Goal: Task Accomplishment & Management: Manage account settings

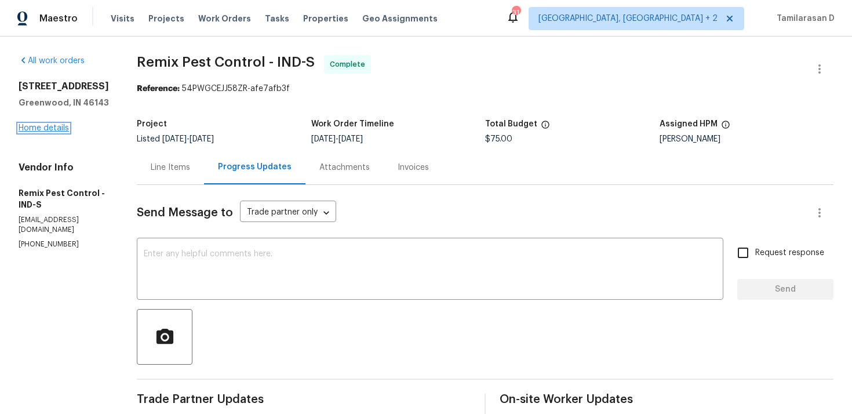
click at [48, 126] on link "Home details" at bounding box center [44, 128] width 50 height 8
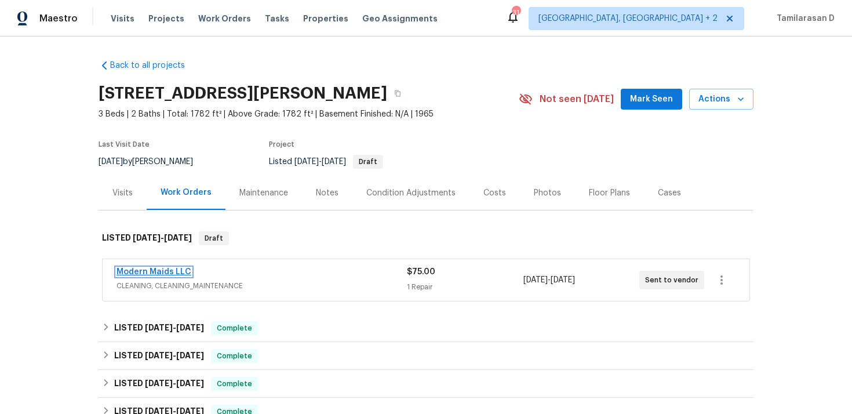
click at [170, 270] on link "Modern Maids LLC" at bounding box center [154, 272] width 75 height 8
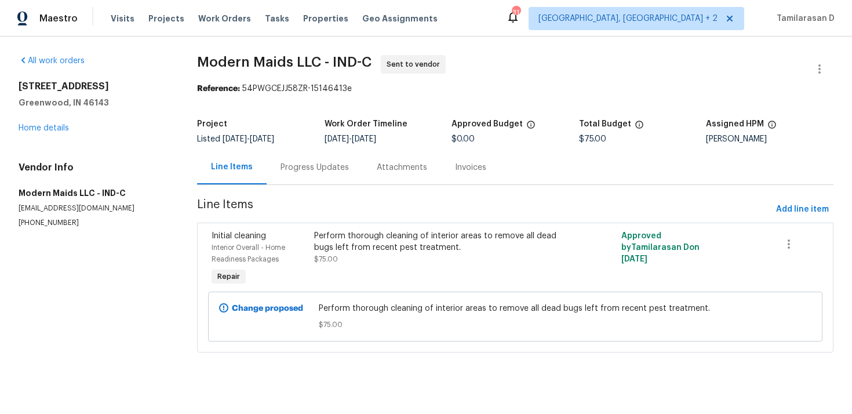
click at [306, 173] on div "Progress Updates" at bounding box center [315, 167] width 96 height 34
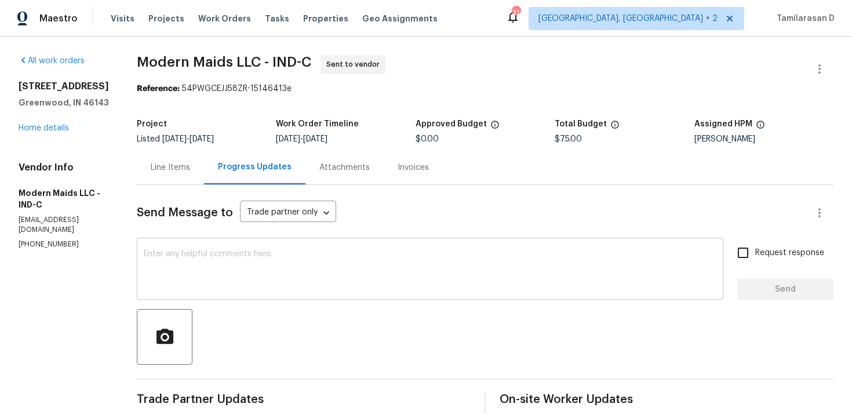
click at [252, 270] on textarea at bounding box center [430, 270] width 573 height 41
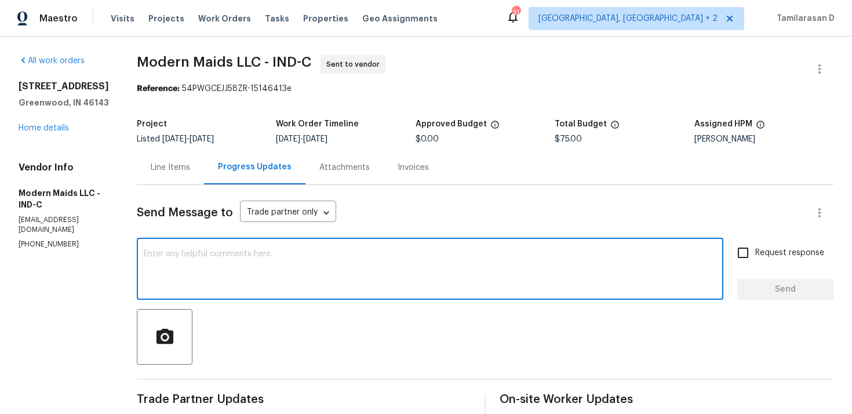
click at [35, 226] on div "Vendor Info Modern Maids LLC - IND-C services@modernmaidsco.com (512) 925-8391" at bounding box center [64, 206] width 90 height 88
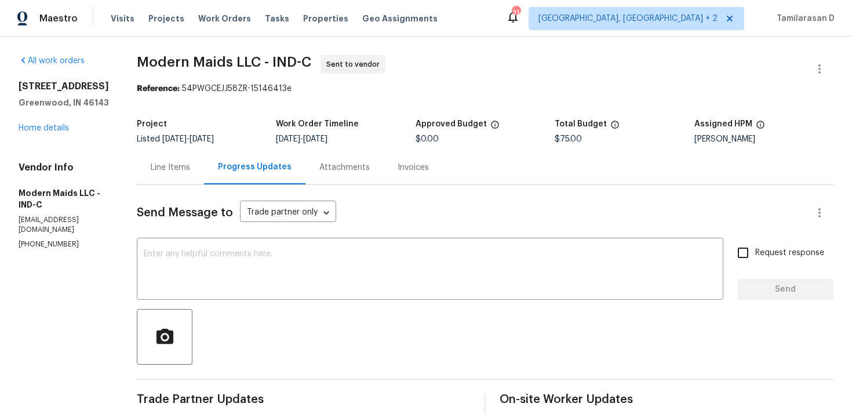
click at [35, 226] on div "Vendor Info Modern Maids LLC - IND-C services@modernmaidsco.com (512) 925-8391" at bounding box center [64, 206] width 90 height 88
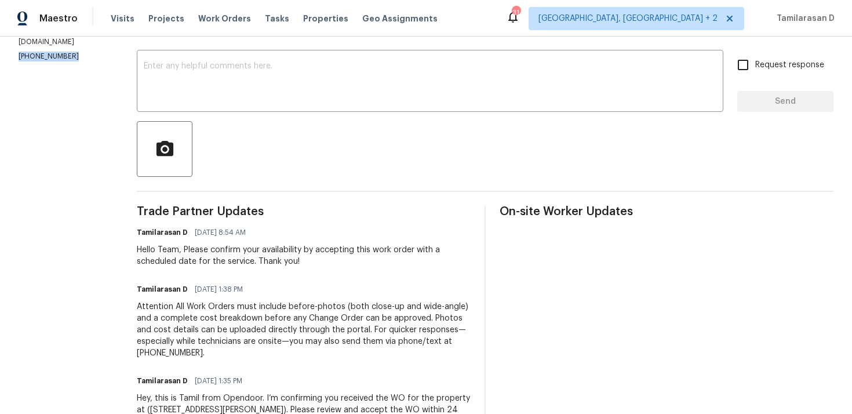
scroll to position [193, 0]
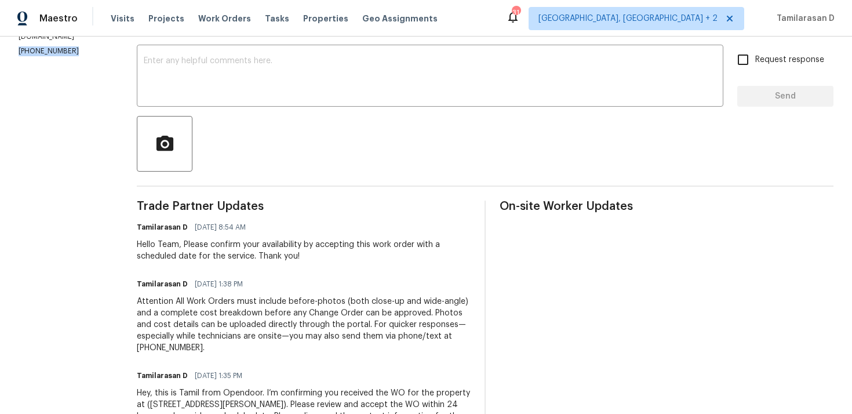
click at [203, 249] on div "Hello Team, Please confirm your availability by accepting this work order with …" at bounding box center [304, 250] width 334 height 23
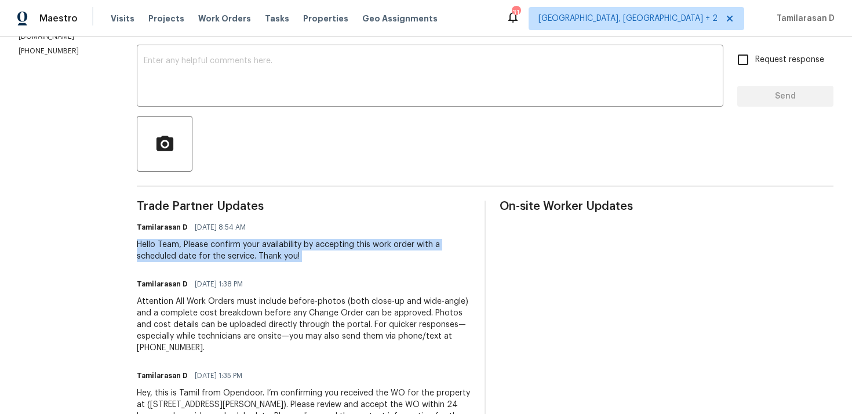
click at [203, 249] on div "Hello Team, Please confirm your availability by accepting this work order with …" at bounding box center [304, 250] width 334 height 23
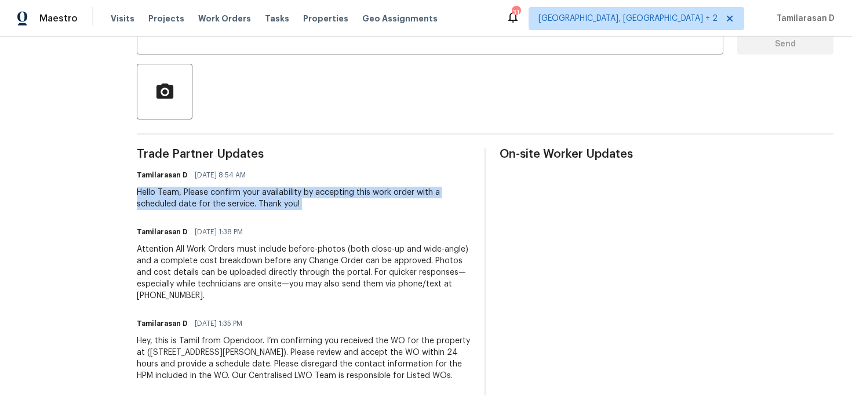
click at [277, 220] on div "Trade Partner Updates Tamilarasan D 09/10/2025 8:54 AM Hello Team, Please confi…" at bounding box center [304, 271] width 334 height 247
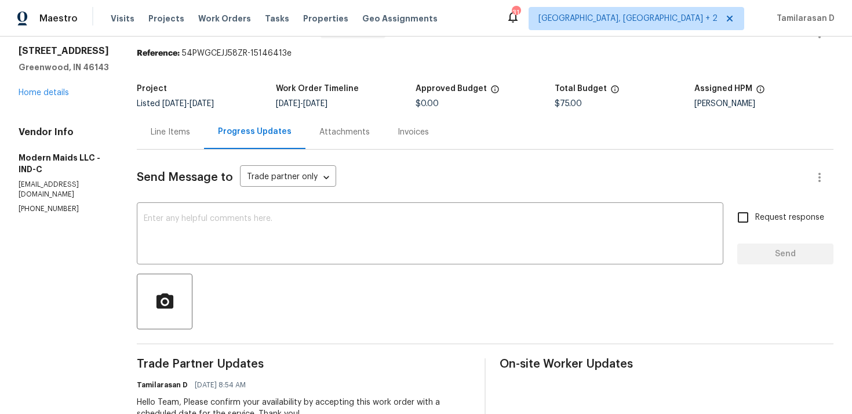
scroll to position [0, 0]
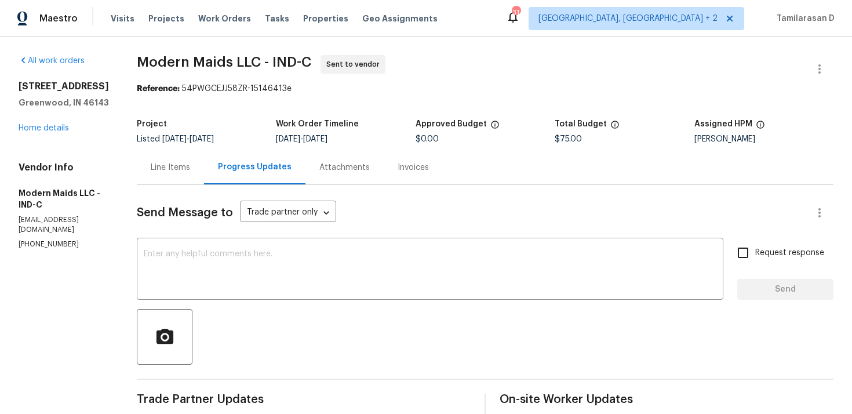
click at [286, 330] on div at bounding box center [485, 337] width 697 height 56
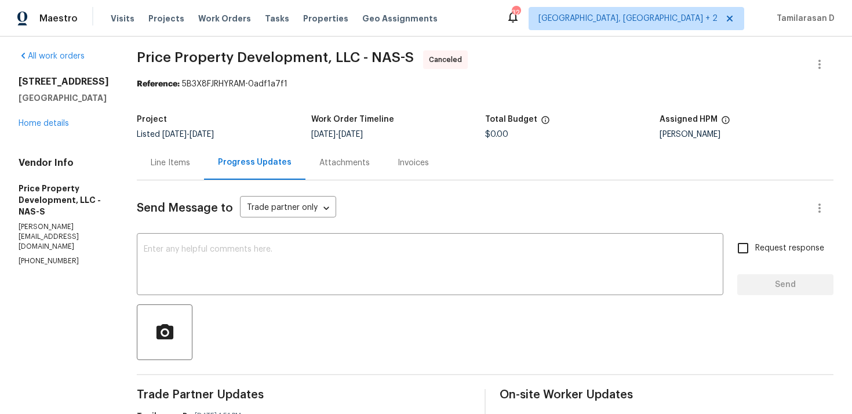
scroll to position [52, 0]
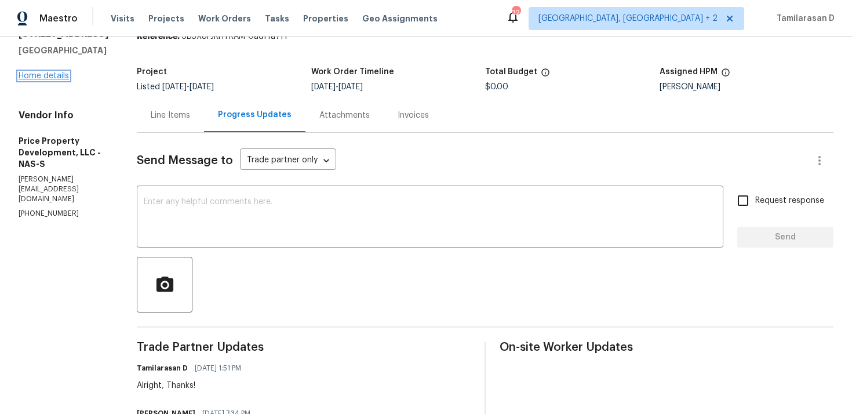
click at [54, 77] on link "Home details" at bounding box center [44, 76] width 50 height 8
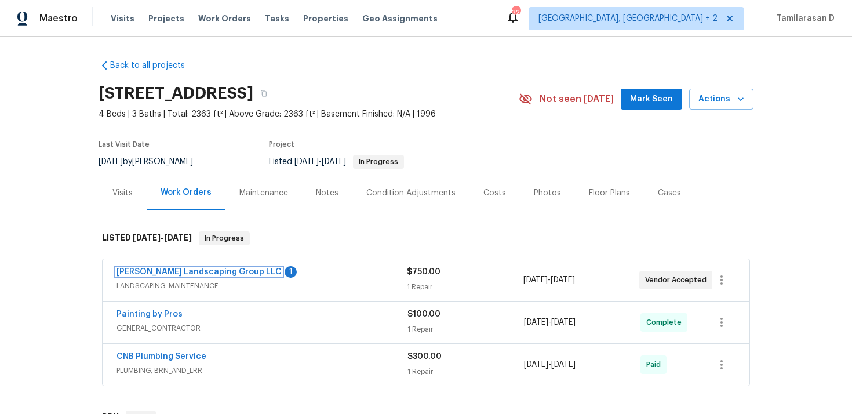
click at [205, 272] on link "Sandoval Landscaping Group LLC" at bounding box center [199, 272] width 165 height 8
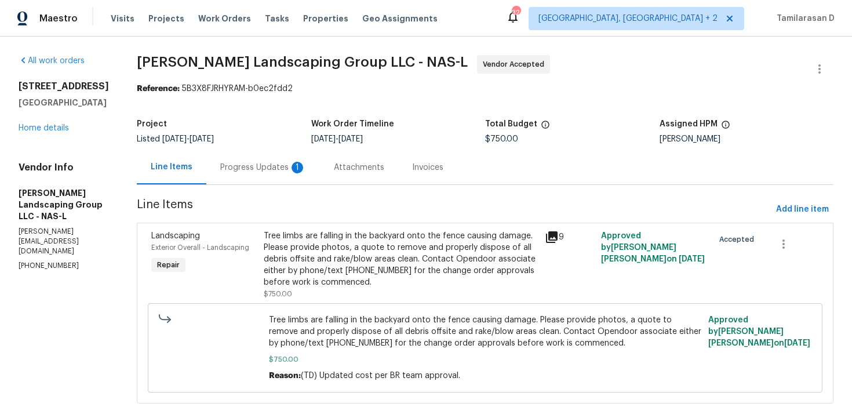
click at [290, 168] on div "Progress Updates 1" at bounding box center [263, 168] width 86 height 12
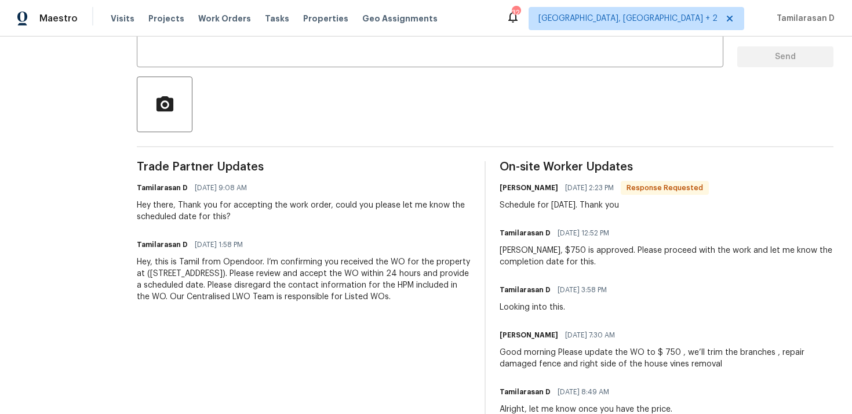
scroll to position [136, 0]
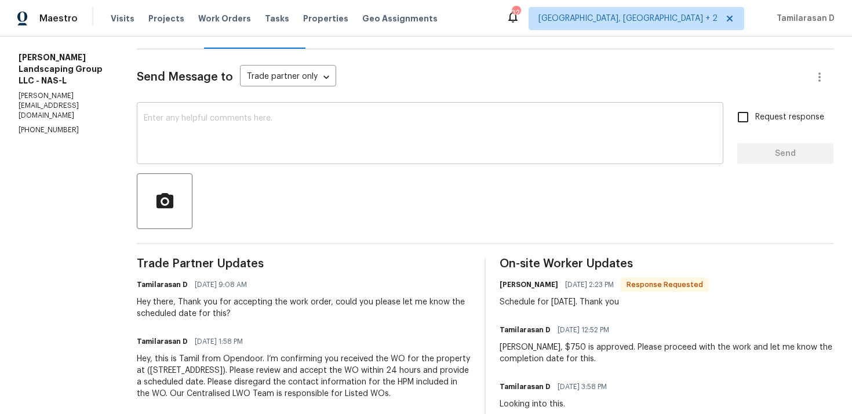
click at [222, 136] on textarea at bounding box center [430, 134] width 573 height 41
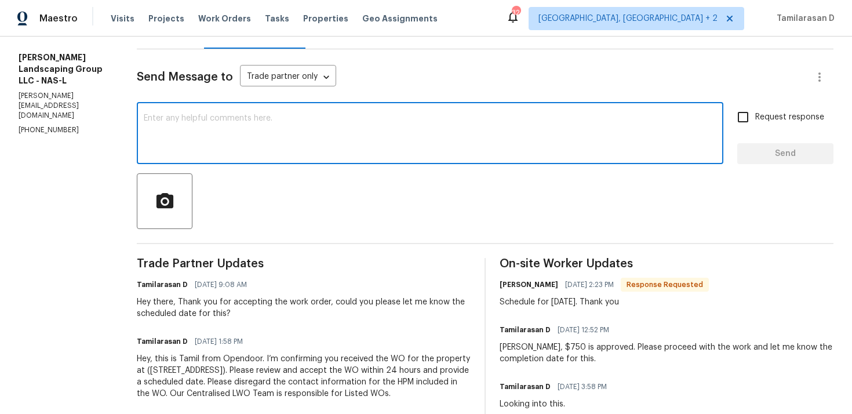
click at [183, 100] on div "Send Message to Trade partner only Trade partner only ​ x ​ Request response Se…" at bounding box center [485, 315] width 697 height 533
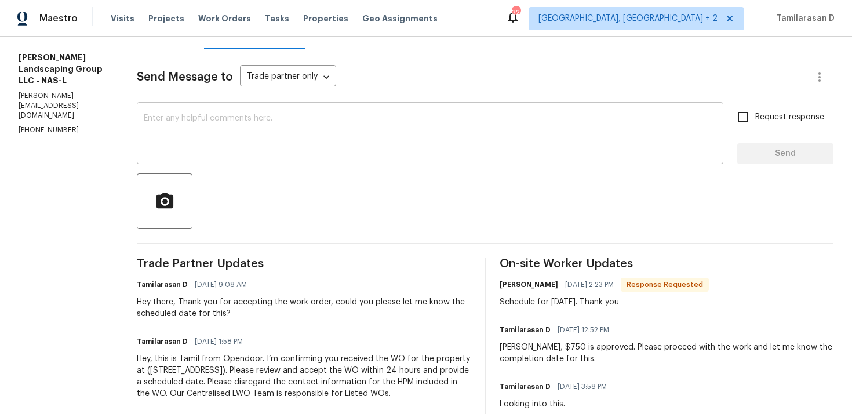
click at [187, 117] on textarea at bounding box center [430, 134] width 573 height 41
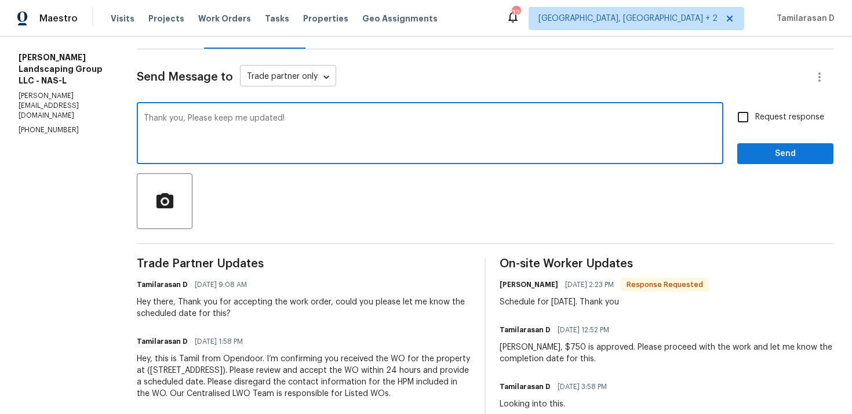
type textarea "Thank you, Please keep me updated!"
click at [300, 79] on body "Maestro Visits Projects Work Orders Tasks Properties Geo Assignments 32 Albuque…" at bounding box center [426, 207] width 852 height 414
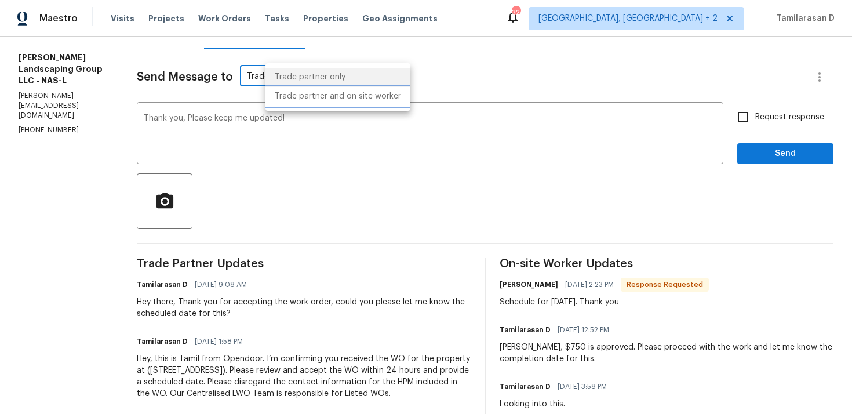
click at [314, 101] on li "Trade partner and on site worker" at bounding box center [338, 96] width 145 height 19
type input "Trade Partner and On-Site Worker"
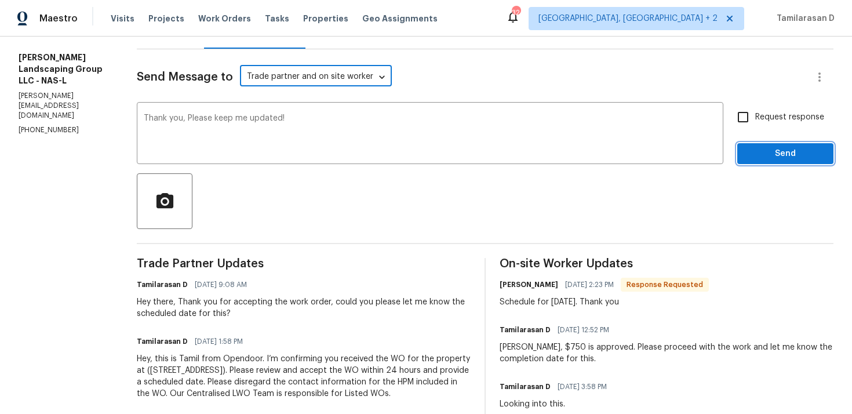
click at [776, 157] on span "Send" at bounding box center [786, 154] width 78 height 14
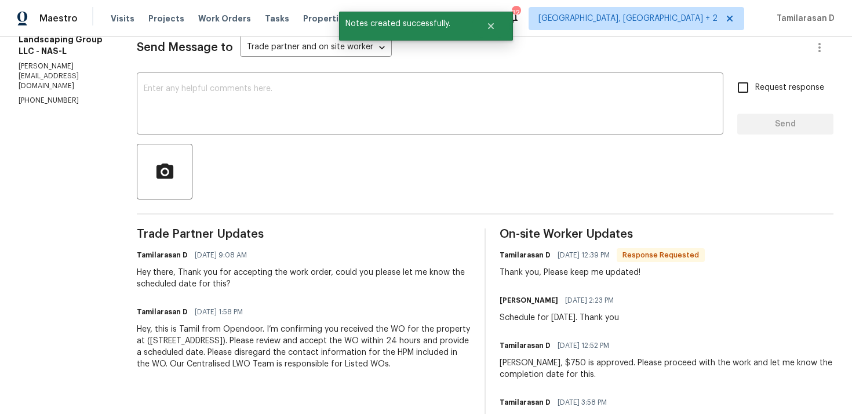
scroll to position [191, 0]
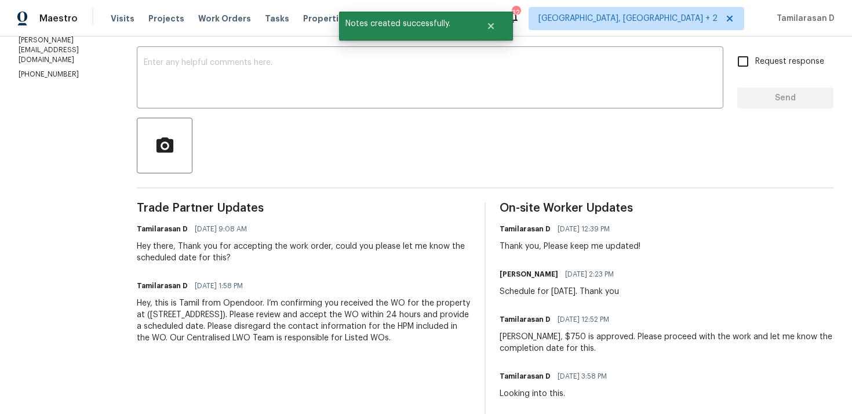
click at [547, 245] on div "Thank you, Please keep me updated!" at bounding box center [570, 247] width 141 height 12
click at [540, 294] on div "Schedule for Friday. Thank you" at bounding box center [560, 292] width 121 height 12
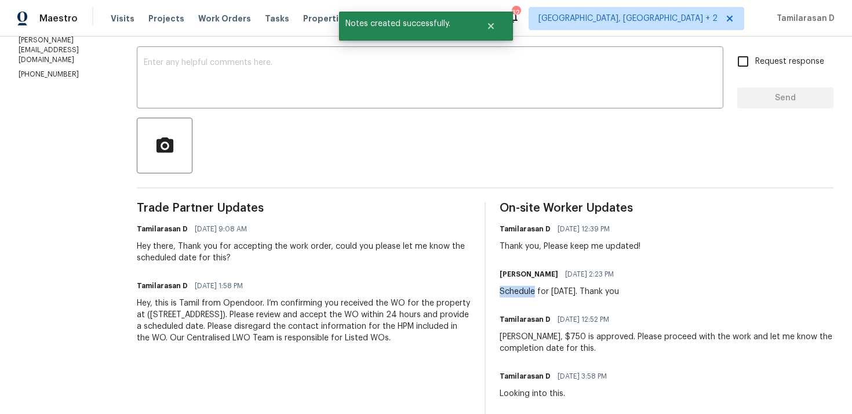
click at [540, 294] on div "Schedule for Friday. Thank you" at bounding box center [560, 292] width 121 height 12
copy div "Schedule for Friday. Thank you"
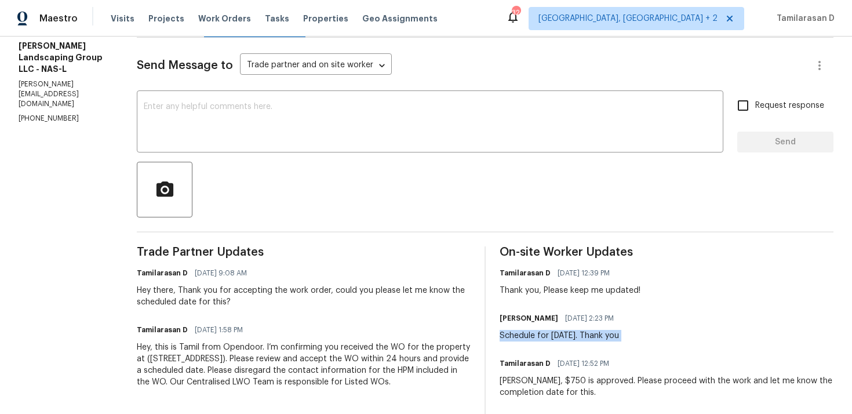
scroll to position [0, 0]
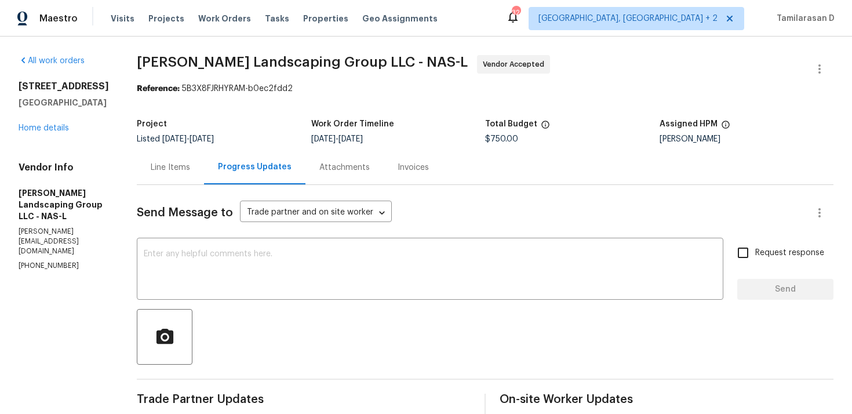
click at [278, 111] on section "Sandoval Landscaping Group LLC - NAS-L Vendor Accepted Reference: 5B3X8FJRHYRAM…" at bounding box center [485, 409] width 697 height 708
click at [288, 133] on div "Project" at bounding box center [224, 127] width 174 height 15
click at [292, 136] on div "Listed 8/22/2025 - 9/5/2025" at bounding box center [224, 139] width 174 height 8
click at [281, 134] on div "Project" at bounding box center [224, 127] width 174 height 15
click at [290, 136] on div "Listed 8/22/2025 - 9/5/2025" at bounding box center [224, 139] width 174 height 8
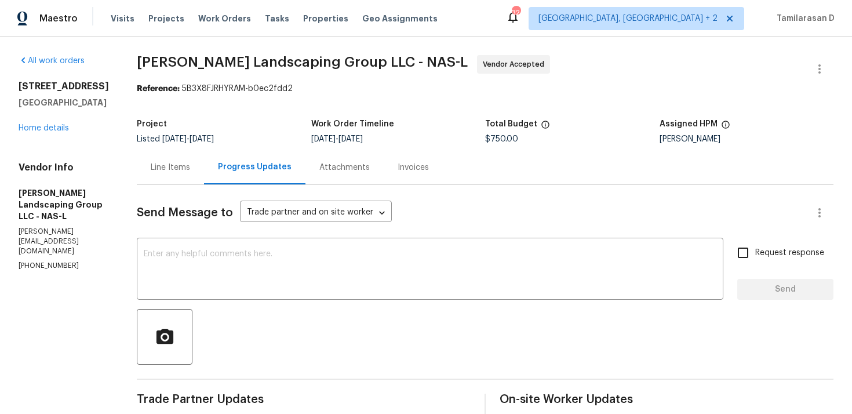
click at [293, 136] on div "Listed 8/22/2025 - 9/5/2025" at bounding box center [224, 139] width 174 height 8
click at [301, 140] on div "Listed 8/22/2025 - 9/5/2025" at bounding box center [224, 139] width 174 height 8
click at [298, 136] on div "Listed 8/22/2025 - 9/5/2025" at bounding box center [224, 139] width 174 height 8
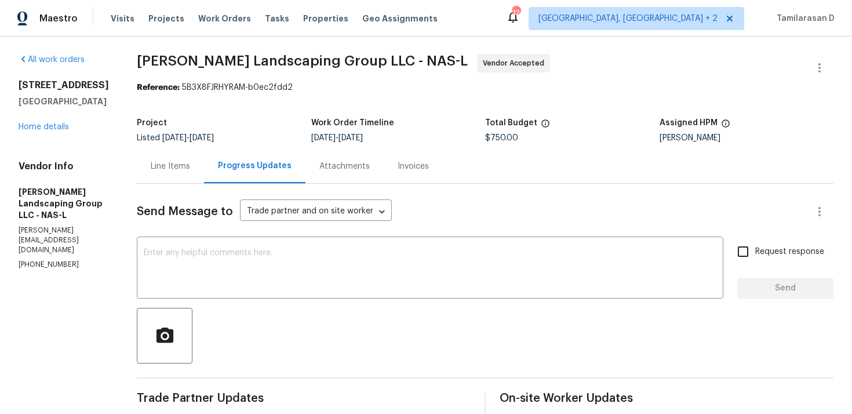
drag, startPoint x: 17, startPoint y: 86, endPoint x: 126, endPoint y: 86, distance: 109.0
click at [126, 86] on div "All work orders 301 Springdale Dr Columbia, TN 38401 Home details Vendor Info S…" at bounding box center [426, 408] width 852 height 746
click at [234, 113] on div "Project Listed 8/22/2025 - 9/5/2025 Work Order Timeline 9/3/2025 - 9/5/2025 Tot…" at bounding box center [485, 130] width 697 height 37
click at [457, 203] on div "Send Message to Trade partner and on site worker Trade Partner and On-Site Work…" at bounding box center [471, 212] width 669 height 28
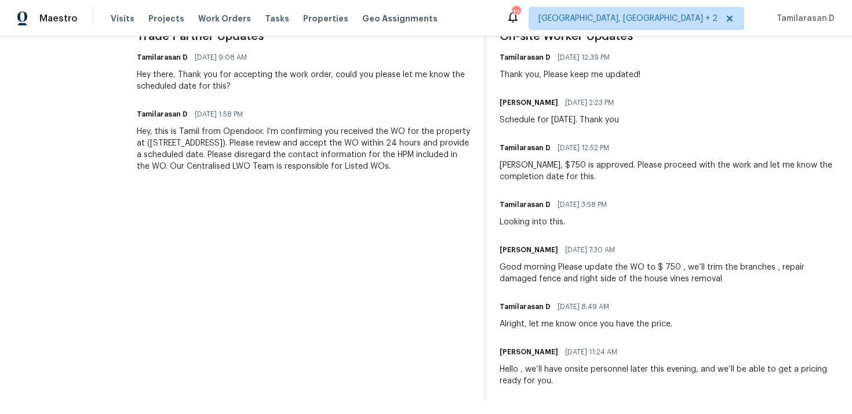
scroll to position [0, 0]
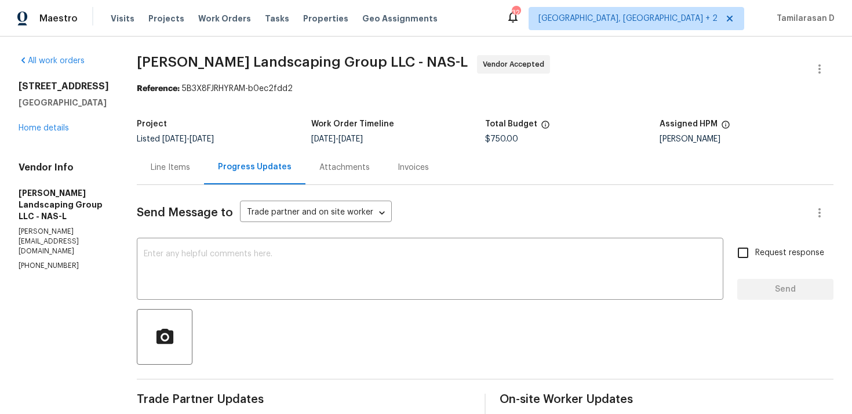
click at [298, 117] on div "Project Listed 8/22/2025 - 9/5/2025 Work Order Timeline 9/3/2025 - 9/5/2025 Tot…" at bounding box center [485, 131] width 697 height 37
click at [287, 118] on div "Project Listed 8/22/2025 - 9/5/2025 Work Order Timeline 9/3/2025 - 9/5/2025 Tot…" at bounding box center [485, 131] width 697 height 37
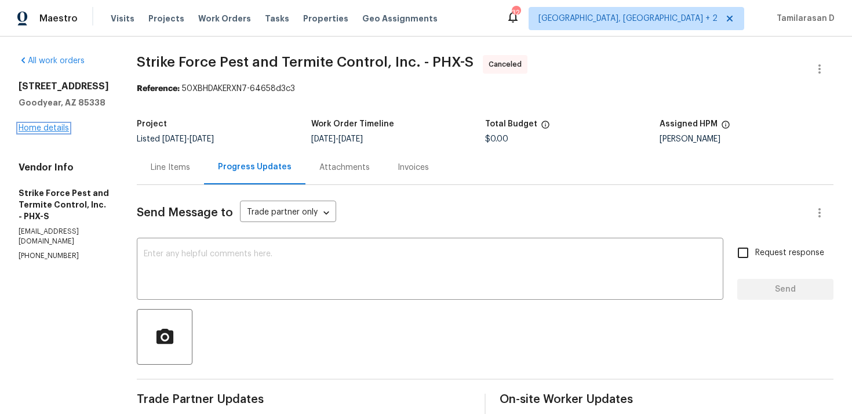
click at [60, 125] on link "Home details" at bounding box center [44, 128] width 50 height 8
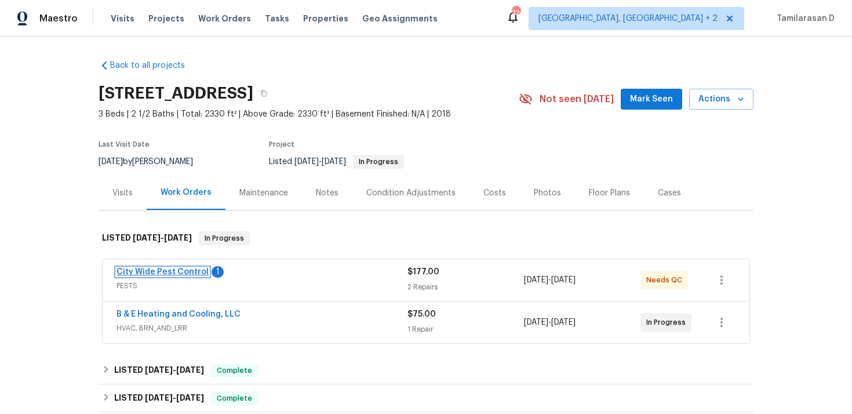
click at [192, 268] on link "City Wide Pest Control" at bounding box center [163, 272] width 92 height 8
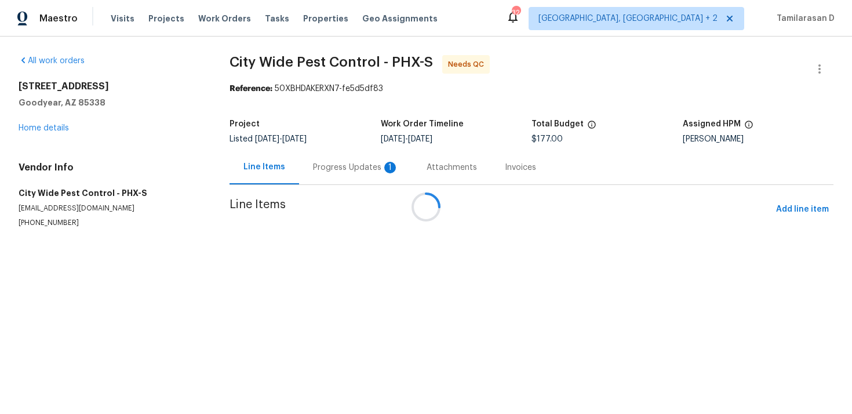
click at [322, 161] on div at bounding box center [426, 207] width 852 height 414
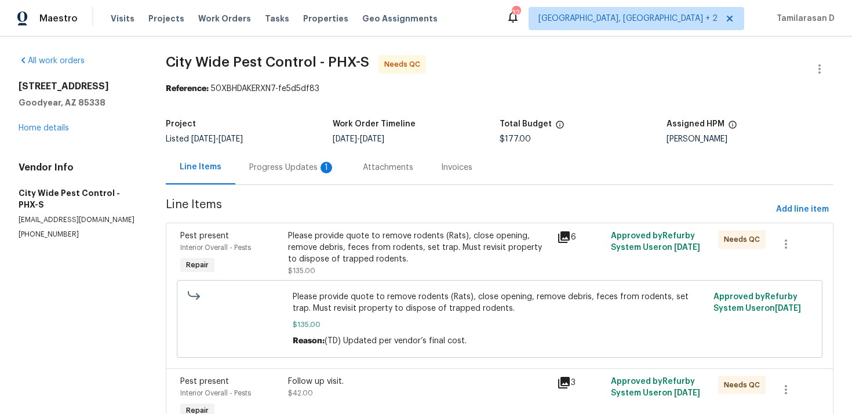
click at [309, 176] on div "Progress Updates 1" at bounding box center [292, 167] width 114 height 34
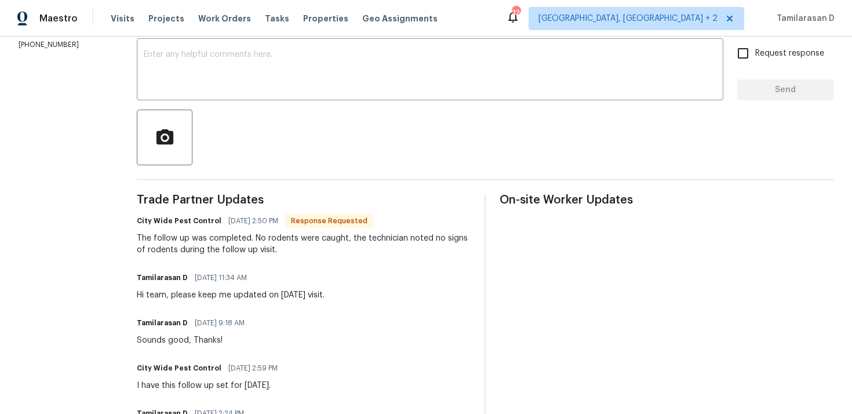
scroll to position [201, 0]
click at [205, 248] on div "The follow up was completed. No rodents were caught, the technician noted no si…" at bounding box center [304, 242] width 334 height 23
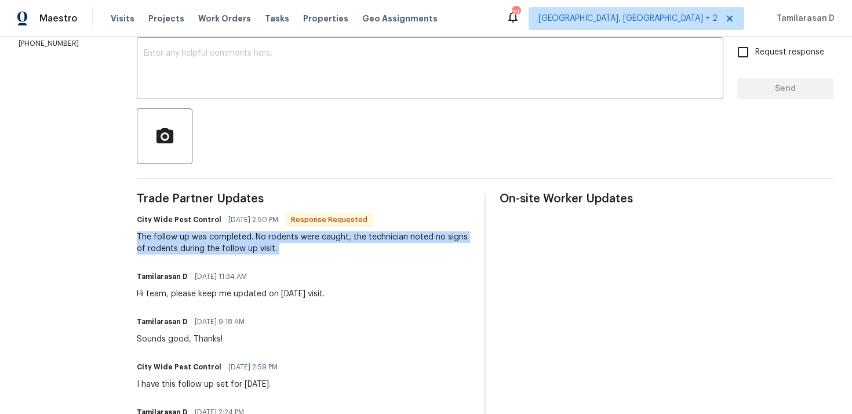
click at [258, 249] on div "The follow up was completed. No rodents were caught, the technician noted no si…" at bounding box center [304, 242] width 334 height 23
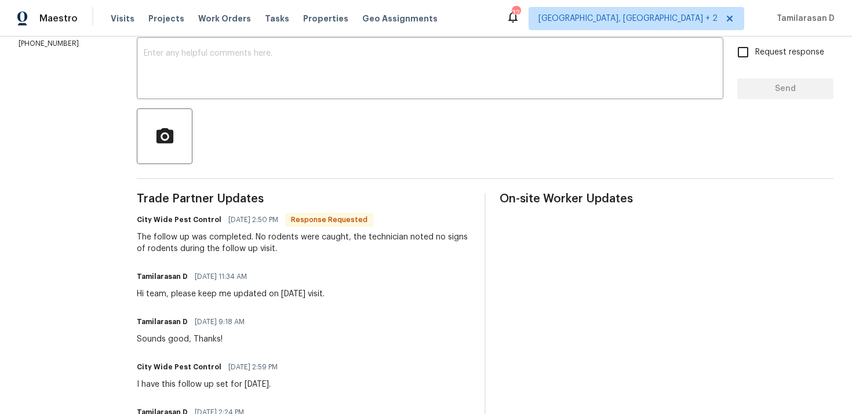
click at [258, 249] on div "The follow up was completed. No rodents were caught, the technician noted no si…" at bounding box center [304, 242] width 334 height 23
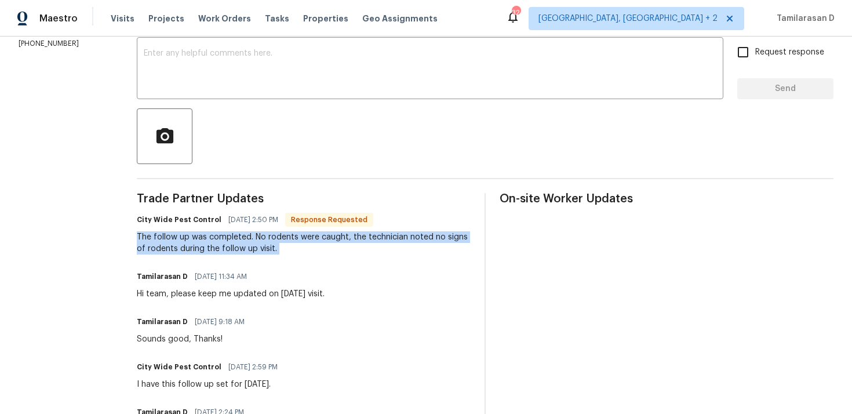
click at [226, 244] on div "The follow up was completed. No rodents were caught, the technician noted no si…" at bounding box center [304, 242] width 334 height 23
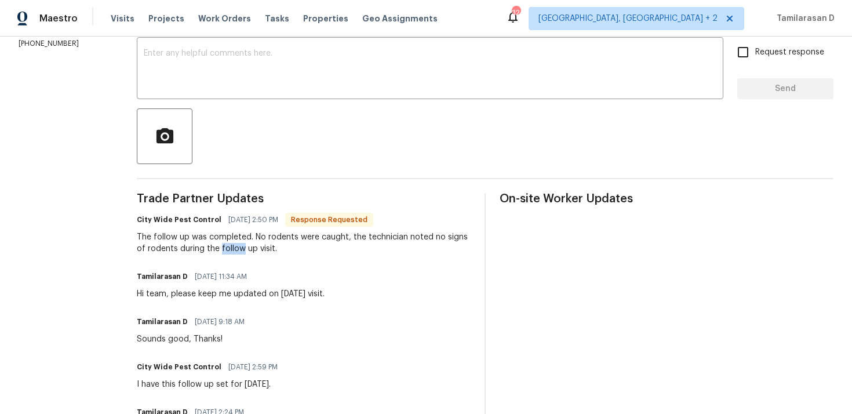
click at [226, 244] on div "The follow up was completed. No rodents were caught, the technician noted no si…" at bounding box center [304, 242] width 334 height 23
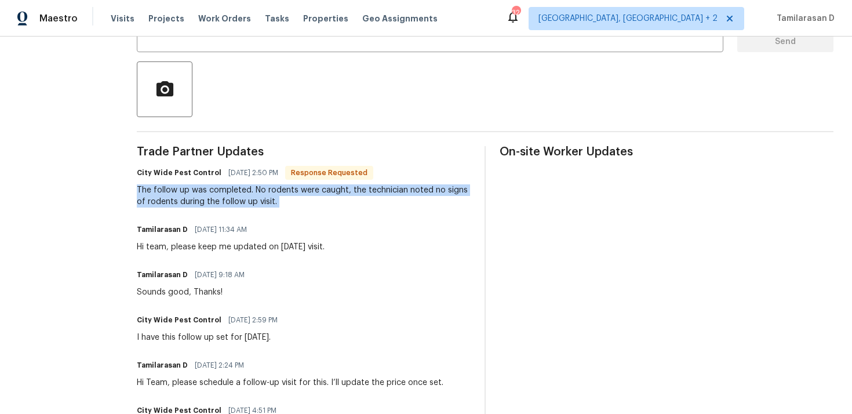
scroll to position [270, 0]
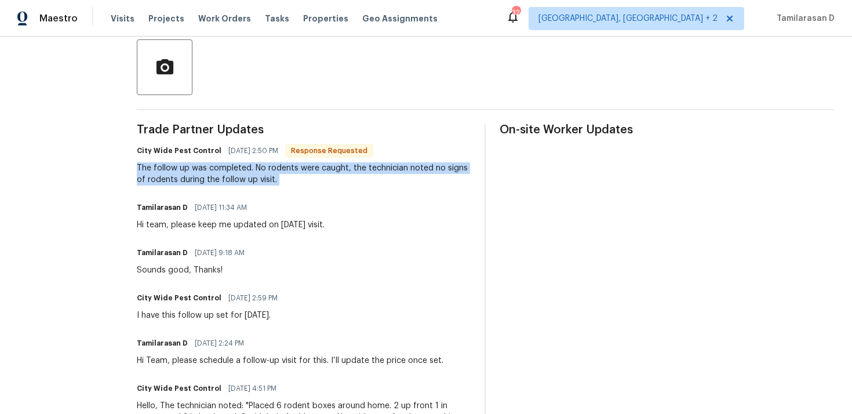
click at [217, 172] on div "The follow up was completed. No rodents were caught, the technician noted no si…" at bounding box center [304, 173] width 334 height 23
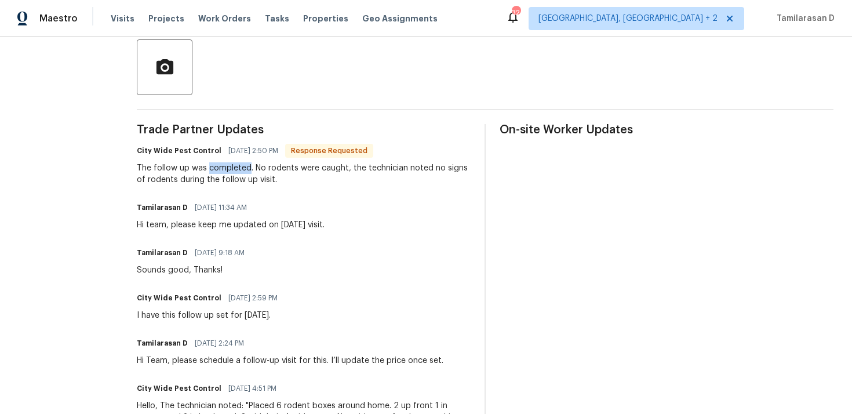
click at [217, 172] on div "The follow up was completed. No rodents were caught, the technician noted no si…" at bounding box center [304, 173] width 334 height 23
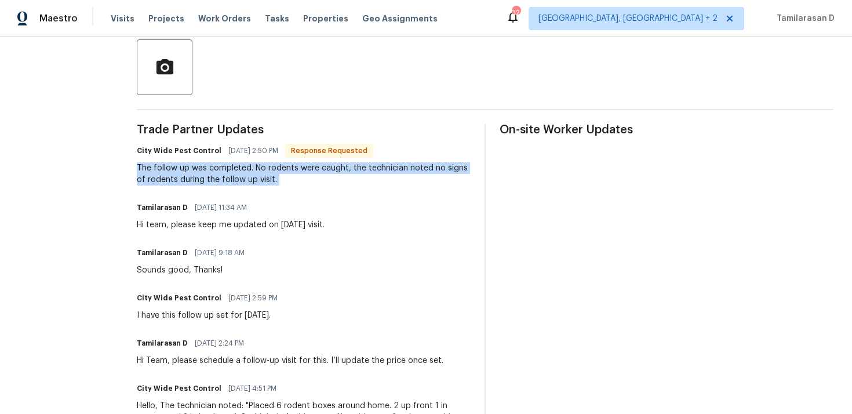
click at [223, 171] on div "The follow up was completed. No rodents were caught, the technician noted no si…" at bounding box center [304, 173] width 334 height 23
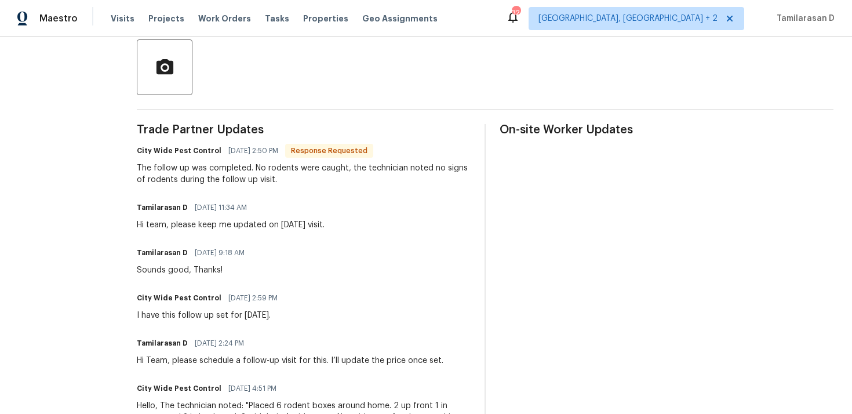
click at [223, 171] on div "The follow up was completed. No rodents were caught, the technician noted no si…" at bounding box center [304, 173] width 334 height 23
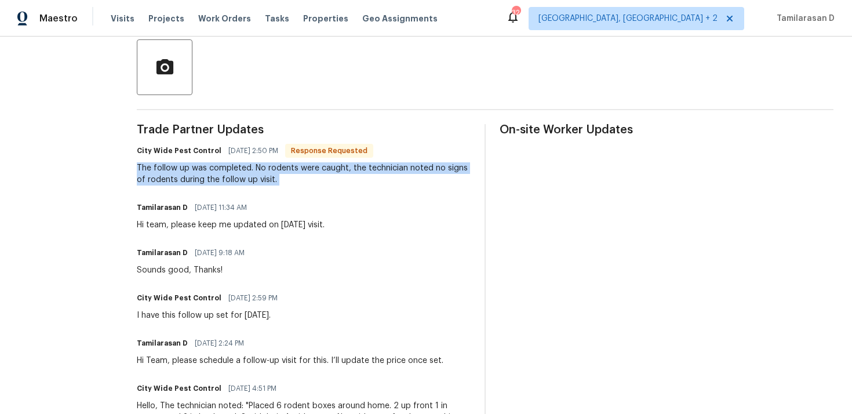
click at [213, 169] on div "The follow up was completed. No rodents were caught, the technician noted no si…" at bounding box center [304, 173] width 334 height 23
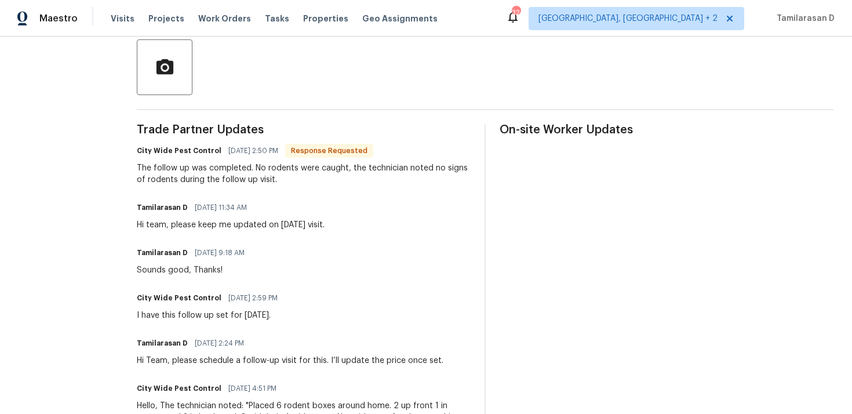
click at [213, 169] on div "The follow up was completed. No rodents were caught, the technician noted no si…" at bounding box center [304, 173] width 334 height 23
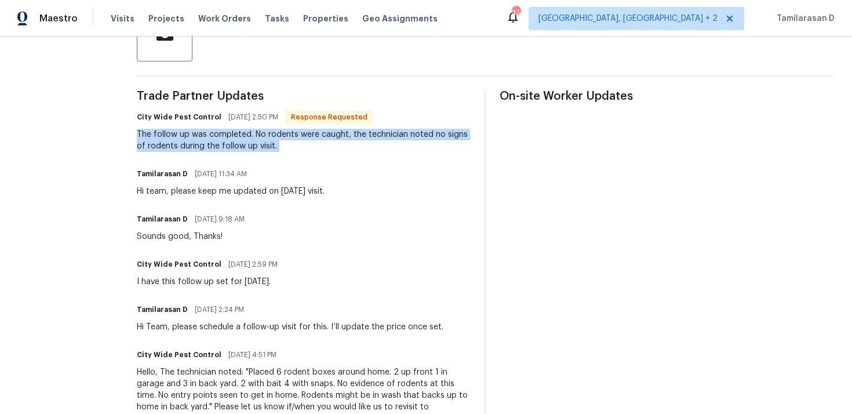
scroll to position [308, 0]
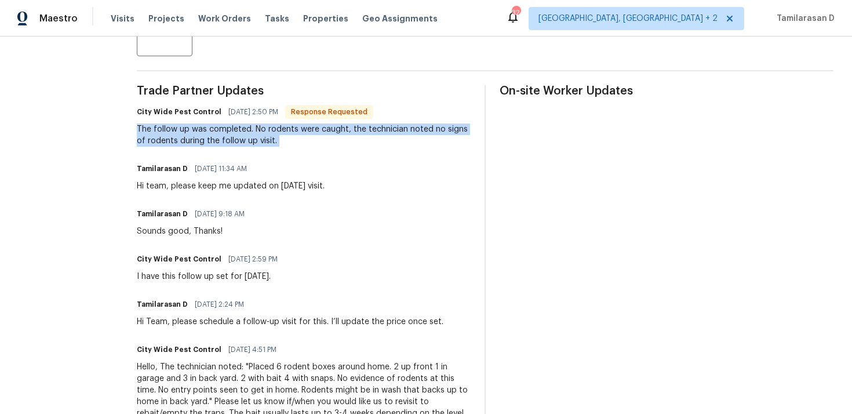
click at [255, 136] on div "The follow up was completed. No rodents were caught, the technician noted no si…" at bounding box center [304, 134] width 334 height 23
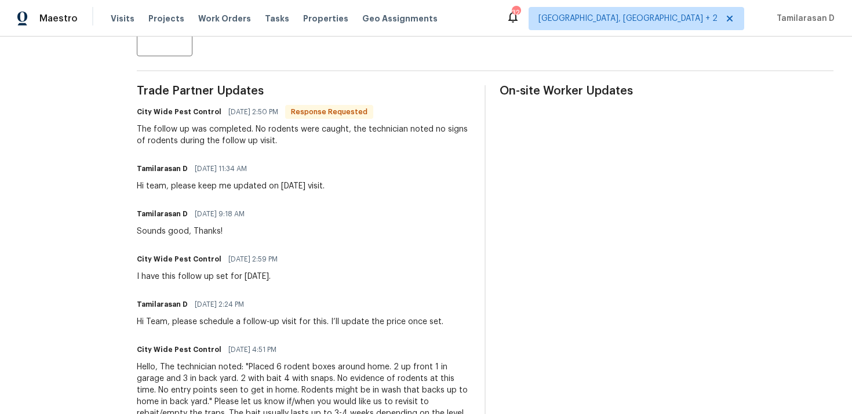
click at [255, 136] on div "The follow up was completed. No rodents were caught, the technician noted no si…" at bounding box center [304, 134] width 334 height 23
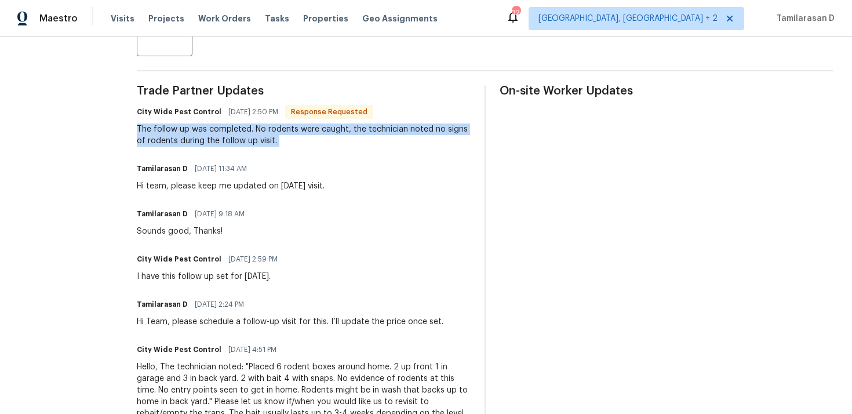
click at [271, 138] on div "The follow up was completed. No rodents were caught, the technician noted no si…" at bounding box center [304, 134] width 334 height 23
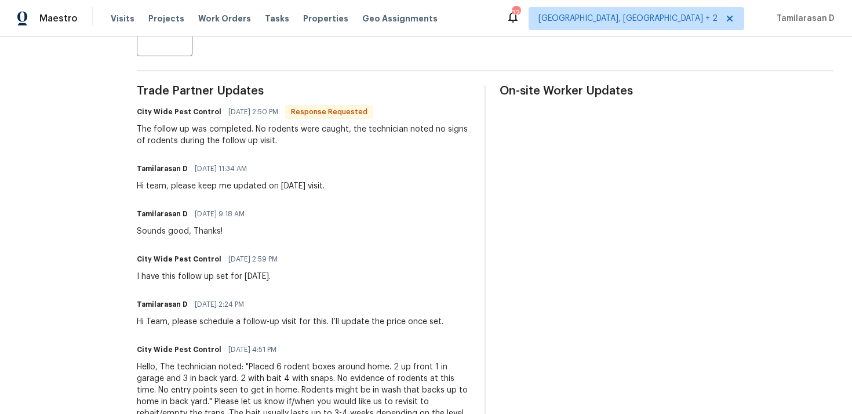
click at [271, 138] on div "The follow up was completed. No rodents were caught, the technician noted no si…" at bounding box center [304, 134] width 334 height 23
click at [247, 137] on div "The follow up was completed. No rodents were caught, the technician noted no si…" at bounding box center [304, 134] width 334 height 23
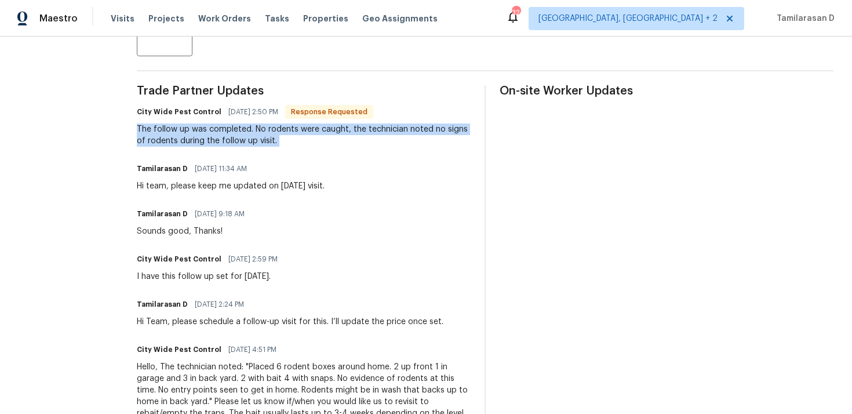
click at [238, 138] on div "The follow up was completed. No rodents were caught, the technician noted no si…" at bounding box center [304, 134] width 334 height 23
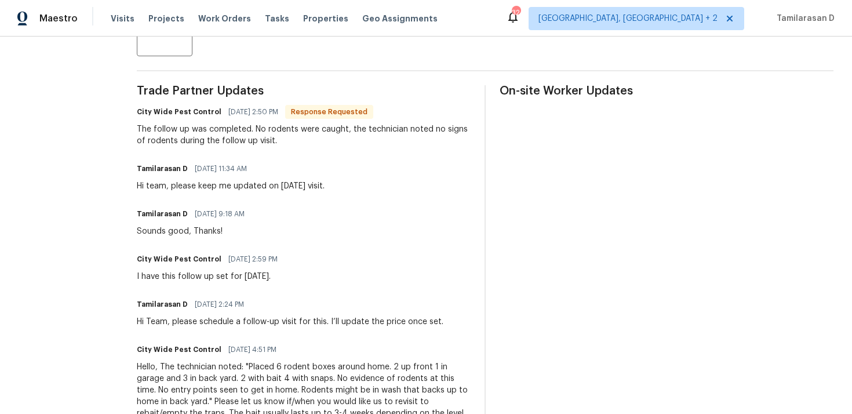
click at [238, 138] on div "The follow up was completed. No rodents were caught, the technician noted no si…" at bounding box center [304, 134] width 334 height 23
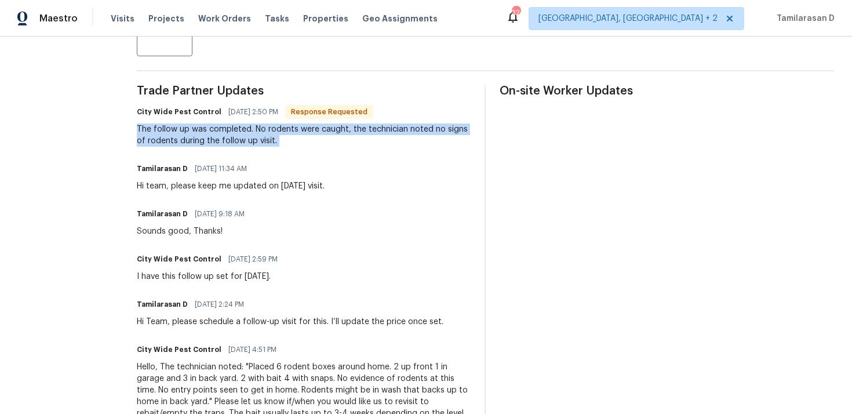
click at [238, 138] on div "The follow up was completed. No rodents were caught, the technician noted no si…" at bounding box center [304, 134] width 334 height 23
click at [217, 137] on div "The follow up was completed. No rodents were caught, the technician noted no si…" at bounding box center [304, 134] width 334 height 23
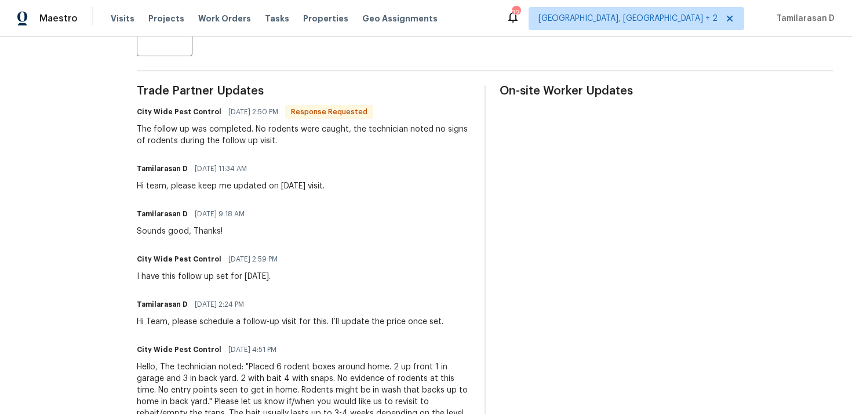
click at [217, 137] on div "The follow up was completed. No rodents were caught, the technician noted no si…" at bounding box center [304, 134] width 334 height 23
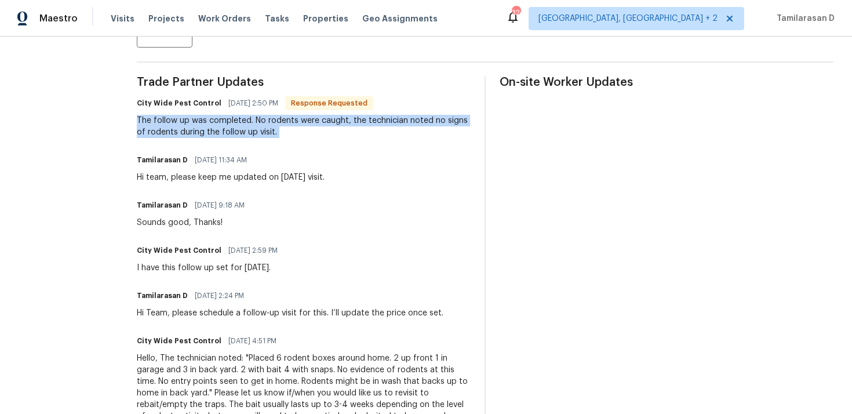
scroll to position [318, 0]
click at [224, 125] on div "The follow up was completed. No rodents were caught, the technician noted no si…" at bounding box center [304, 125] width 334 height 23
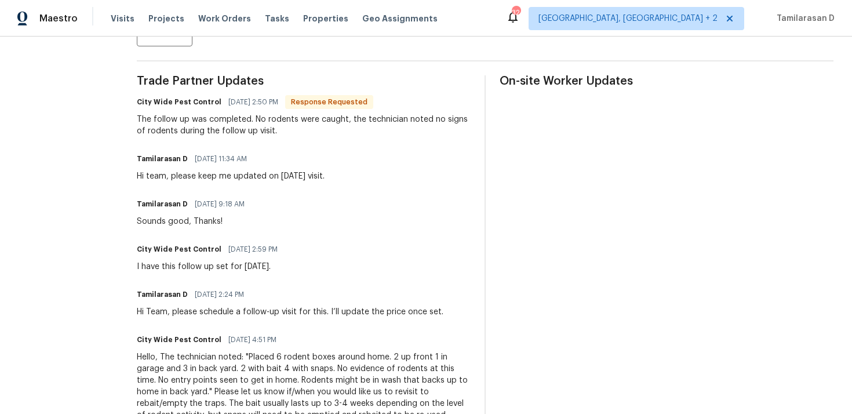
click at [224, 125] on div "The follow up was completed. No rodents were caught, the technician noted no si…" at bounding box center [304, 125] width 334 height 23
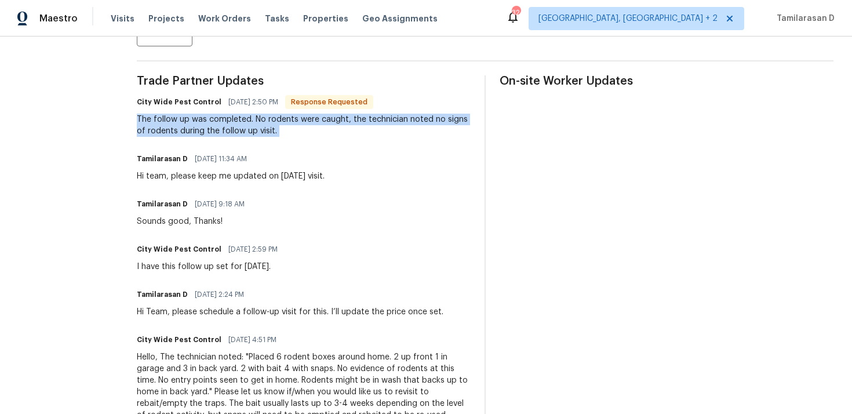
click at [230, 122] on div "The follow up was completed. No rodents were caught, the technician noted no si…" at bounding box center [304, 125] width 334 height 23
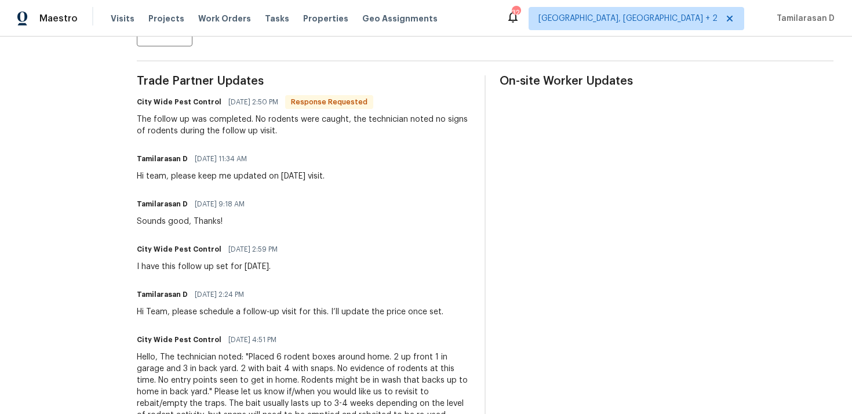
click at [230, 122] on div "The follow up was completed. No rodents were caught, the technician noted no si…" at bounding box center [304, 125] width 334 height 23
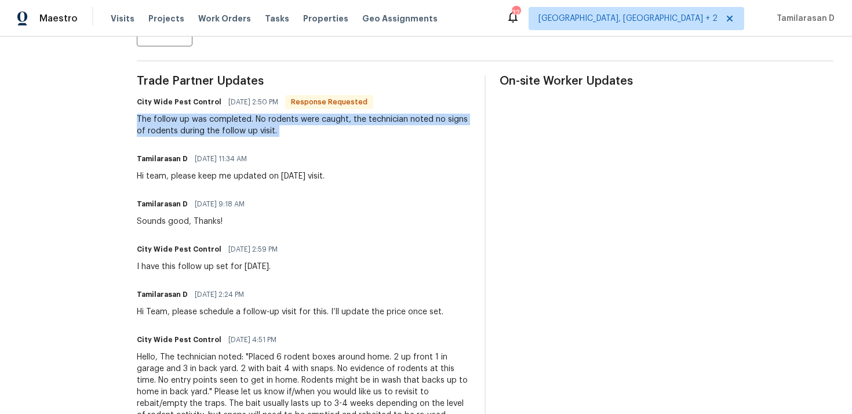
scroll to position [308, 0]
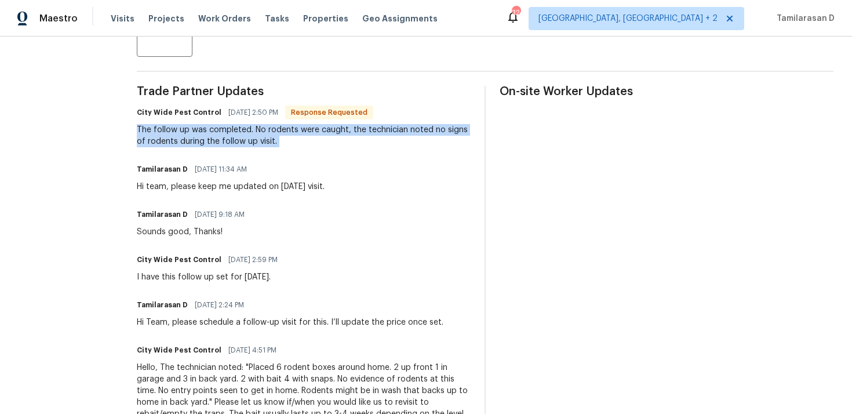
click at [250, 144] on div "The follow up was completed. No rodents were caught, the technician noted no si…" at bounding box center [304, 135] width 334 height 23
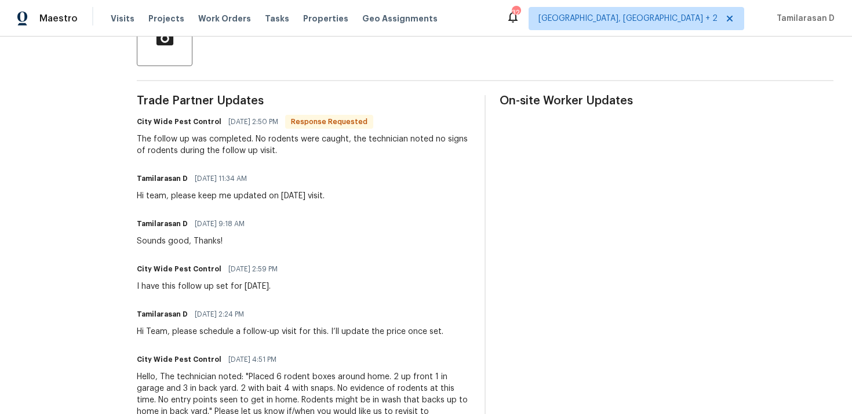
scroll to position [273, 0]
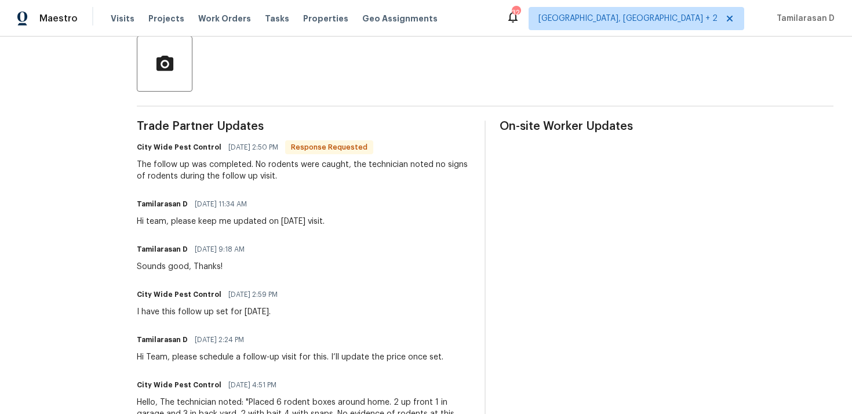
click at [245, 176] on div "The follow up was completed. No rodents were caught, the technician noted no si…" at bounding box center [304, 170] width 334 height 23
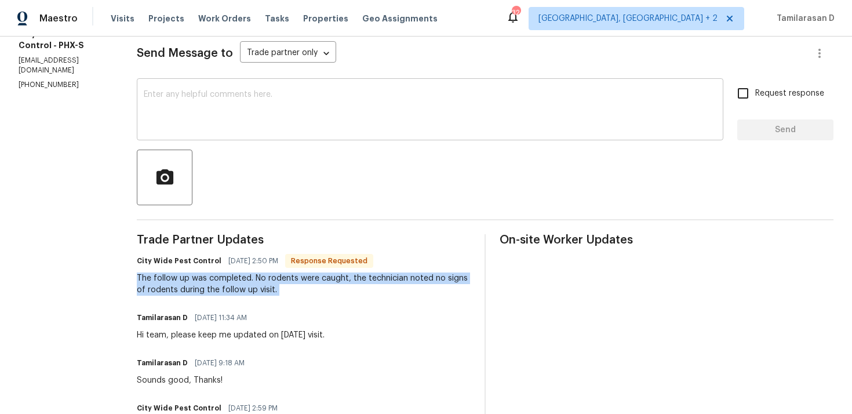
scroll to position [150, 0]
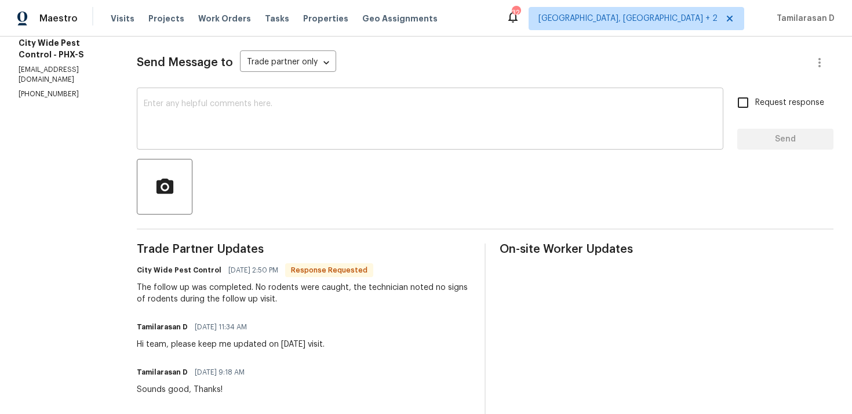
click at [188, 101] on textarea at bounding box center [430, 120] width 573 height 41
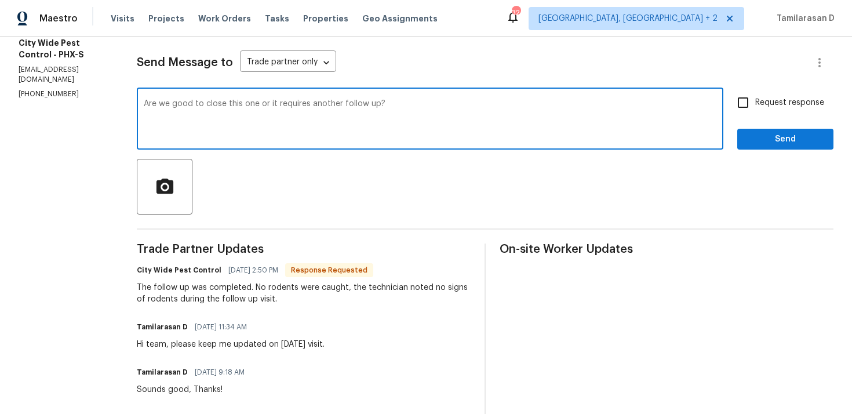
click at [212, 101] on textarea "Are we good to close this one or it requires another follow up?" at bounding box center [430, 120] width 573 height 41
paste textarea "ut, or does it still need another follow-"
click at [439, 105] on textarea "Are we good to close this one out, or does it still need another follow-up?" at bounding box center [430, 120] width 573 height 41
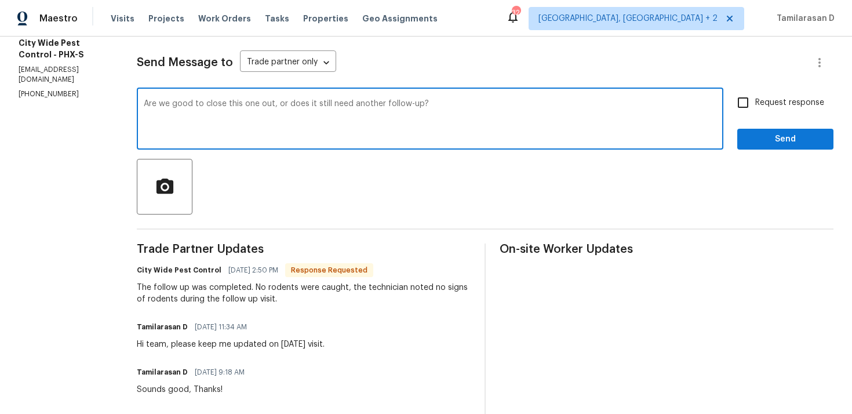
click at [436, 101] on textarea "Are we good to close this one out, or does it still need another follow-up?" at bounding box center [430, 120] width 573 height 41
type textarea "Are we good to close this one out, or does it still need another follow-up?"
click at [755, 113] on input "Request response" at bounding box center [743, 102] width 24 height 24
checkbox input "true"
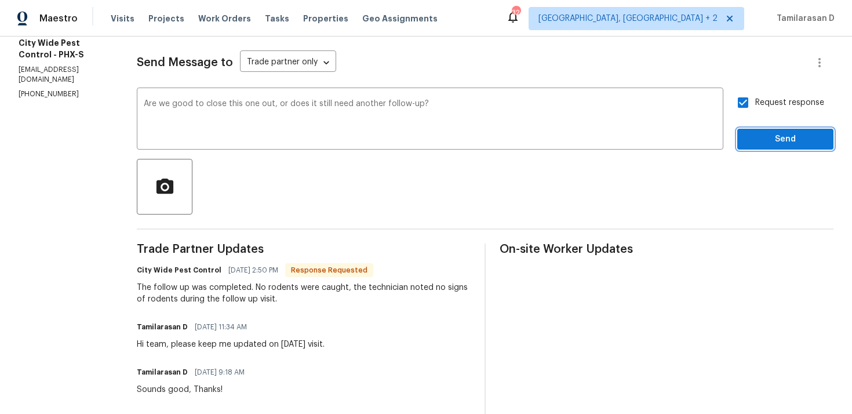
click at [775, 137] on span "Send" at bounding box center [786, 139] width 78 height 14
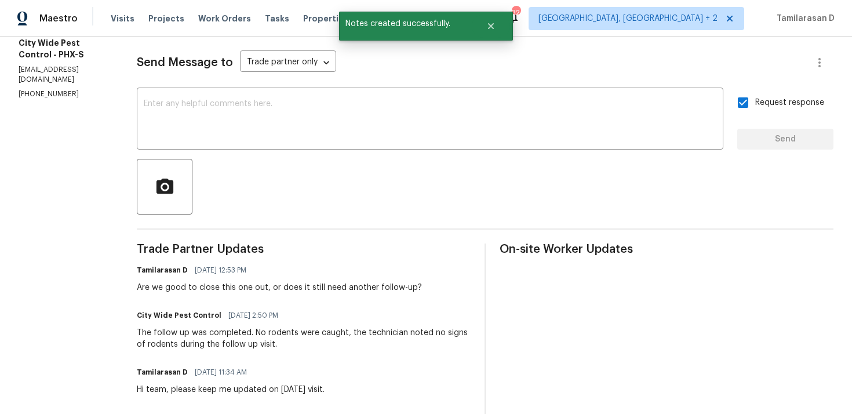
click at [183, 334] on div "The follow up was completed. No rodents were caught, the technician noted no si…" at bounding box center [304, 338] width 334 height 23
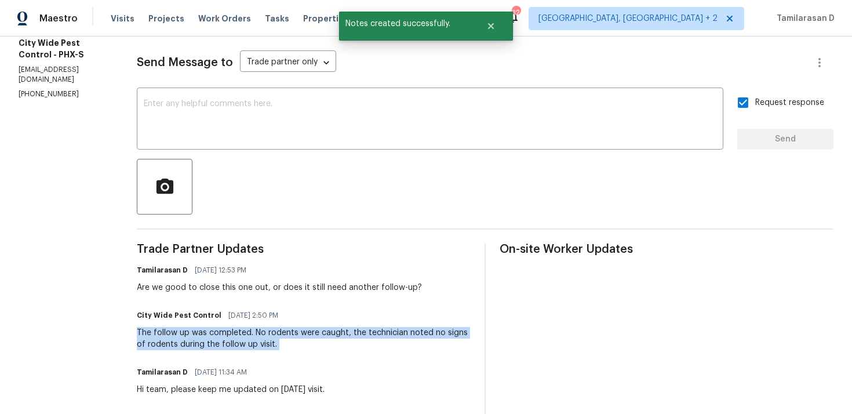
copy div "The follow up was completed. No rodents were caught, the technician noted no si…"
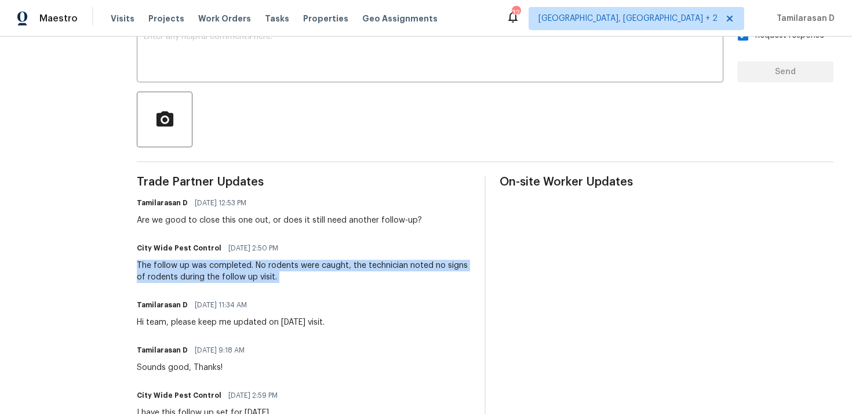
scroll to position [220, 0]
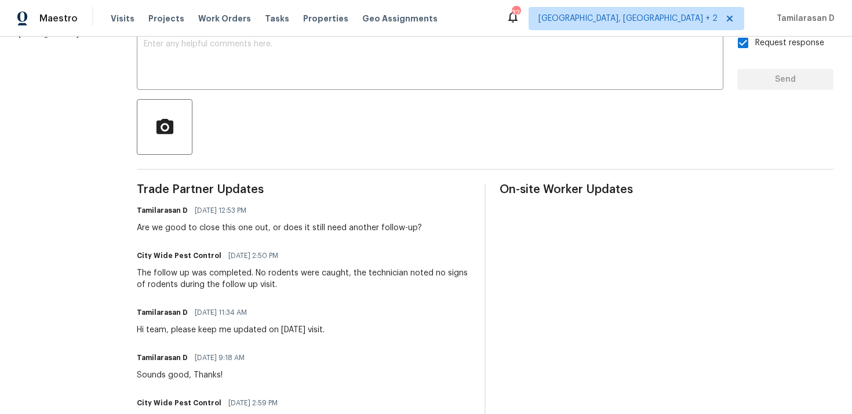
scroll to position [208, 0]
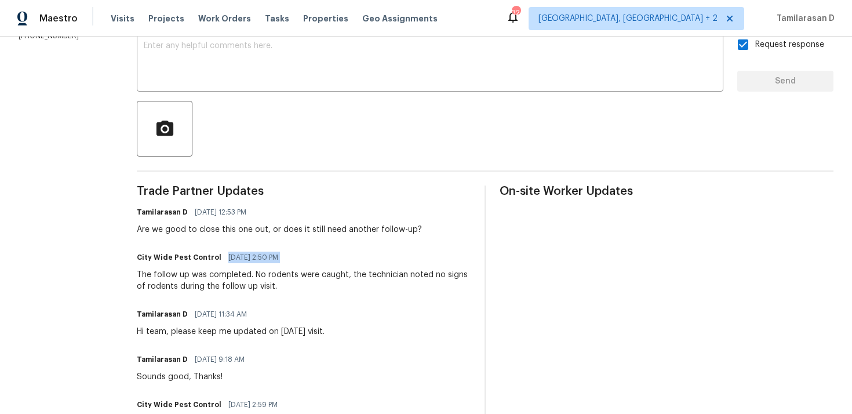
scroll to position [0, 0]
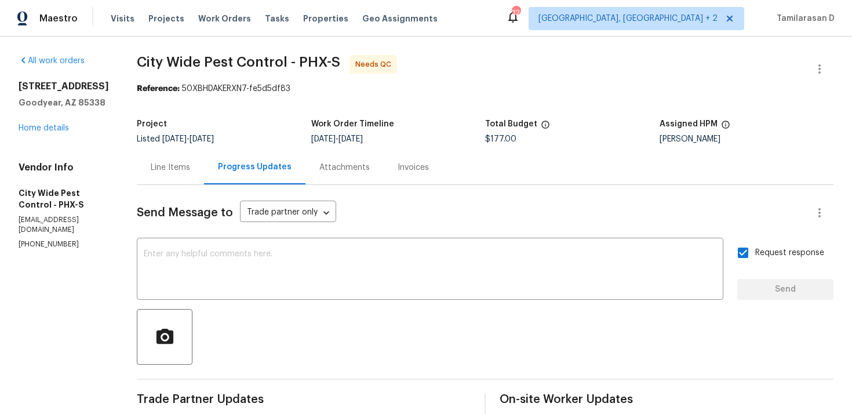
click at [263, 115] on div "Project Listed 8/25/2025 - 9/2/2025 Work Order Timeline 8/28/2025 - 9/2/2025 To…" at bounding box center [485, 131] width 697 height 37
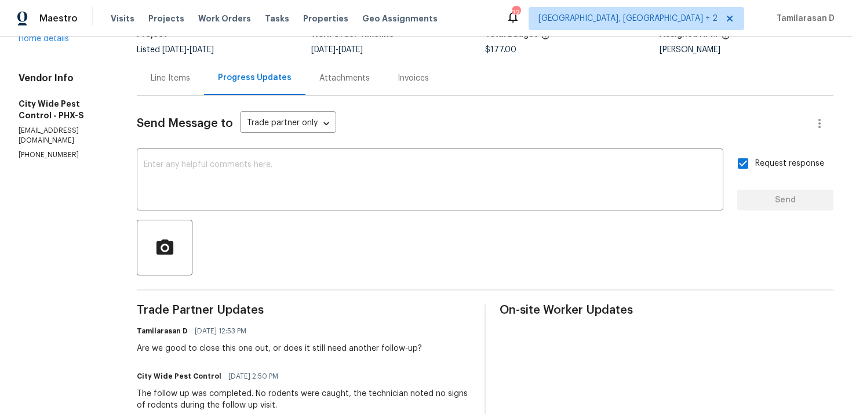
scroll to position [184, 0]
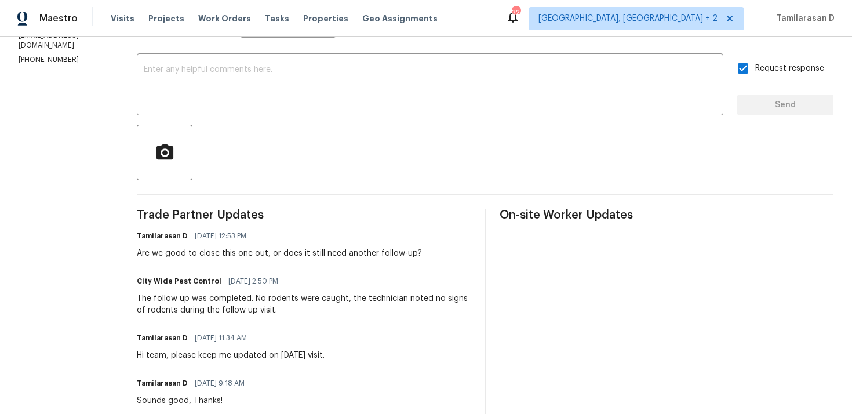
click at [259, 241] on div "Tamilarasan D 09/10/2025 12:53 PM" at bounding box center [279, 236] width 285 height 16
click at [248, 254] on div "Are we good to close this one out, or does it still need another follow-up?" at bounding box center [279, 254] width 285 height 12
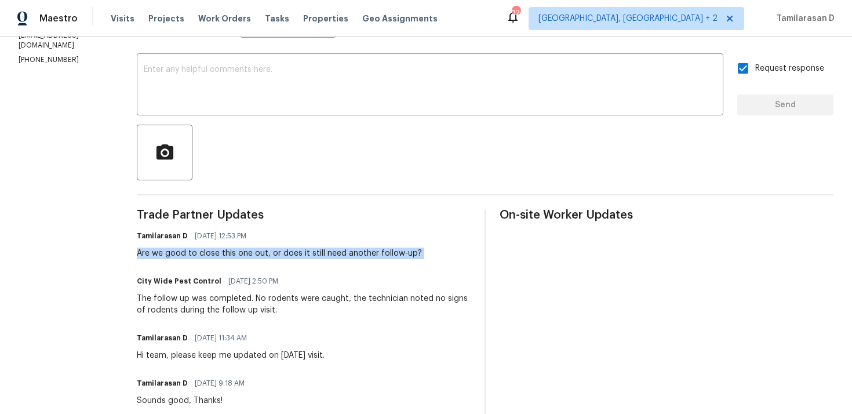
click at [255, 256] on div "Are we good to close this one out, or does it still need another follow-up?" at bounding box center [279, 254] width 285 height 12
click at [268, 254] on div "Are we good to close this one out, or does it still need another follow-up?" at bounding box center [279, 254] width 285 height 12
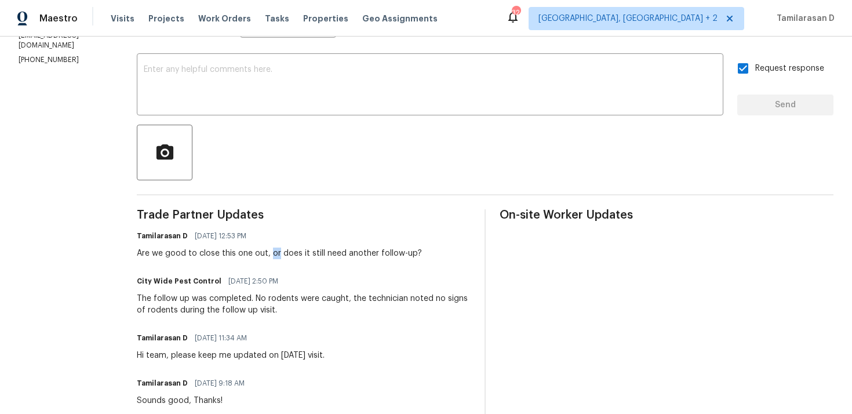
click at [268, 254] on div "Are we good to close this one out, or does it still need another follow-up?" at bounding box center [279, 254] width 285 height 12
click at [263, 254] on div "Are we good to close this one out, or does it still need another follow-up?" at bounding box center [279, 254] width 285 height 12
click at [267, 253] on div "Are we good to close this one out, or does it still need another follow-up?" at bounding box center [279, 254] width 285 height 12
click at [263, 254] on div "Are we good to close this one out, or does it still need another follow-up?" at bounding box center [279, 254] width 285 height 12
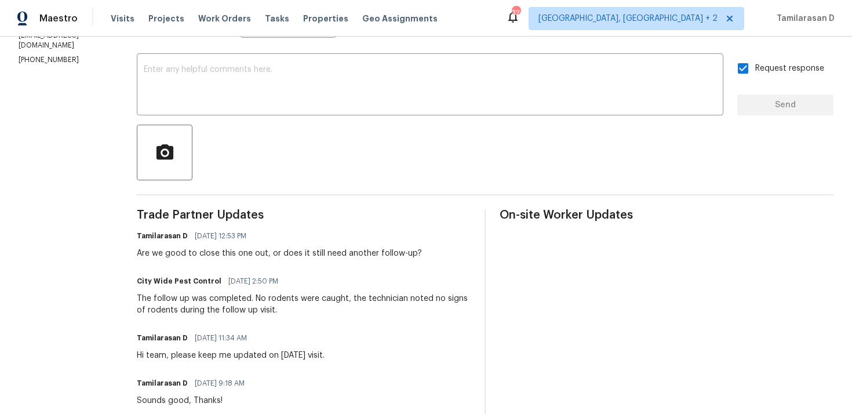
click at [263, 254] on div "Are we good to close this one out, or does it still need another follow-up?" at bounding box center [279, 254] width 285 height 12
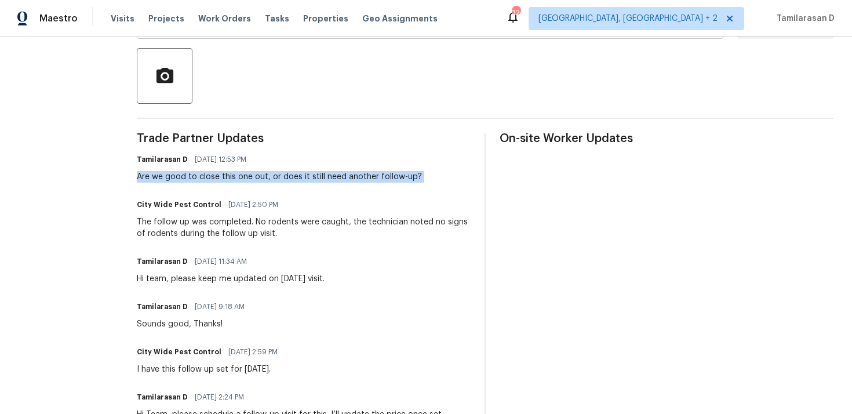
scroll to position [269, 0]
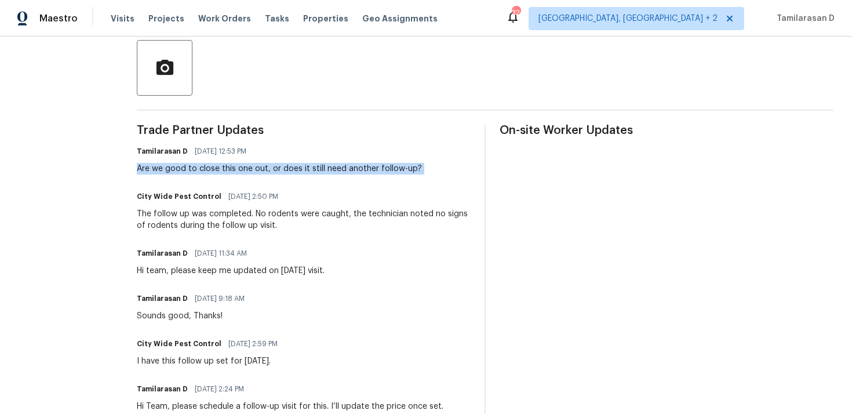
click at [237, 168] on div "Are we good to close this one out, or does it still need another follow-up?" at bounding box center [279, 169] width 285 height 12
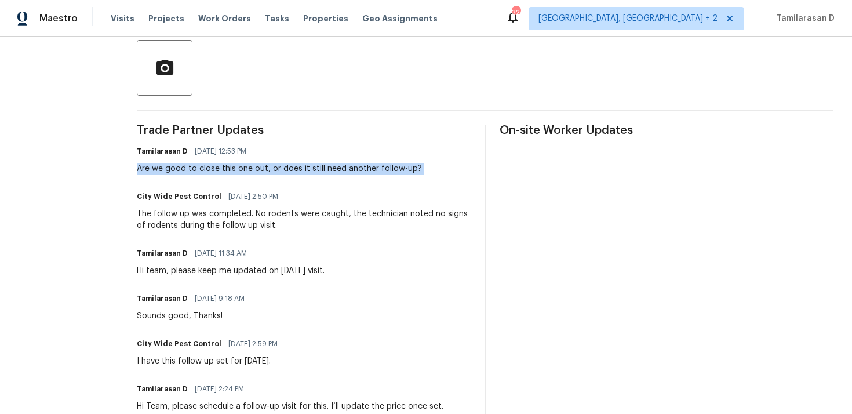
click at [224, 174] on div "Are we good to close this one out, or does it still need another follow-up?" at bounding box center [279, 169] width 285 height 12
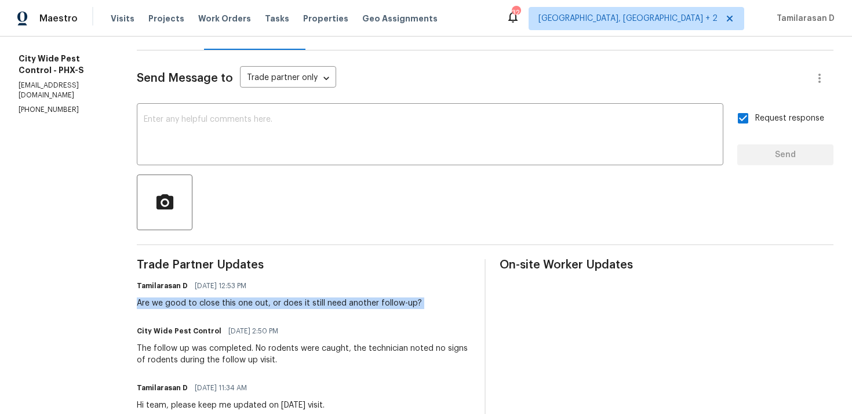
scroll to position [143, 0]
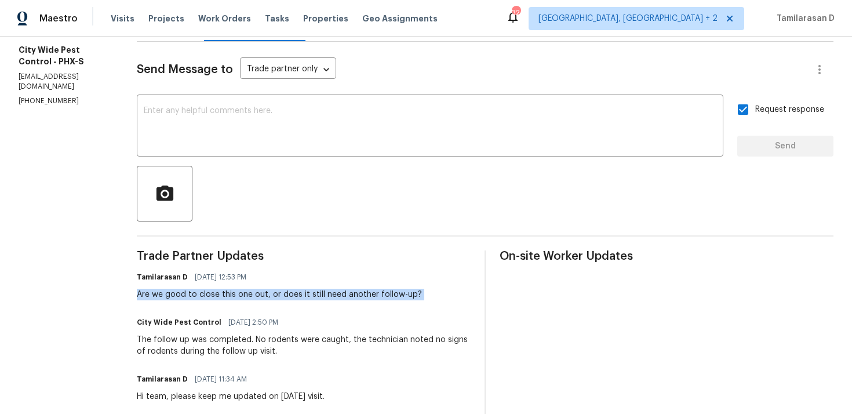
click at [247, 288] on div "Tamilarasan D 09/10/2025 12:53 PM Are we good to close this one out, or does it…" at bounding box center [279, 284] width 285 height 31
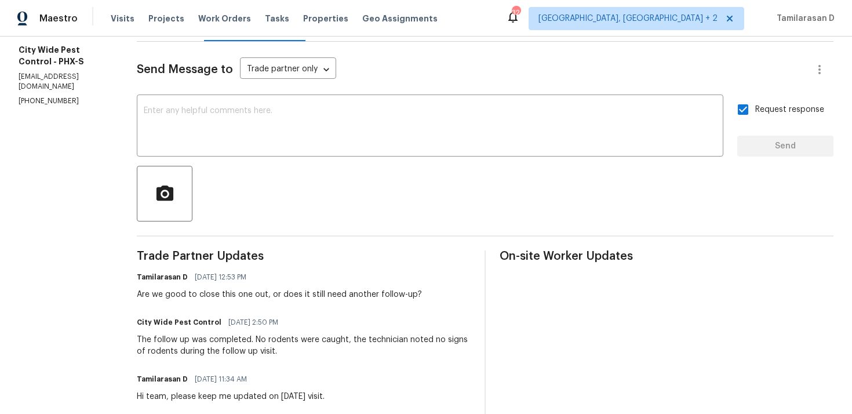
click at [247, 288] on div "Tamilarasan D 09/10/2025 12:53 PM Are we good to close this one out, or does it…" at bounding box center [279, 284] width 285 height 31
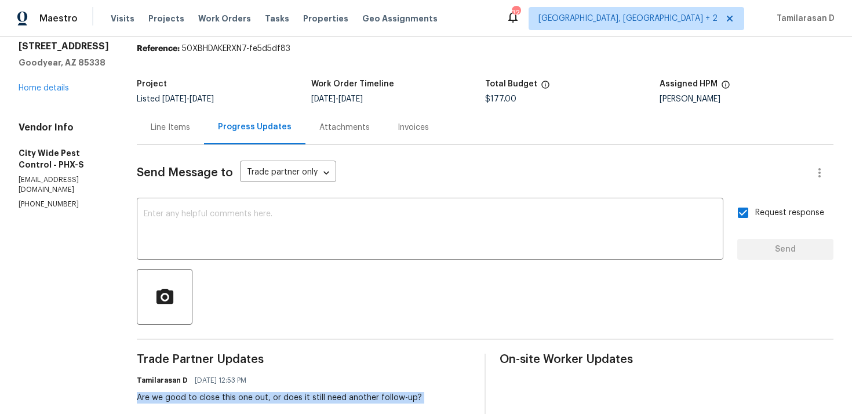
scroll to position [0, 0]
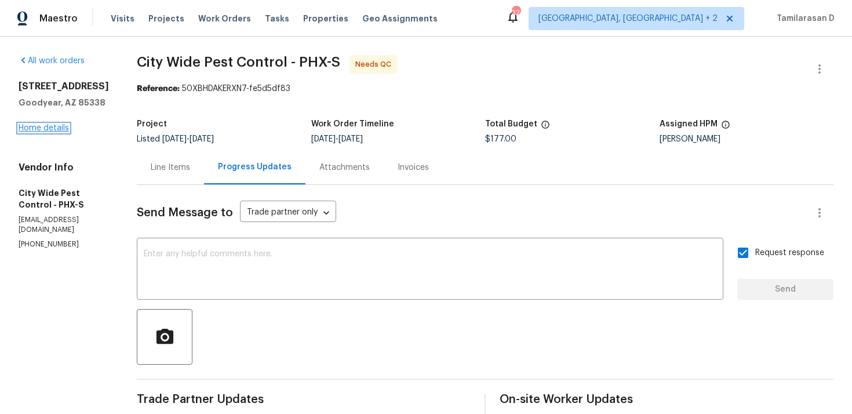
click at [48, 130] on link "Home details" at bounding box center [44, 128] width 50 height 8
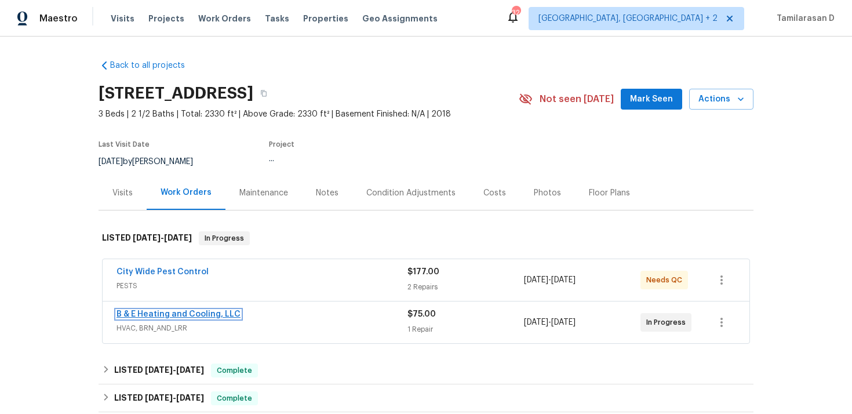
click at [180, 315] on link "B & E Heating and Cooling, LLC" at bounding box center [179, 314] width 124 height 8
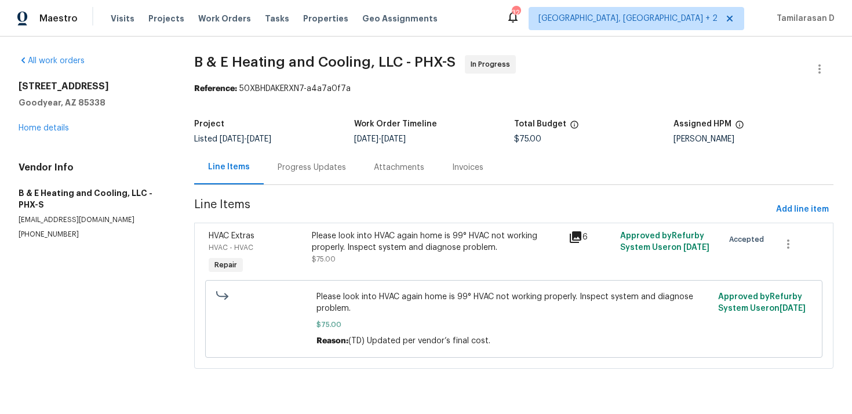
click at [282, 161] on div "Progress Updates" at bounding box center [312, 167] width 96 height 34
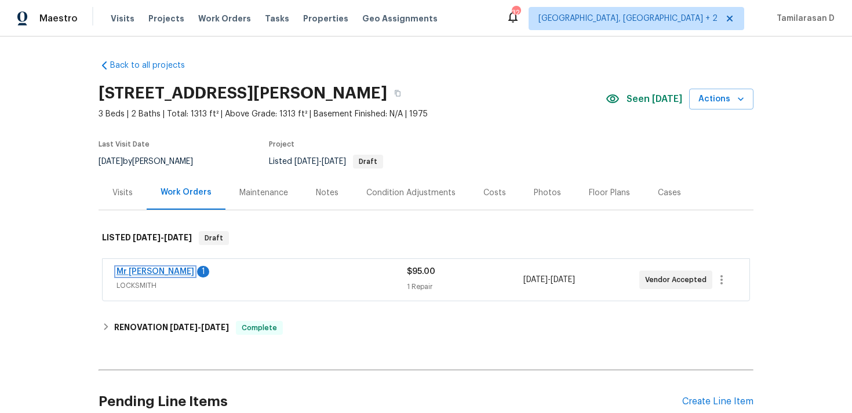
click at [163, 270] on link "Mr Rekey Locksmith" at bounding box center [156, 272] width 78 height 8
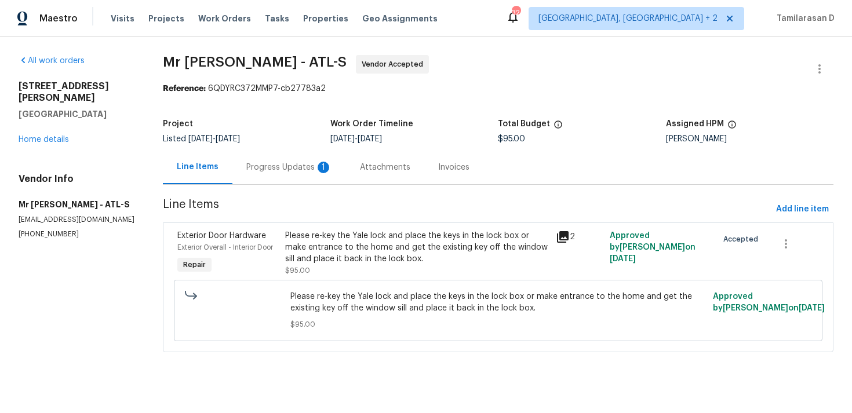
click at [298, 165] on div "Progress Updates 1" at bounding box center [289, 168] width 86 height 12
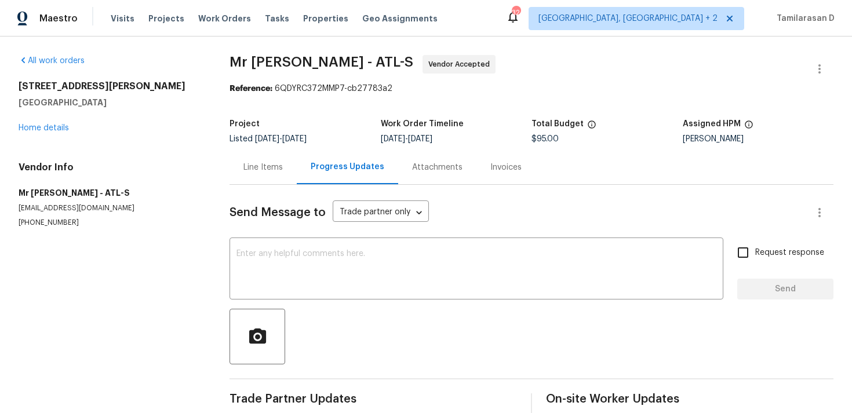
click at [269, 168] on div "Line Items" at bounding box center [262, 168] width 39 height 12
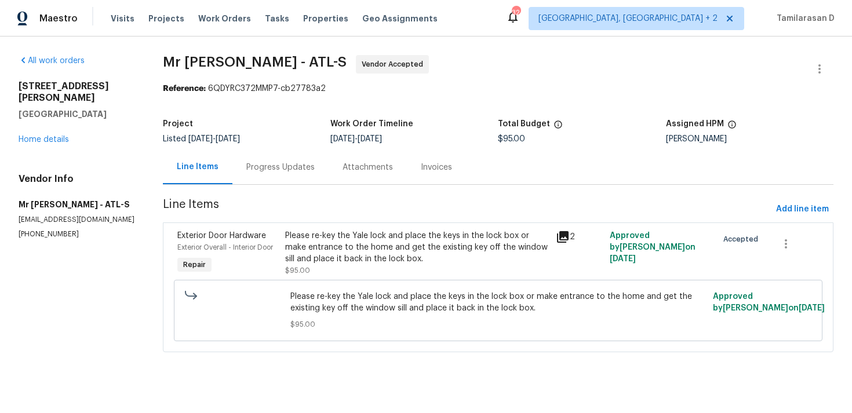
click at [348, 240] on div "Please re-key the Yale lock and place the keys in the lock box or make entrance…" at bounding box center [416, 247] width 263 height 35
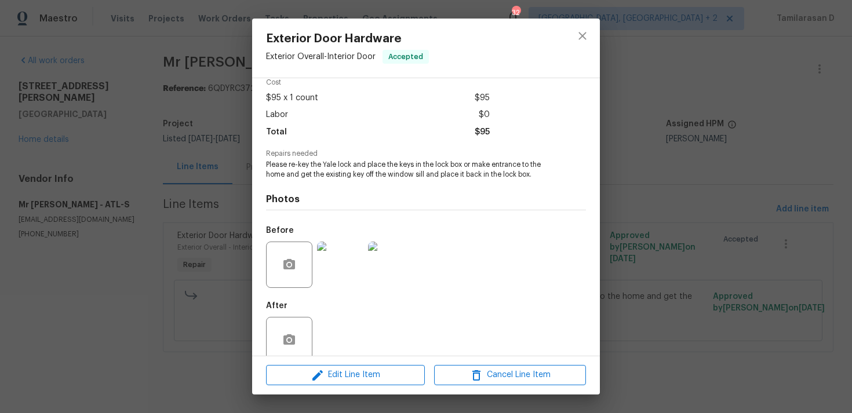
scroll to position [72, 0]
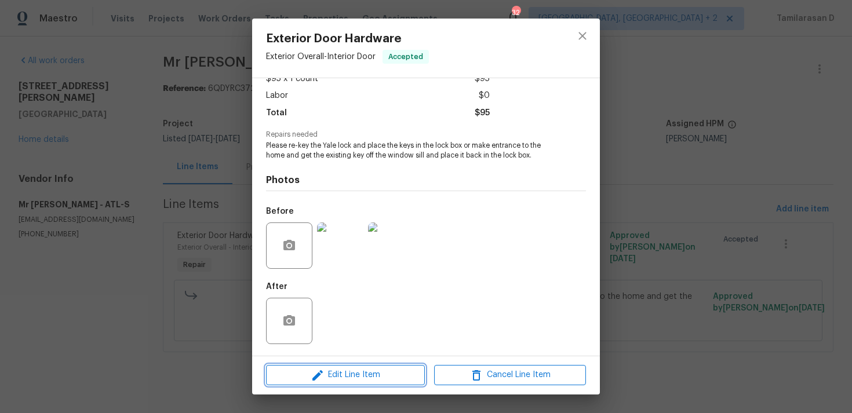
click at [316, 373] on icon "button" at bounding box center [318, 376] width 14 height 14
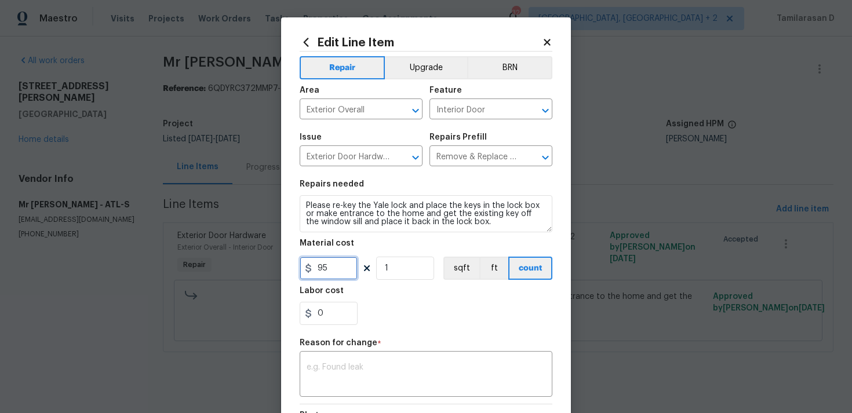
click at [330, 262] on input "95" at bounding box center [329, 268] width 58 height 23
type input "158.22"
click at [341, 353] on div "Reason for change *" at bounding box center [426, 346] width 253 height 15
click at [338, 363] on div "x ​" at bounding box center [426, 375] width 253 height 43
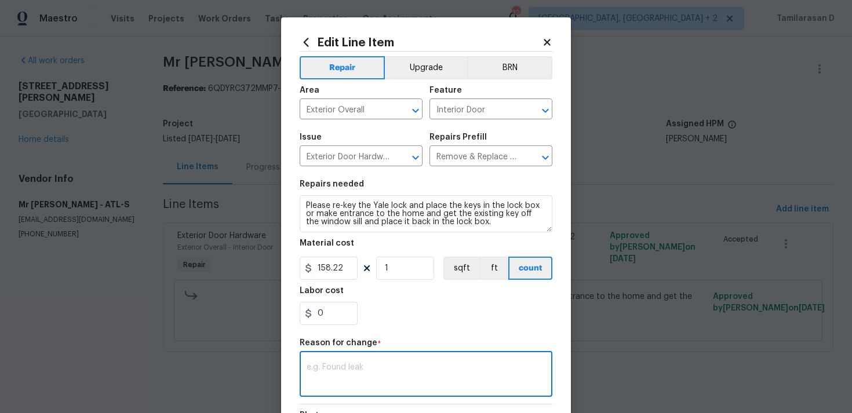
paste textarea "(TD) Updated per vendor’s final cost. ("
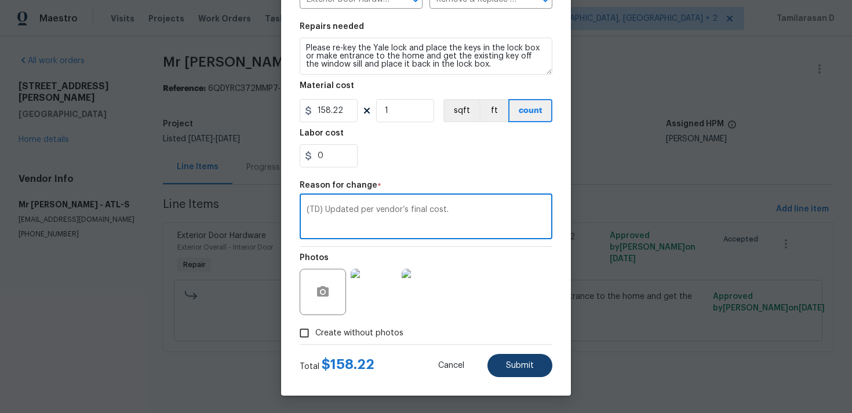
type textarea "(TD) Updated per vendor’s final cost."
click at [515, 365] on span "Submit" at bounding box center [520, 366] width 28 height 9
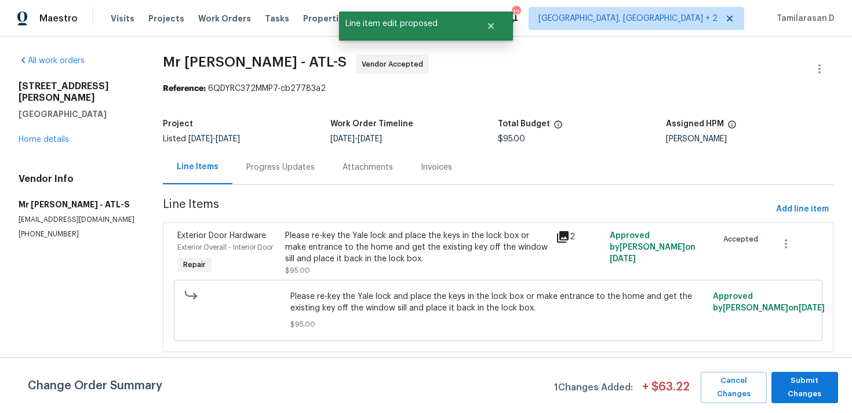
scroll to position [0, 0]
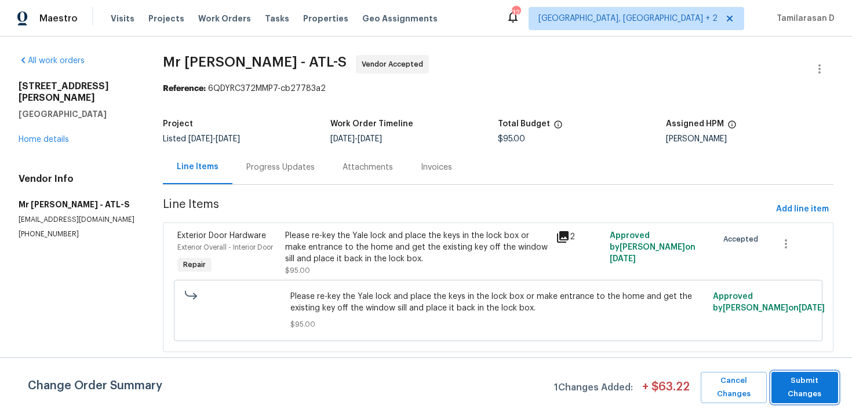
click at [793, 395] on span "Submit Changes" at bounding box center [804, 387] width 55 height 27
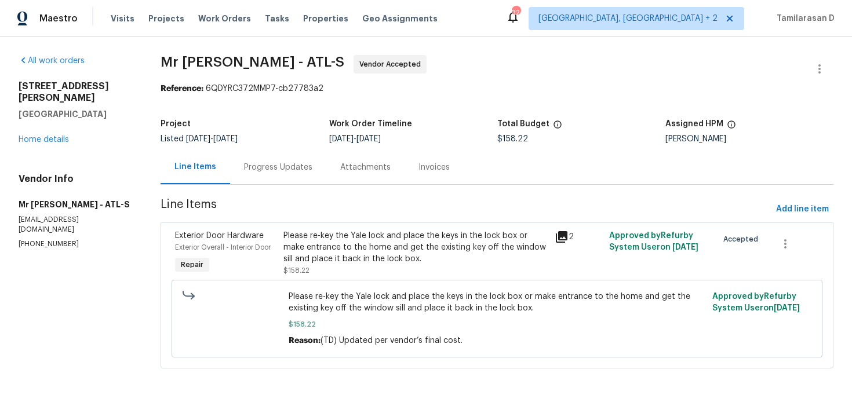
click at [273, 173] on div "Progress Updates" at bounding box center [278, 167] width 96 height 34
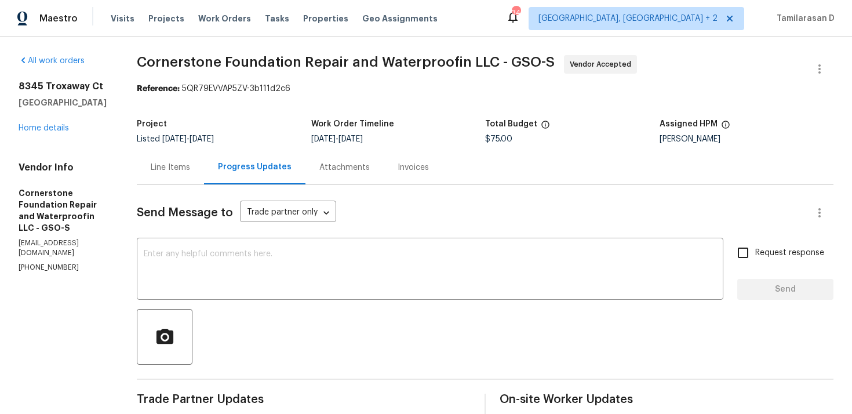
click at [158, 170] on div "Line Items" at bounding box center [170, 168] width 39 height 12
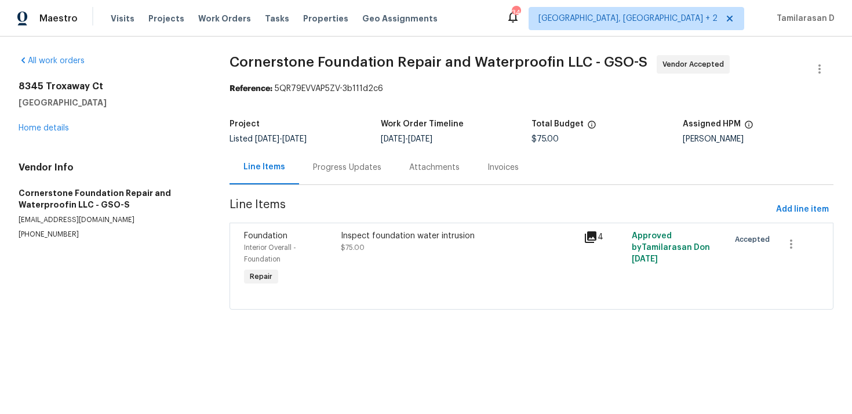
click at [386, 252] on div "Inspect foundation water intrusion $75.00" at bounding box center [458, 241] width 235 height 23
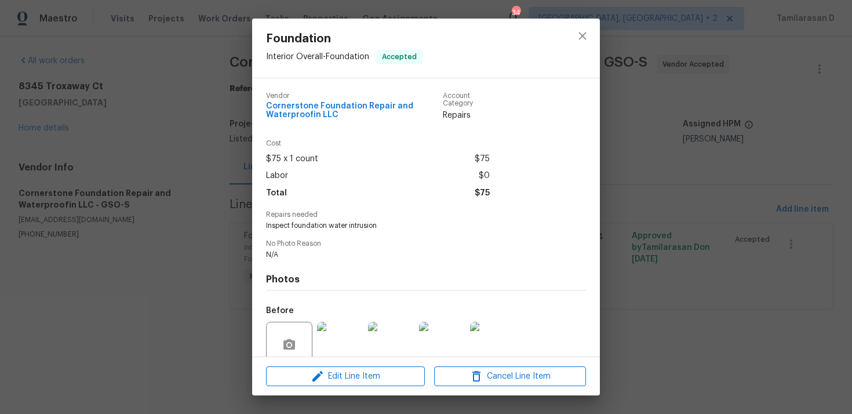
scroll to position [98, 0]
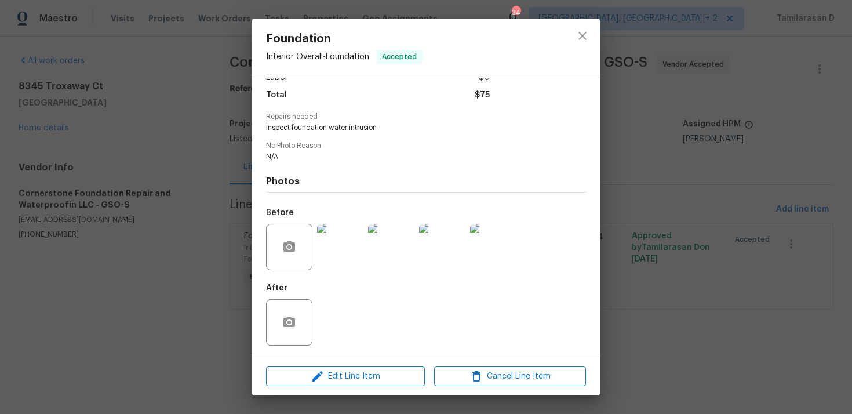
click at [241, 186] on div "Foundation Interior Overall - Foundation Accepted Vendor Cornerstone Foundation…" at bounding box center [426, 207] width 852 height 414
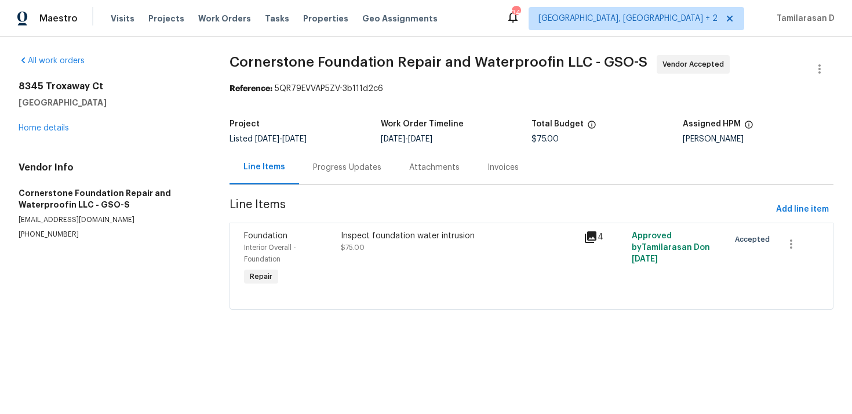
click at [318, 152] on div "Progress Updates" at bounding box center [347, 167] width 96 height 34
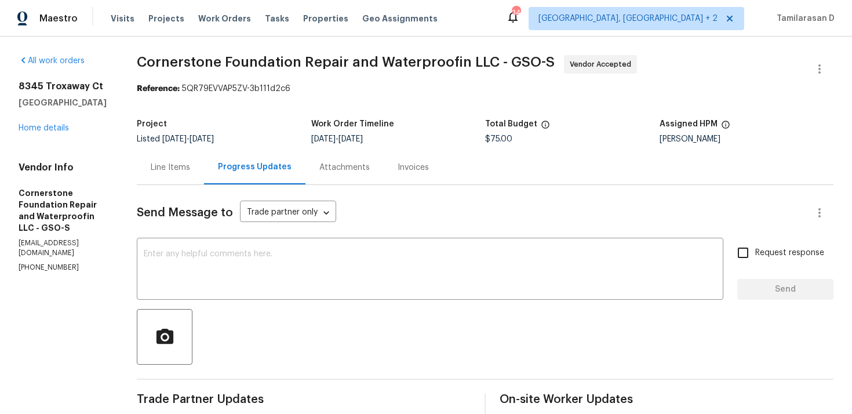
click at [360, 210] on div "Send Message to Trade partner only Trade partner only ​" at bounding box center [471, 213] width 669 height 28
click at [180, 165] on div "Line Items" at bounding box center [170, 168] width 39 height 12
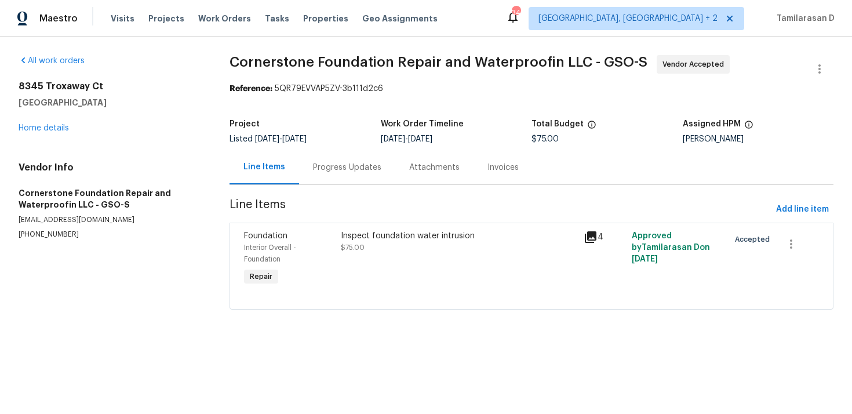
click at [317, 170] on div "Progress Updates" at bounding box center [347, 168] width 68 height 12
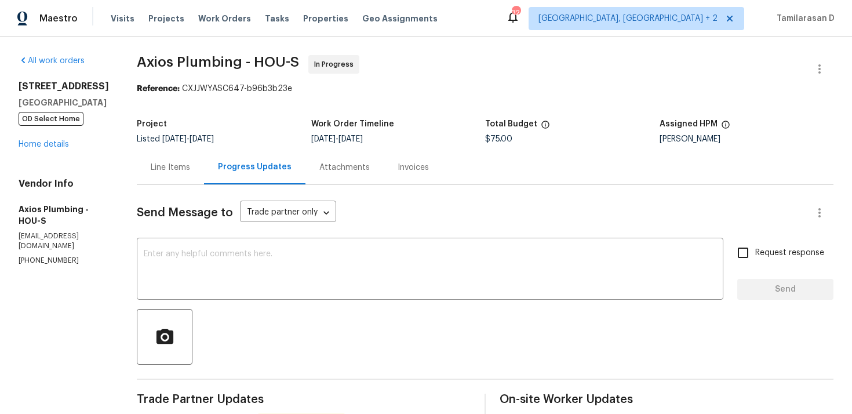
click at [159, 159] on div "Line Items" at bounding box center [170, 167] width 67 height 34
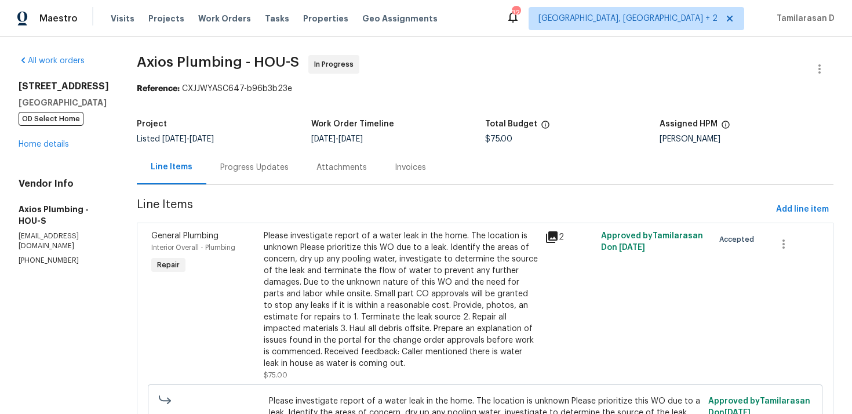
click at [364, 261] on div "Please investigate report of a water leak in the home. The location is unknown …" at bounding box center [401, 299] width 274 height 139
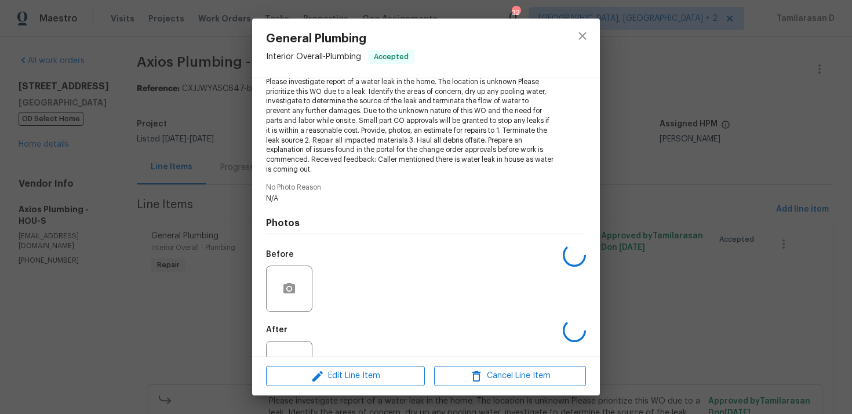
scroll to position [178, 0]
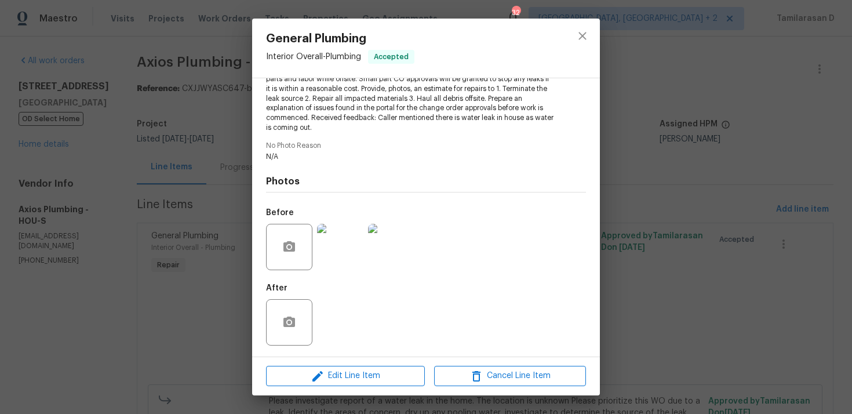
click at [339, 243] on img at bounding box center [340, 247] width 46 height 46
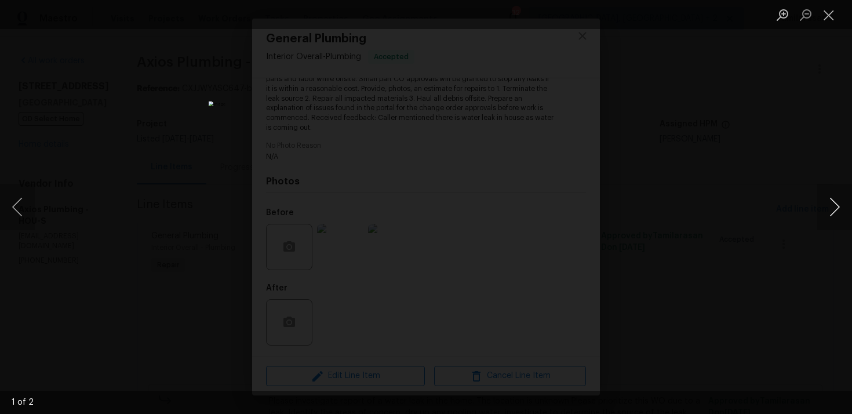
click at [838, 210] on button "Next image" at bounding box center [834, 207] width 35 height 46
click at [808, 190] on div "Lightbox" at bounding box center [426, 207] width 852 height 414
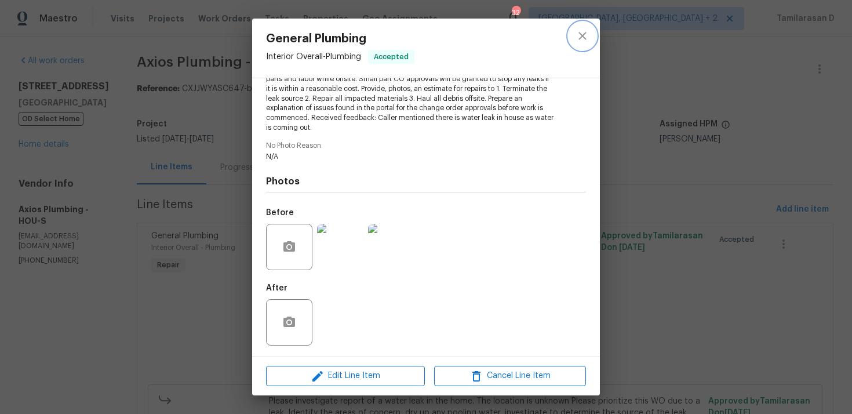
click at [579, 39] on icon "close" at bounding box center [583, 36] width 8 height 8
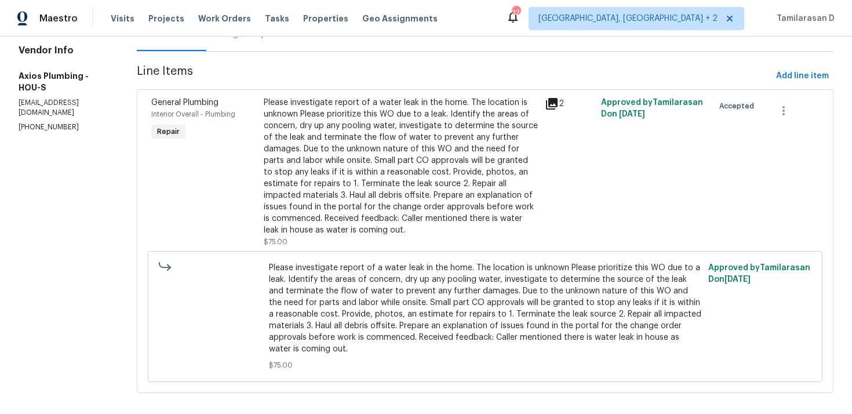
scroll to position [0, 0]
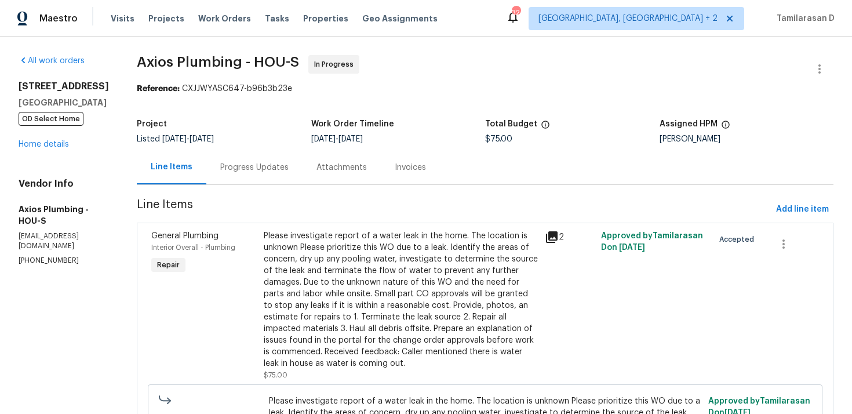
click at [241, 157] on div "Progress Updates" at bounding box center [254, 167] width 96 height 34
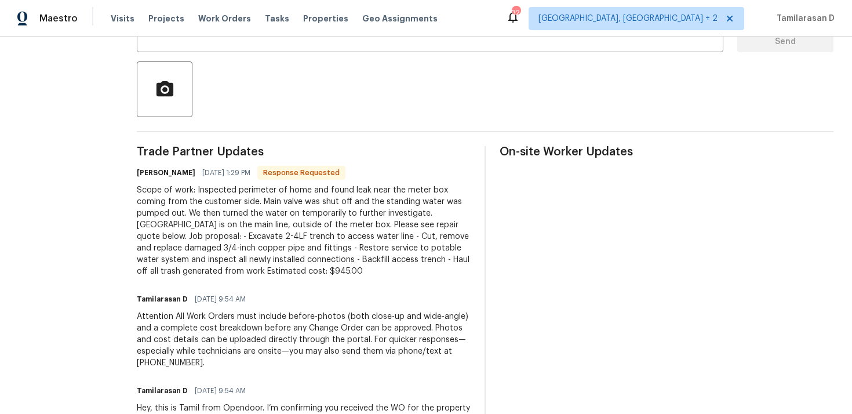
scroll to position [232, 0]
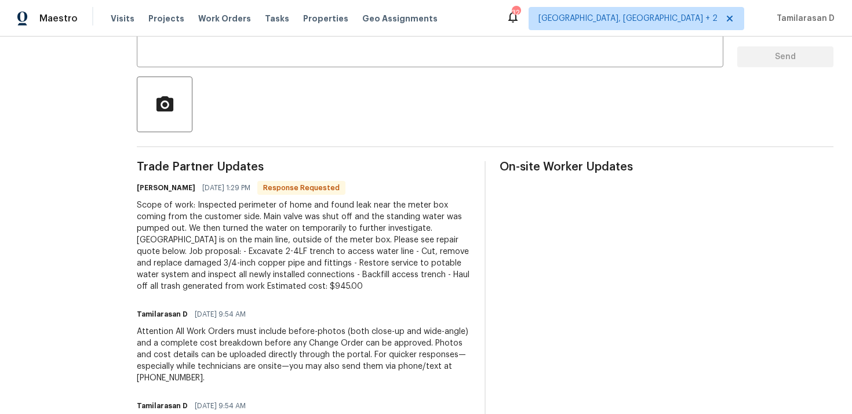
click at [221, 235] on div "Scope of work: Inspected perimeter of home and found leak near the meter box co…" at bounding box center [304, 245] width 334 height 93
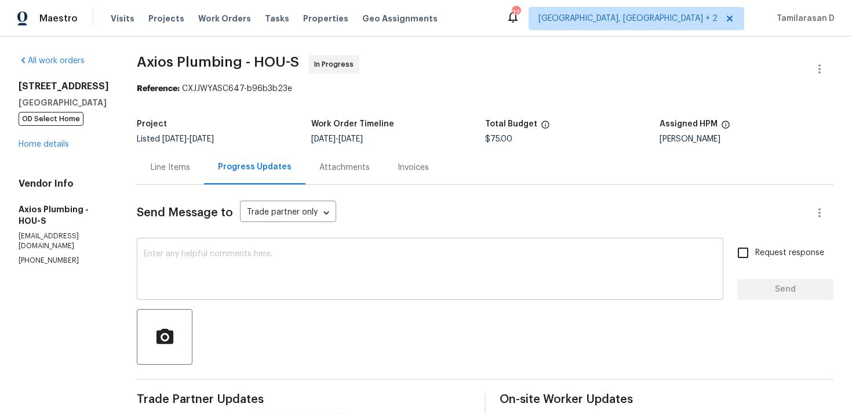
click at [200, 243] on div "x ​" at bounding box center [430, 270] width 587 height 59
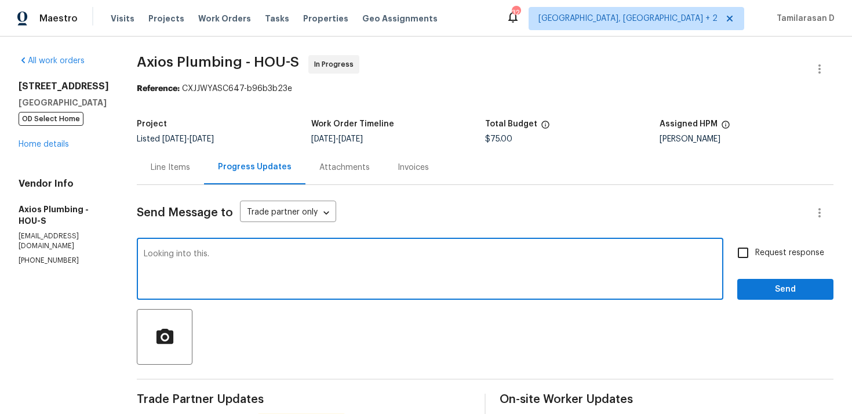
type textarea "Looking into this."
click at [762, 281] on button "Send" at bounding box center [785, 289] width 96 height 21
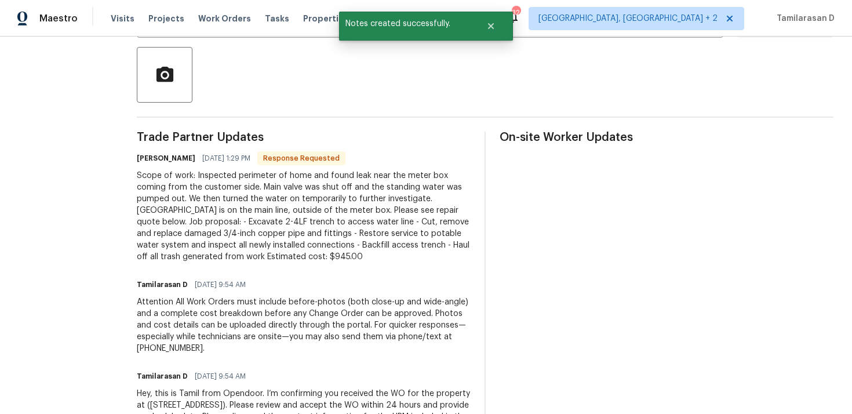
scroll to position [286, 0]
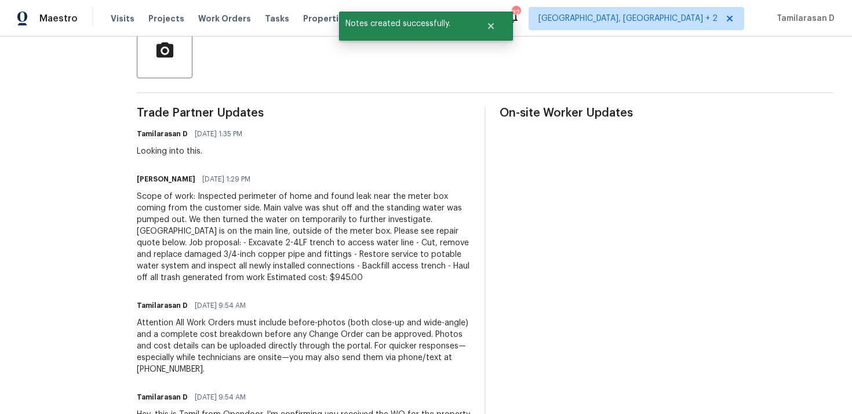
click at [249, 237] on div "Scope of work: Inspected perimeter of home and found leak near the meter box co…" at bounding box center [304, 237] width 334 height 93
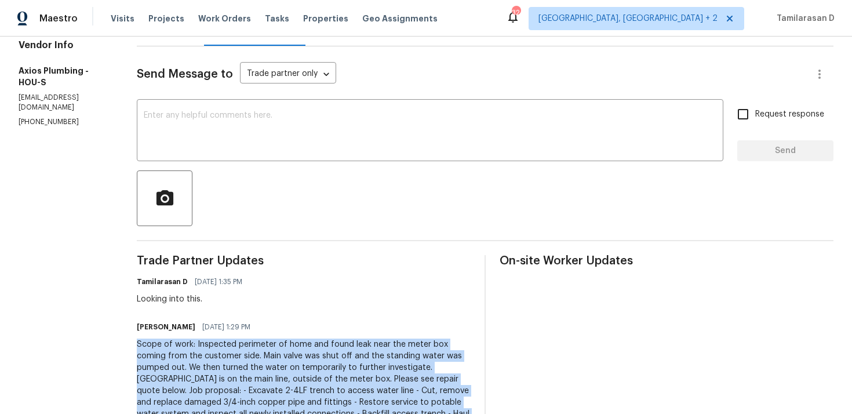
scroll to position [0, 0]
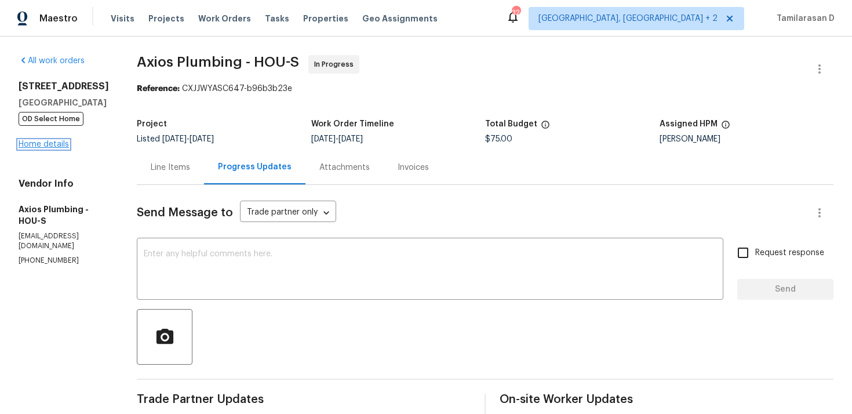
click at [43, 148] on link "Home details" at bounding box center [44, 144] width 50 height 8
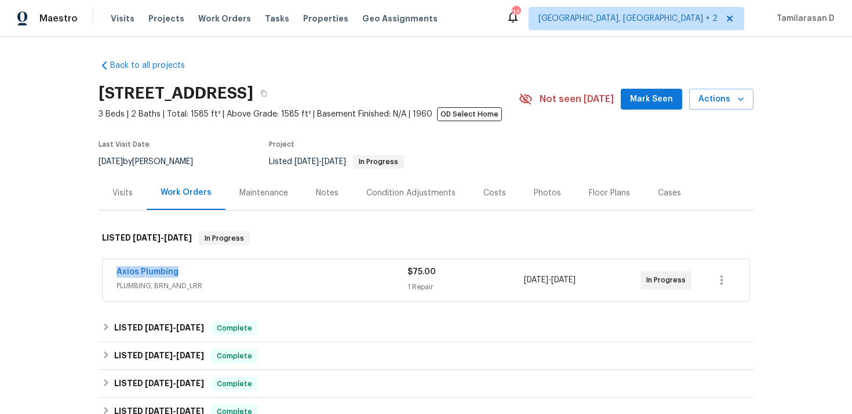
drag, startPoint x: 184, startPoint y: 270, endPoint x: 102, endPoint y: 270, distance: 81.7
click at [102, 270] on div "Axios Plumbing PLUMBING, BRN_AND_LRR $75.00 1 Repair 9/10/2025 - 9/12/2025 In P…" at bounding box center [426, 280] width 648 height 43
copy link "Axios Plumbing"
click at [169, 271] on link "Axios Plumbing" at bounding box center [148, 272] width 62 height 8
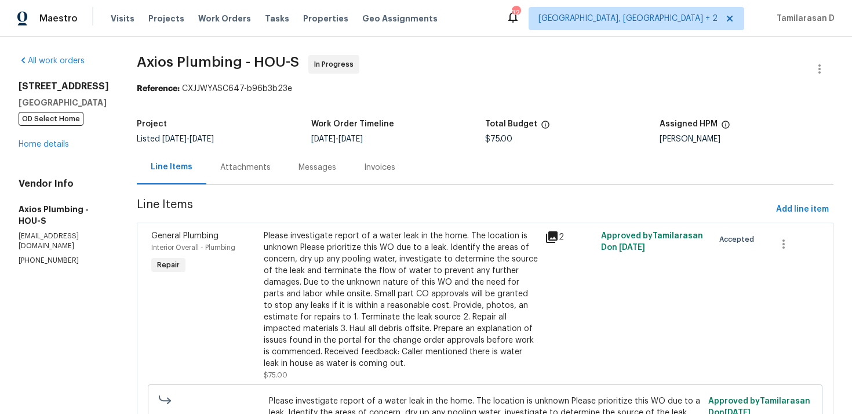
click at [307, 278] on div "Please investigate report of a water leak in the home. The location is unknown …" at bounding box center [401, 299] width 274 height 139
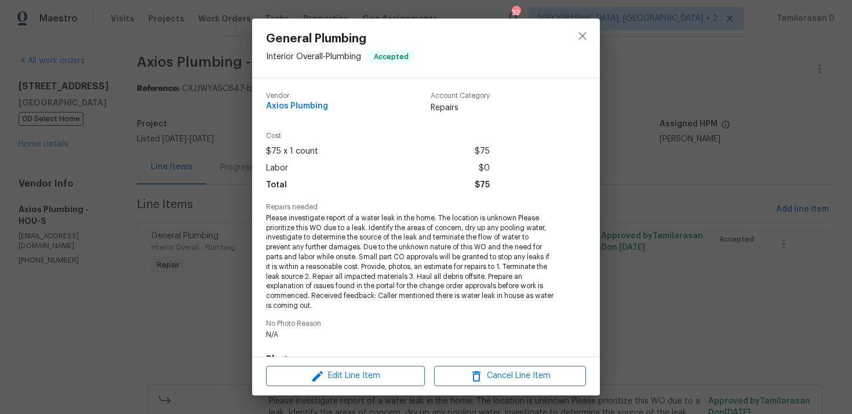
click at [323, 229] on span "Please investigate report of a water leak in the home. The location is unknown …" at bounding box center [410, 261] width 288 height 97
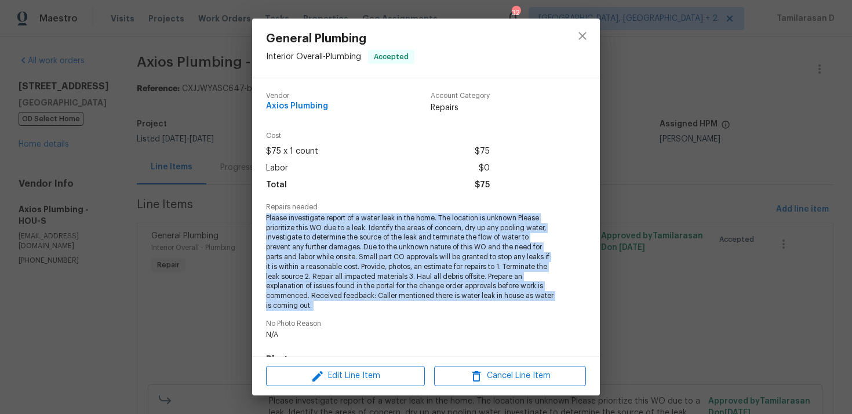
copy span "Please investigate report of a water leak in the home. The location is unknown …"
click at [336, 274] on span "Please investigate report of a water leak in the home. The location is unknown …" at bounding box center [410, 261] width 288 height 97
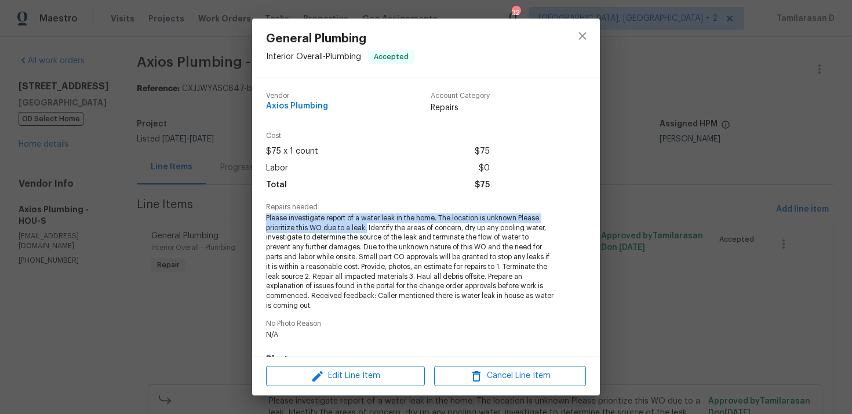
drag, startPoint x: 267, startPoint y: 217, endPoint x: 367, endPoint y: 227, distance: 100.8
click at [367, 227] on span "Please investigate report of a water leak in the home. The location is unknown …" at bounding box center [410, 261] width 288 height 97
copy span "Please investigate report of a water leak in the home. The location is unknown …"
click at [223, 213] on div "General Plumbing Interior Overall - Plumbing Accepted Vendor Axios Plumbing Acc…" at bounding box center [426, 207] width 852 height 414
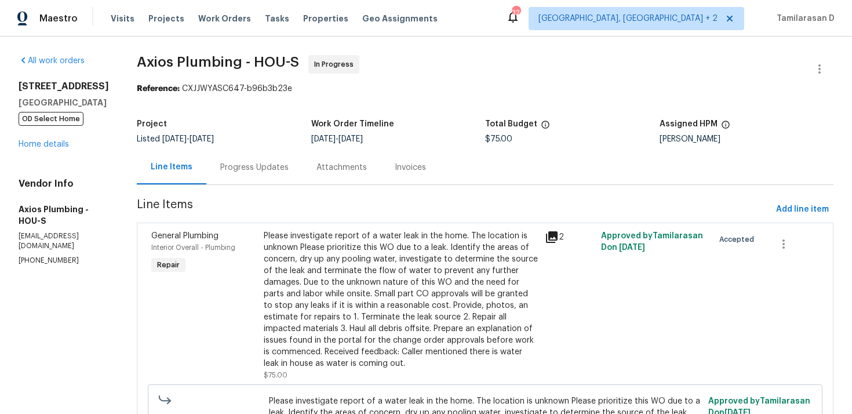
click at [228, 152] on div "Progress Updates" at bounding box center [254, 167] width 96 height 34
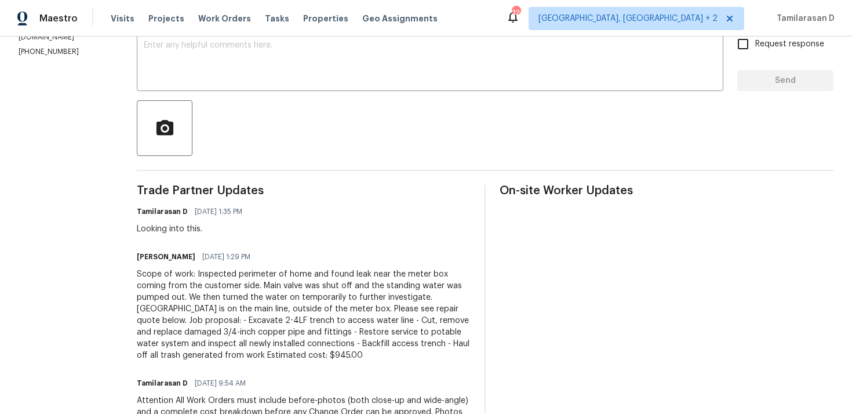
scroll to position [307, 0]
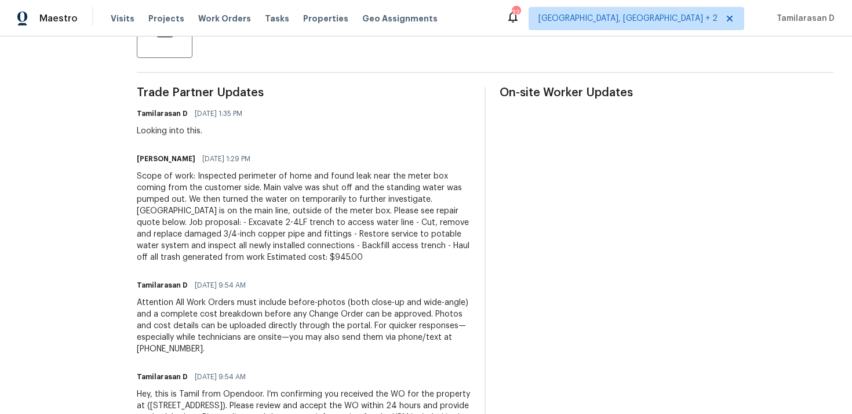
click at [173, 182] on div "Scope of work: Inspected perimeter of home and found leak near the meter box co…" at bounding box center [304, 216] width 334 height 93
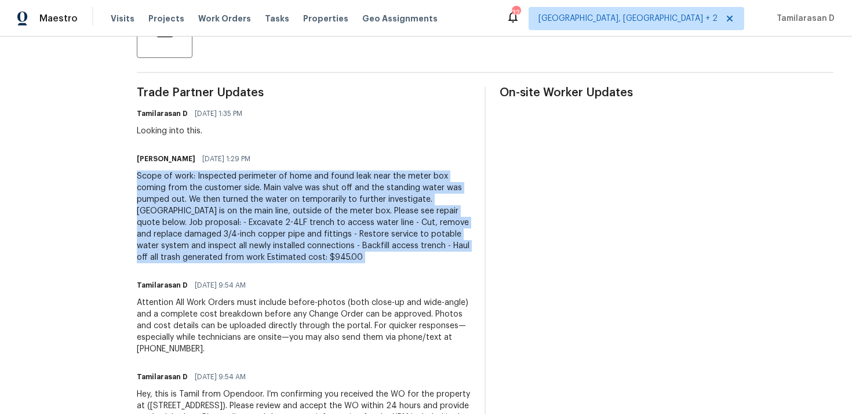
copy div "Scope of work: Inspected perimeter of home and found leak near the meter box co…"
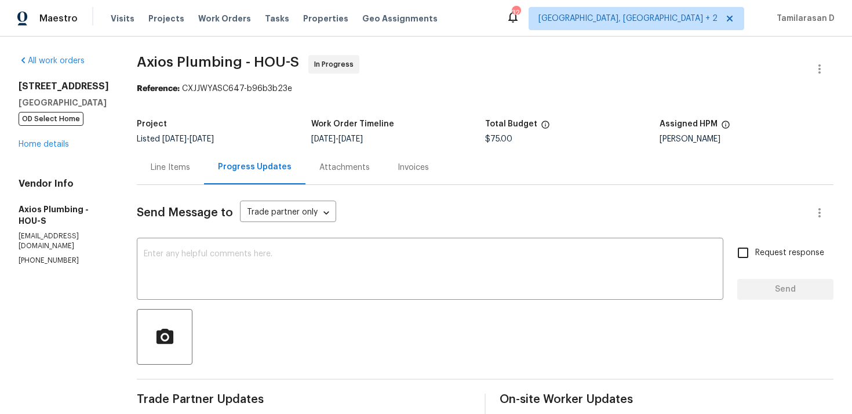
click at [151, 168] on div "Line Items" at bounding box center [170, 168] width 39 height 12
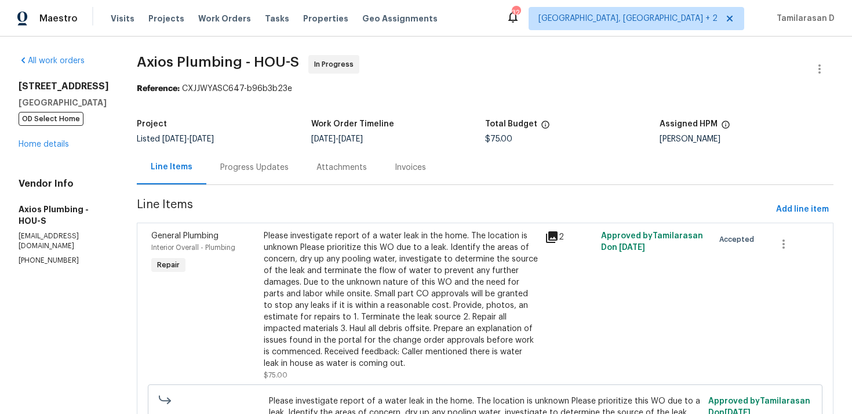
click at [271, 260] on div "Please investigate report of a water leak in the home. The location is unknown …" at bounding box center [401, 299] width 274 height 139
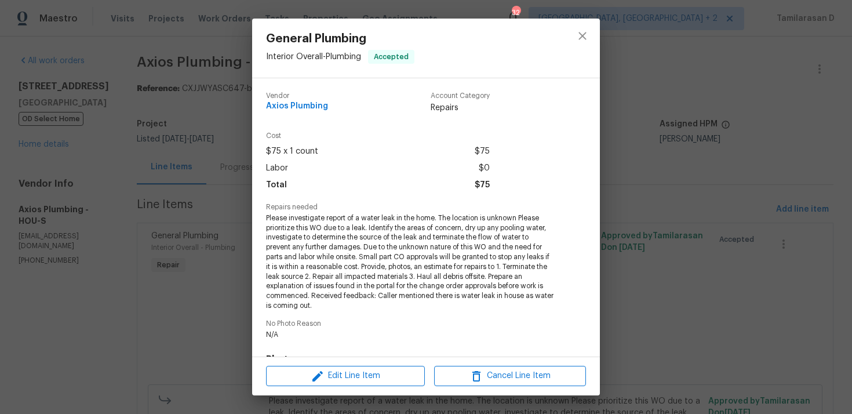
click at [248, 202] on div "General Plumbing Interior Overall - Plumbing Accepted Vendor Axios Plumbing Acc…" at bounding box center [426, 207] width 852 height 414
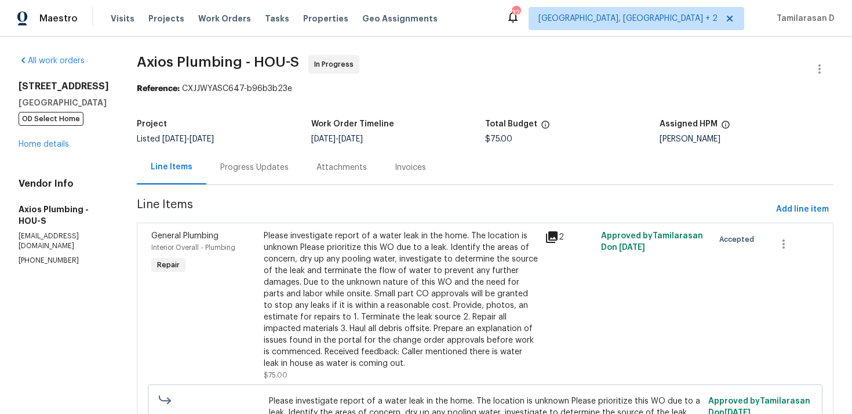
click at [235, 177] on div "Progress Updates" at bounding box center [254, 167] width 96 height 34
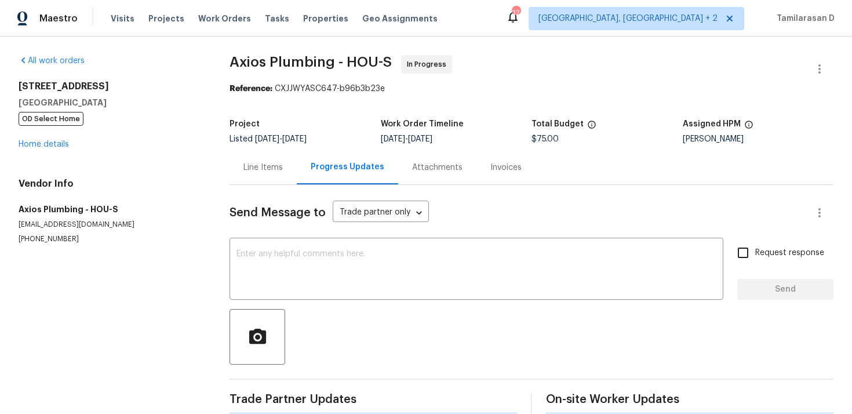
scroll to position [136, 0]
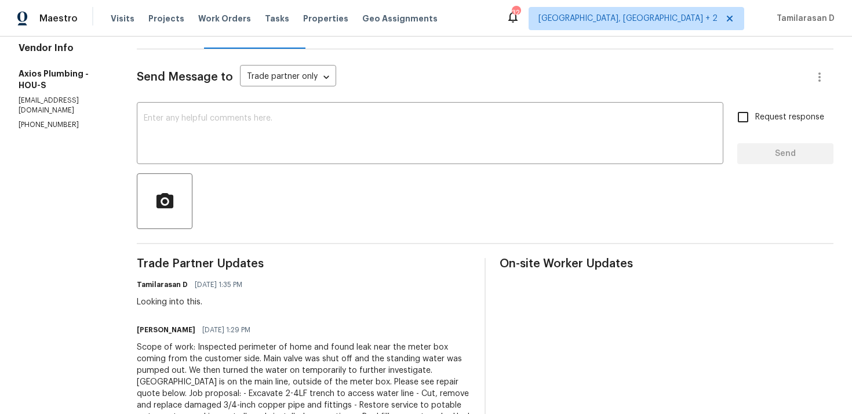
click at [187, 380] on div "Scope of work: Inspected perimeter of home and found leak near the meter box co…" at bounding box center [304, 387] width 334 height 93
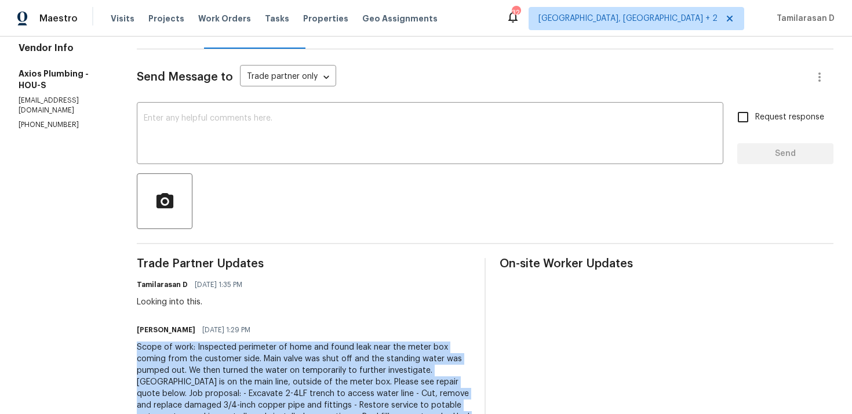
copy div "Scope of work: Inspected perimeter of home and found leak near the meter box co…"
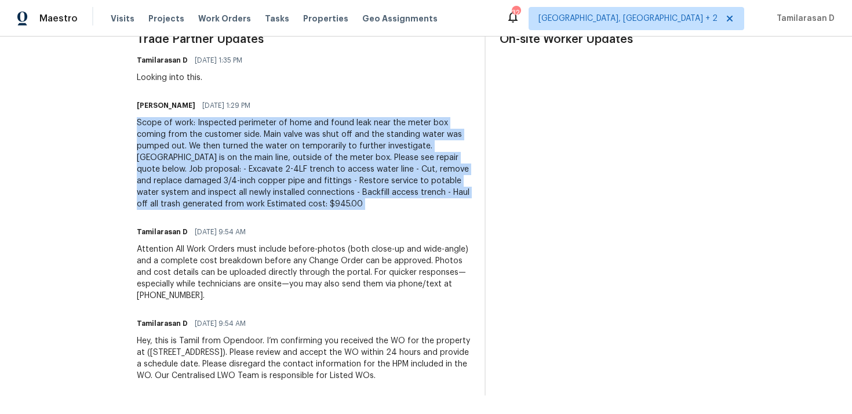
scroll to position [0, 0]
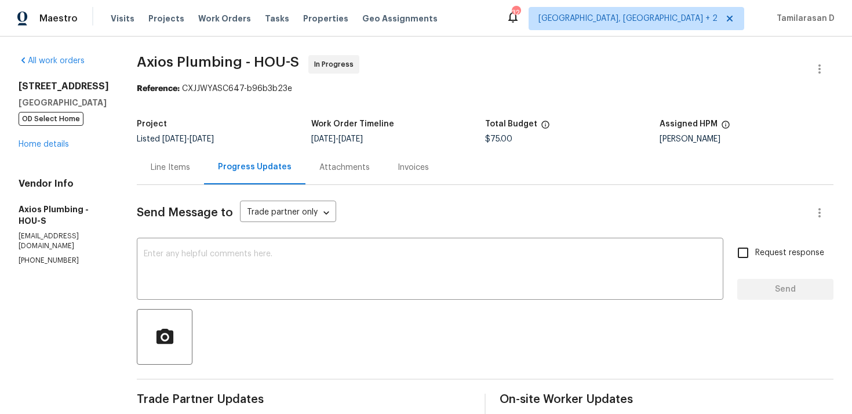
click at [168, 166] on div "Line Items" at bounding box center [170, 168] width 39 height 12
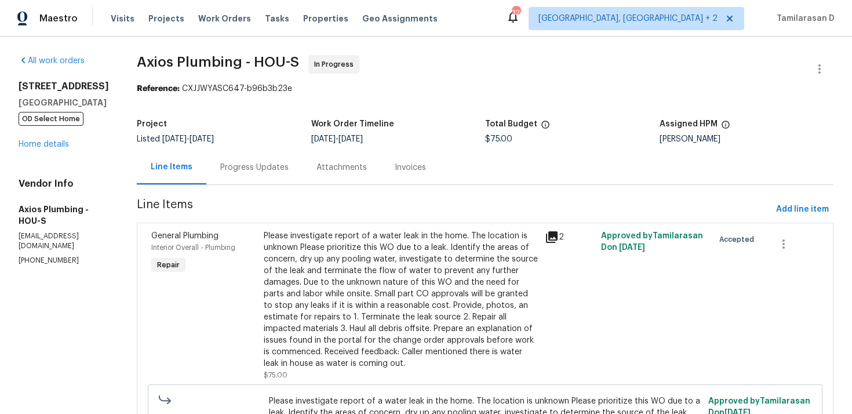
click at [388, 271] on div "Please investigate report of a water leak in the home. The location is unknown …" at bounding box center [401, 299] width 274 height 139
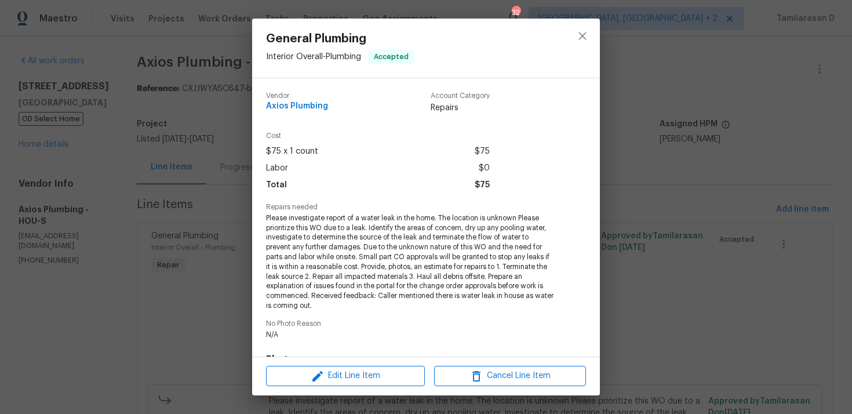
scroll to position [178, 0]
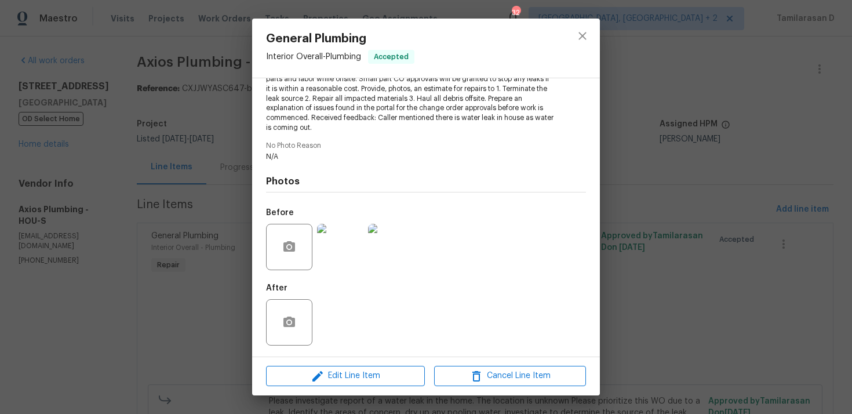
click at [328, 242] on img at bounding box center [340, 247] width 46 height 46
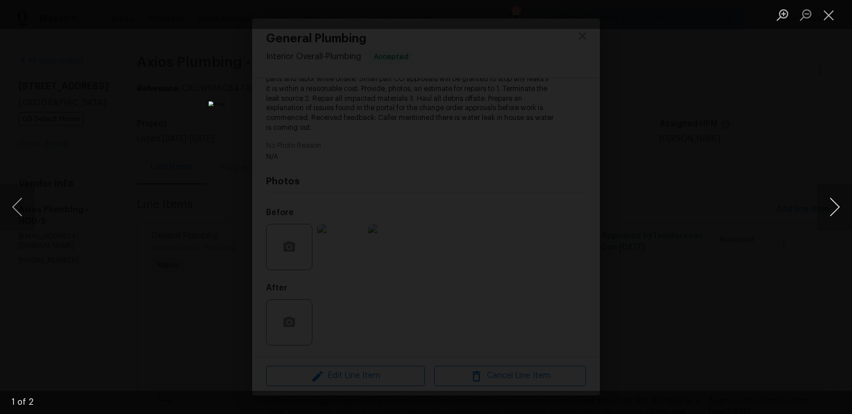
click at [828, 209] on button "Next image" at bounding box center [834, 207] width 35 height 46
click at [826, 12] on button "Close lightbox" at bounding box center [828, 15] width 23 height 20
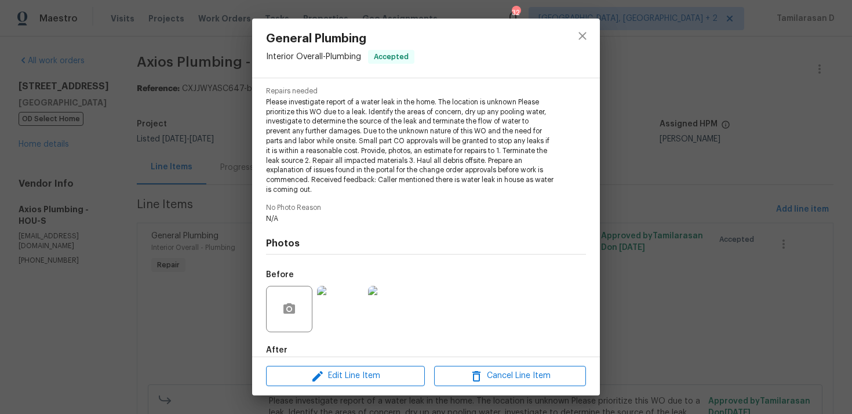
scroll to position [112, 0]
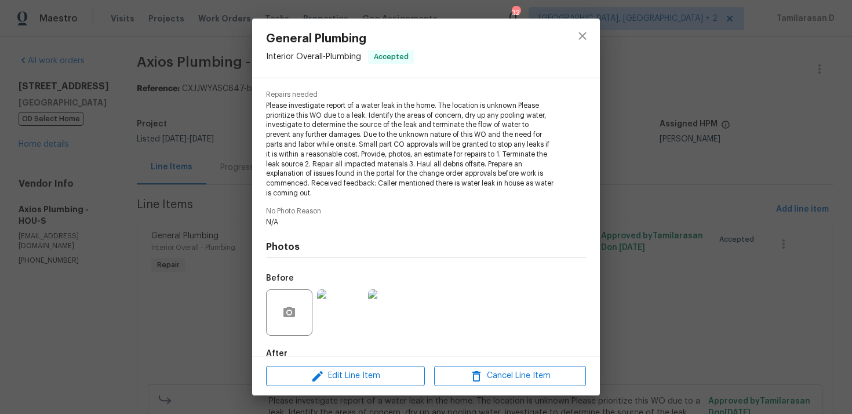
click at [616, 239] on div "General Plumbing Interior Overall - Plumbing Accepted Vendor Axios Plumbing Acc…" at bounding box center [426, 207] width 852 height 414
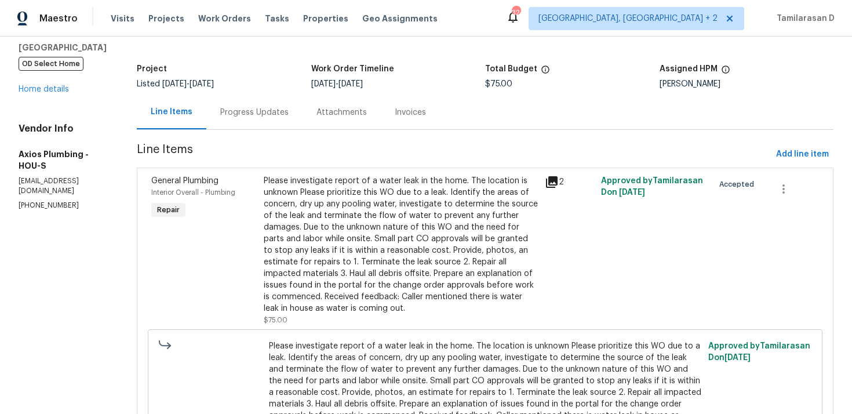
scroll to position [0, 0]
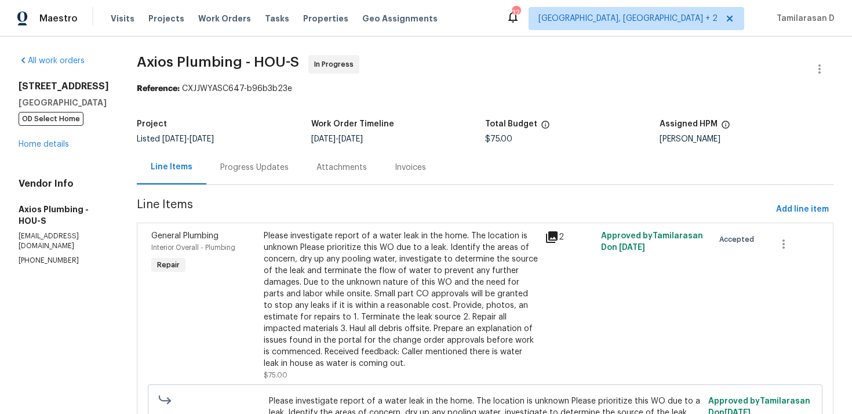
click at [230, 168] on div "Progress Updates" at bounding box center [254, 168] width 68 height 12
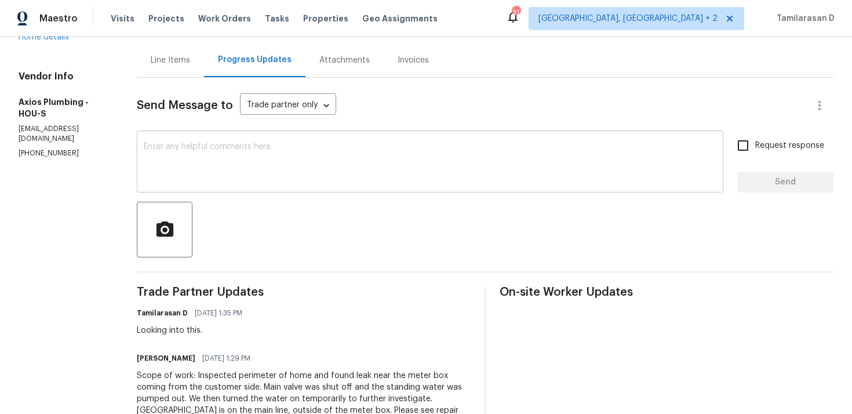
click at [184, 162] on textarea at bounding box center [430, 163] width 573 height 41
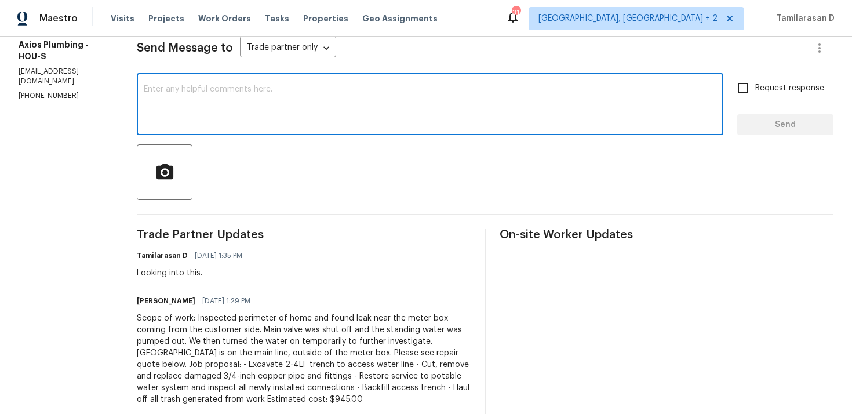
scroll to position [169, 0]
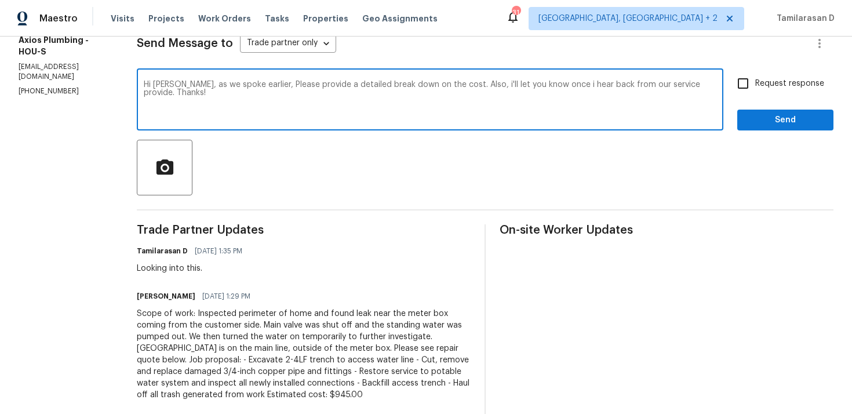
click at [192, 89] on textarea "Hi Armando, as we spoke earlier, Please provide a detailed break down on the co…" at bounding box center [430, 101] width 573 height 41
paste textarea "discussed earlier, please provide a detailed breakdown of the cost. I’ll also l…"
type textarea "Hi Armando, as we discussed earlier, please provide a detailed breakdown of the…"
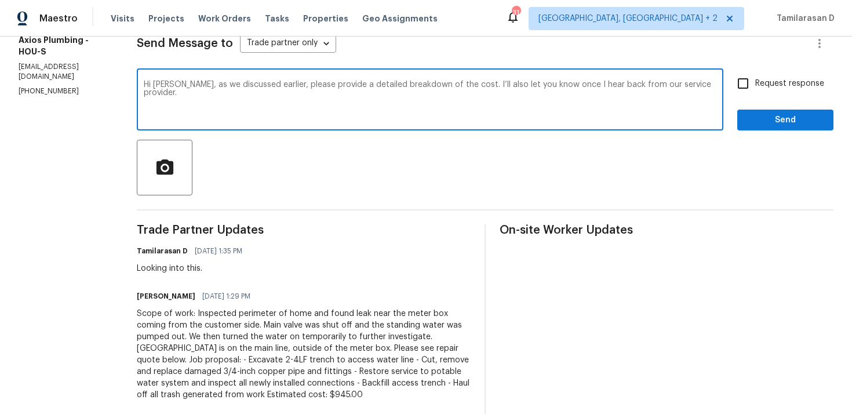
click at [765, 86] on span "Request response" at bounding box center [789, 84] width 69 height 12
click at [755, 86] on input "Request response" at bounding box center [743, 83] width 24 height 24
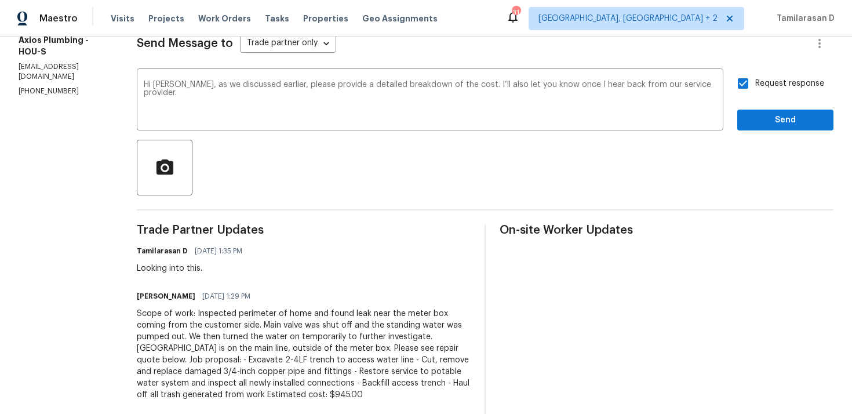
click at [748, 82] on input "Request response" at bounding box center [743, 83] width 24 height 24
checkbox input "false"
click at [706, 87] on textarea "Hi Armando, as we discussed earlier, please provide a detailed breakdown of the…" at bounding box center [430, 101] width 573 height 41
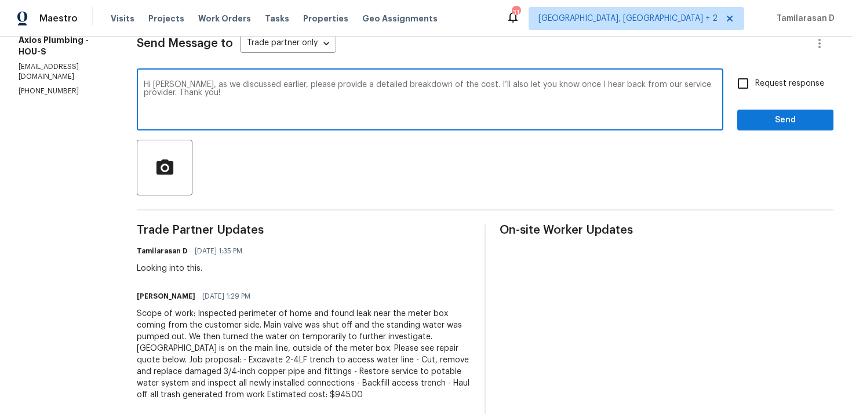
type textarea "Hi Armando, as we discussed earlier, please provide a detailed breakdown of the…"
click at [747, 81] on input "Request response" at bounding box center [743, 83] width 24 height 24
checkbox input "true"
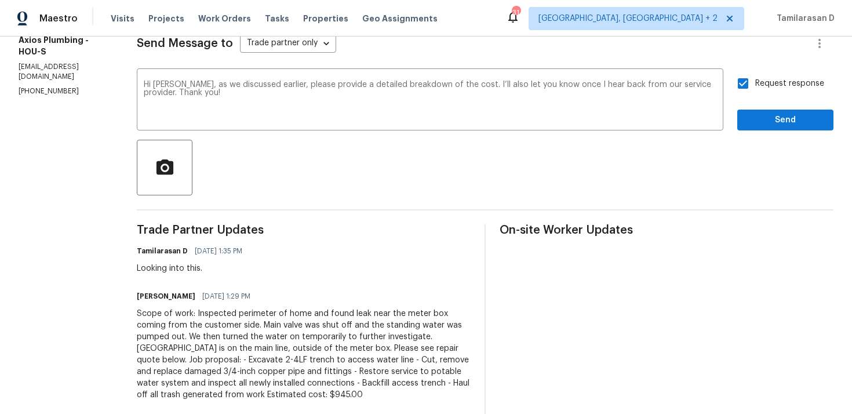
click at [764, 106] on div "Request response Send" at bounding box center [785, 100] width 96 height 59
click at [761, 117] on span "Send" at bounding box center [786, 120] width 78 height 14
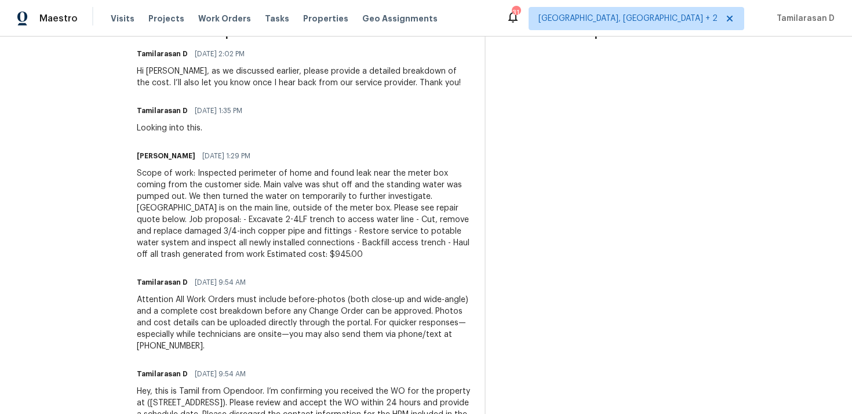
scroll to position [354, 0]
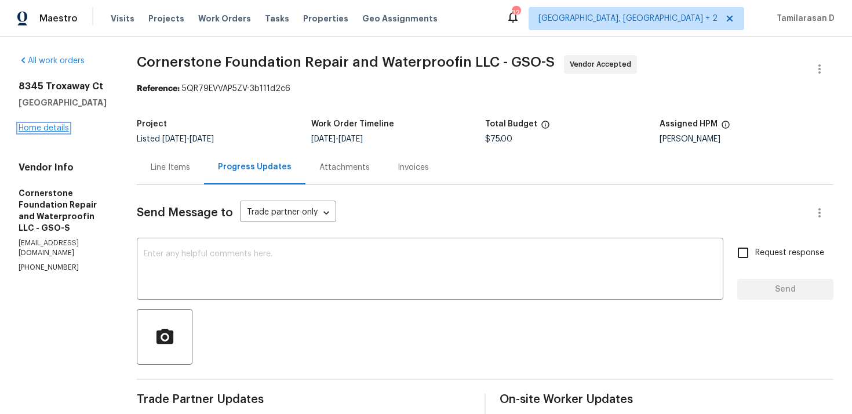
click at [57, 127] on link "Home details" at bounding box center [44, 128] width 50 height 8
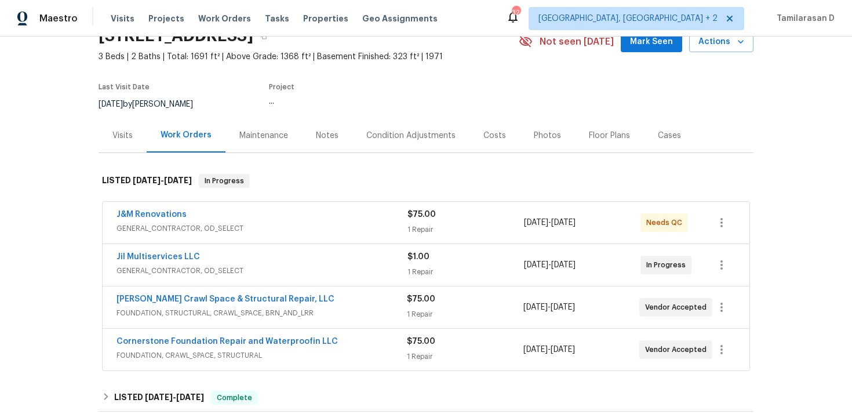
scroll to position [83, 0]
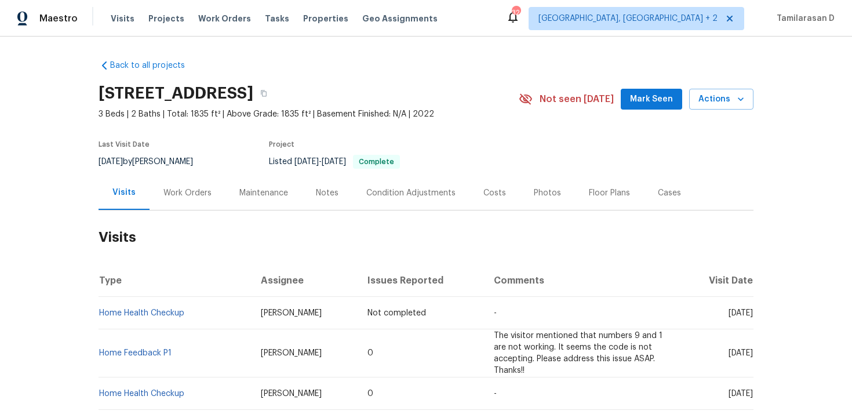
click at [180, 193] on div "Work Orders" at bounding box center [187, 193] width 48 height 12
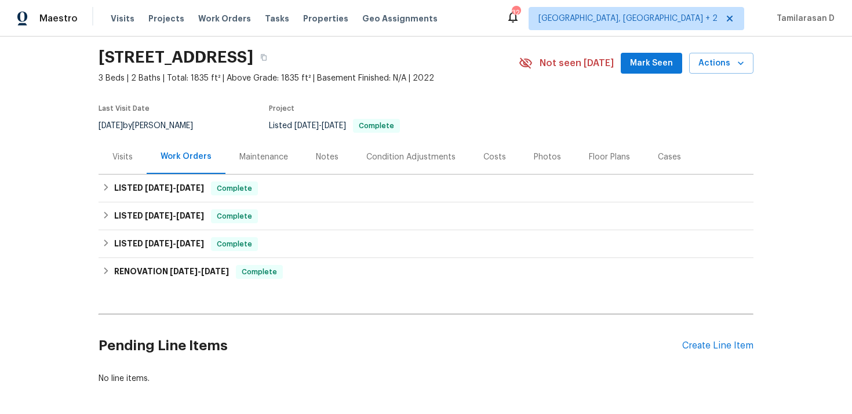
scroll to position [49, 0]
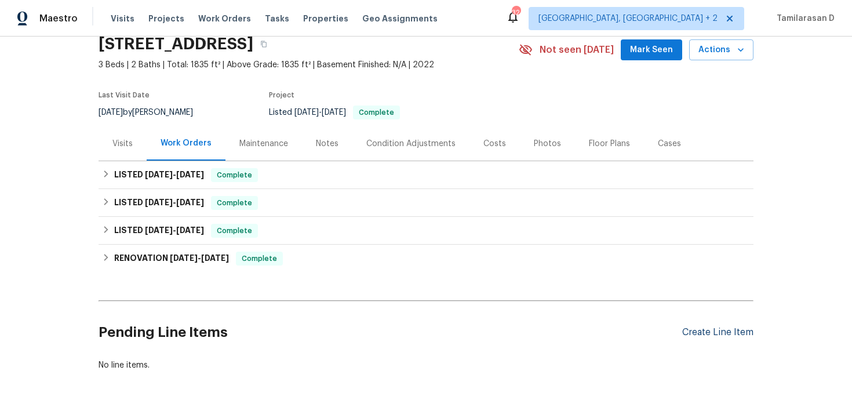
click at [736, 336] on div "Create Line Item" at bounding box center [717, 332] width 71 height 11
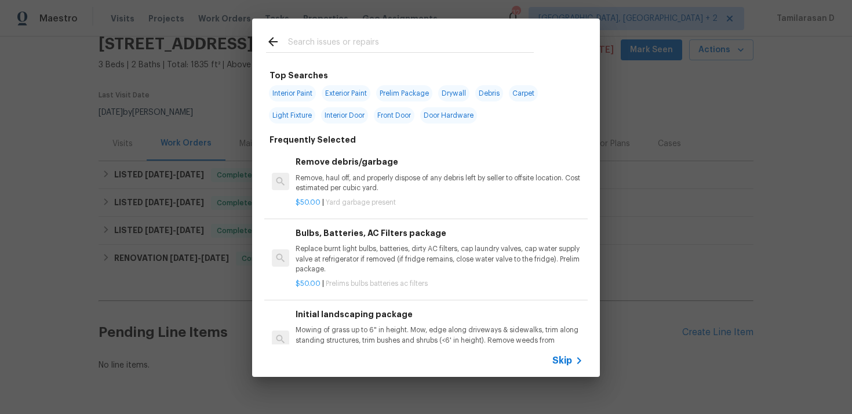
click at [726, 329] on div "Top Searches Interior Paint Exterior Paint Prelim Package Drywall Debris Carpet…" at bounding box center [426, 197] width 852 height 395
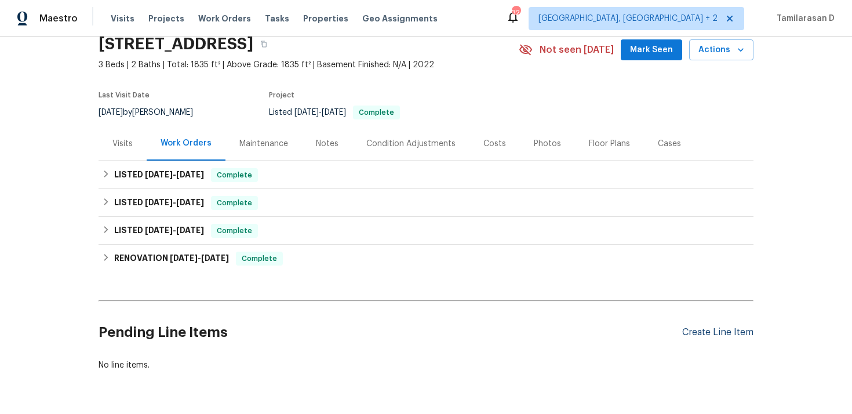
click at [714, 329] on div "Create Line Item" at bounding box center [717, 332] width 71 height 11
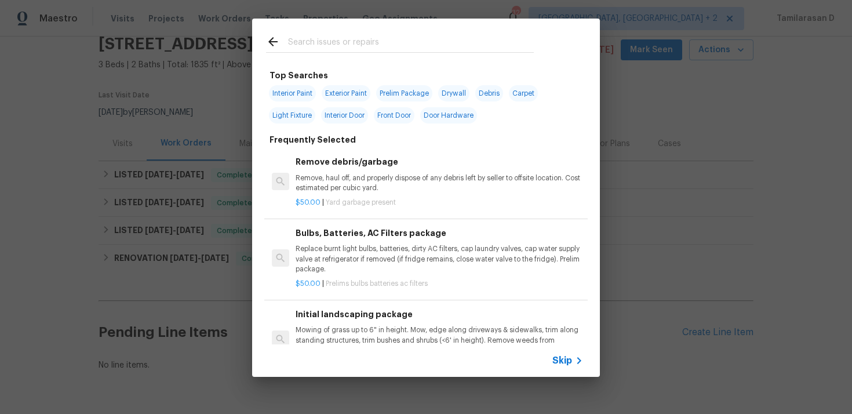
click at [566, 355] on span "Skip" at bounding box center [562, 361] width 20 height 12
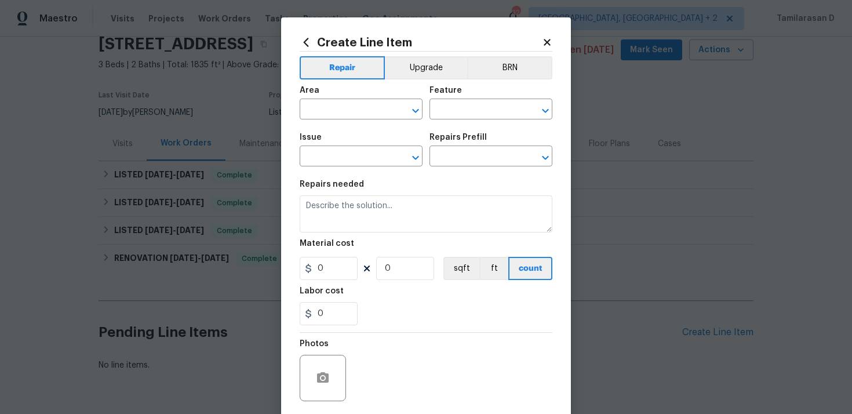
click at [345, 99] on div "Area" at bounding box center [361, 93] width 123 height 15
click at [337, 121] on span "Area ​" at bounding box center [361, 102] width 123 height 47
click at [332, 106] on input "text" at bounding box center [345, 110] width 90 height 18
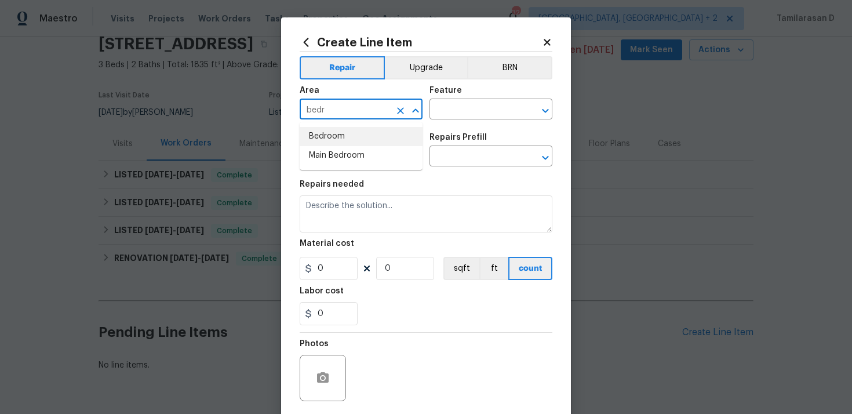
click at [341, 127] on li "Bedroom" at bounding box center [361, 136] width 123 height 19
type input "Bedroom"
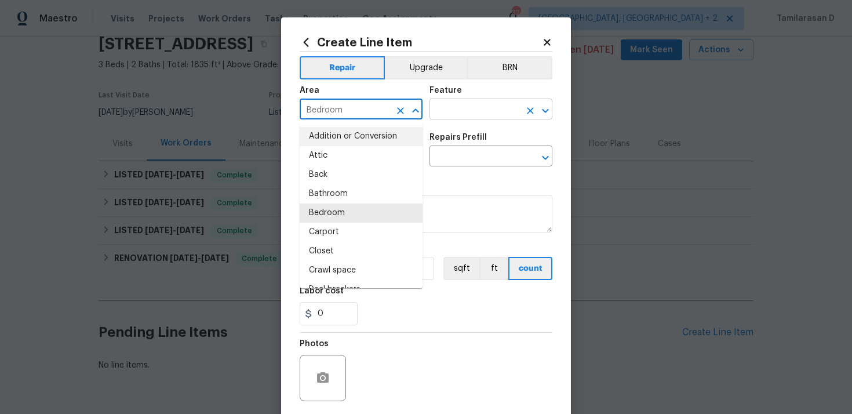
click at [446, 103] on input "text" at bounding box center [475, 110] width 90 height 18
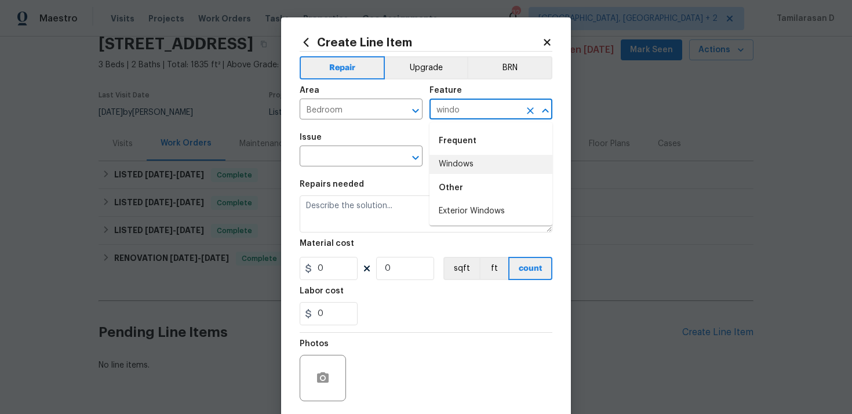
click at [475, 166] on li "Windows" at bounding box center [491, 164] width 123 height 19
type input "Windows"
click at [336, 157] on input "text" at bounding box center [345, 157] width 90 height 18
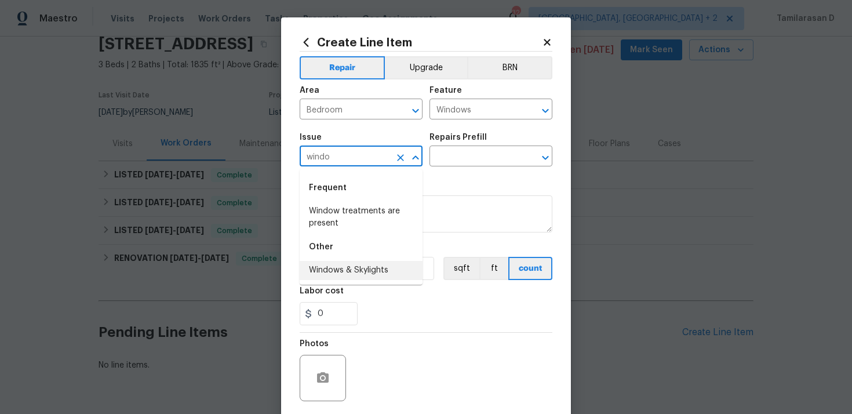
click at [342, 274] on li "Windows & Skylights" at bounding box center [361, 270] width 123 height 19
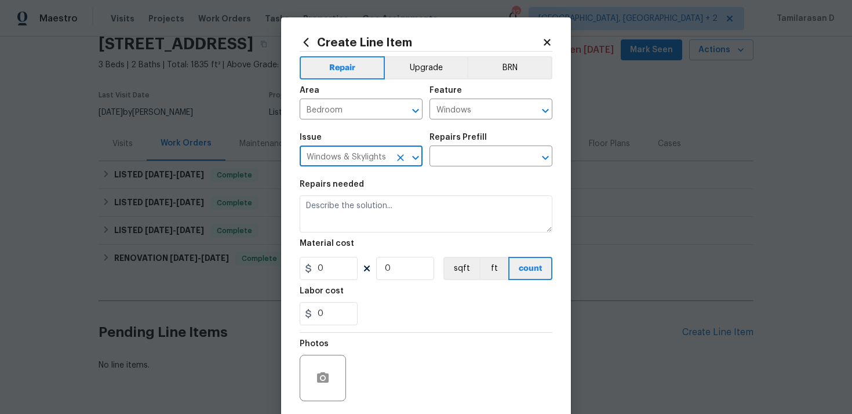
type input "Windows & Skylights"
click at [438, 171] on div "Issue Windows & Skylights ​ Repairs Prefill ​" at bounding box center [426, 149] width 253 height 47
click at [445, 160] on input "text" at bounding box center [475, 157] width 90 height 18
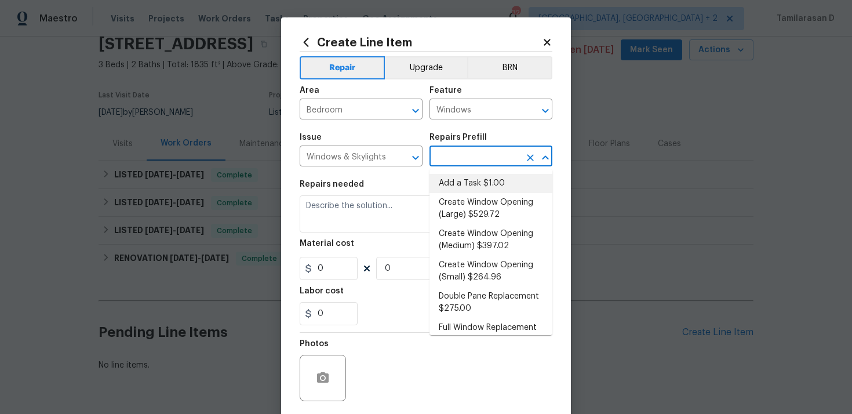
click at [453, 184] on li "Add a Task $1.00" at bounding box center [491, 183] width 123 height 19
type input "Add a Task $1.00"
type textarea "HPM to detail"
type input "1"
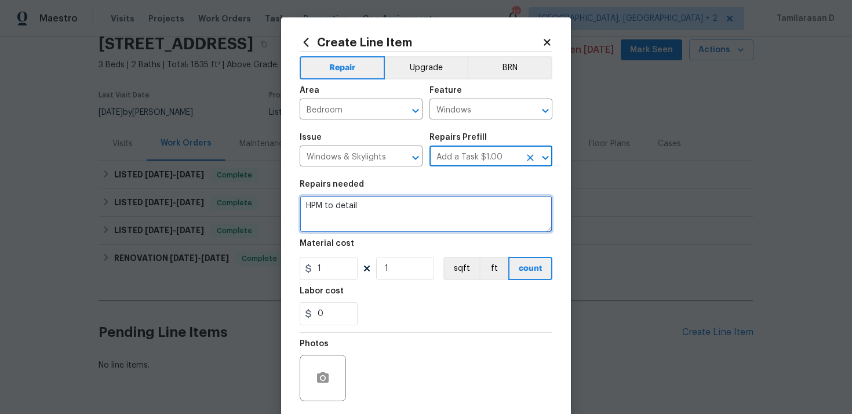
click at [356, 220] on textarea "HPM to detail" at bounding box center [426, 213] width 253 height 37
paste textarea "Received feedback that there is a crack in one of the inside window panes in th…"
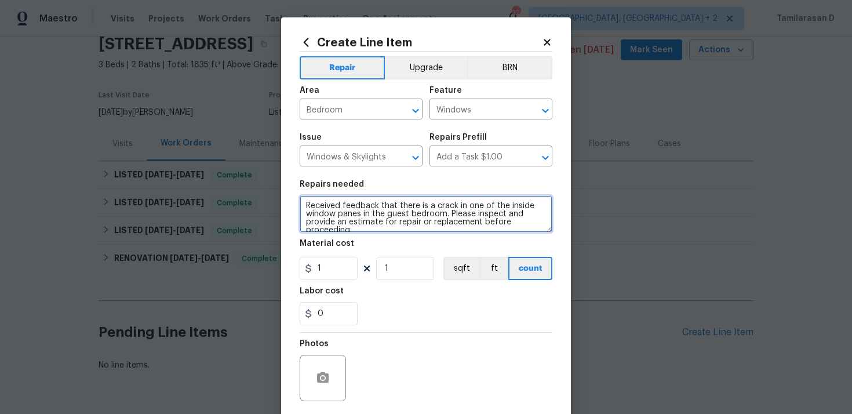
scroll to position [2, 0]
type textarea "Received feedback that there is a crack in one of the inside window panes in th…"
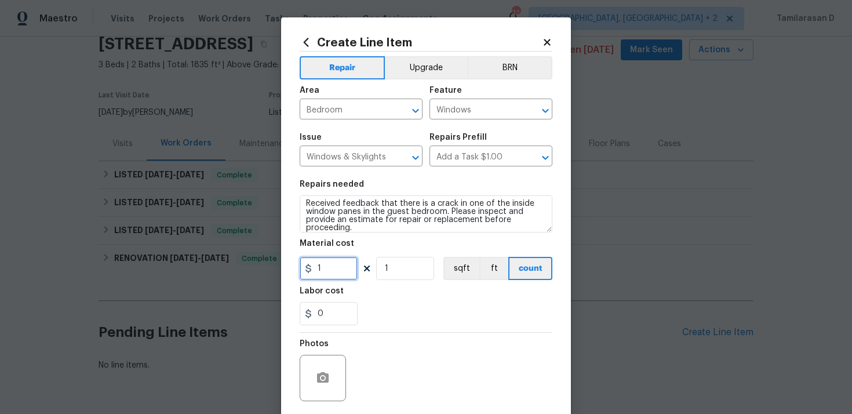
click at [340, 267] on input "1" at bounding box center [329, 268] width 58 height 23
type input "75"
click at [401, 351] on div "Photos" at bounding box center [426, 370] width 253 height 75
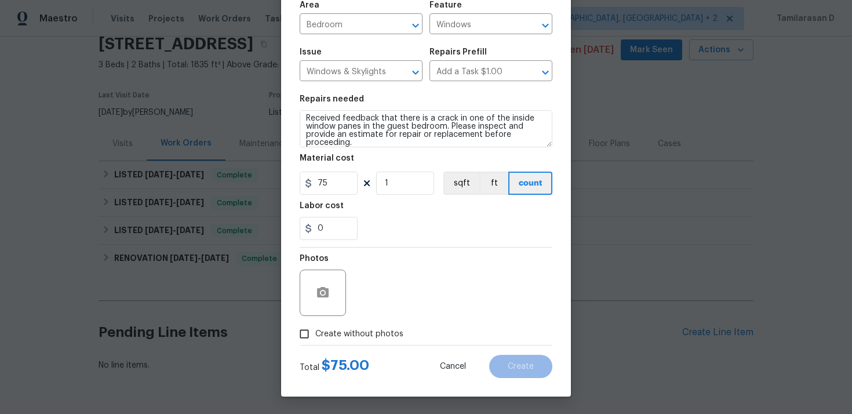
click at [310, 335] on input "Create without photos" at bounding box center [304, 334] width 22 height 22
click at [326, 287] on icon "button" at bounding box center [323, 293] width 14 height 14
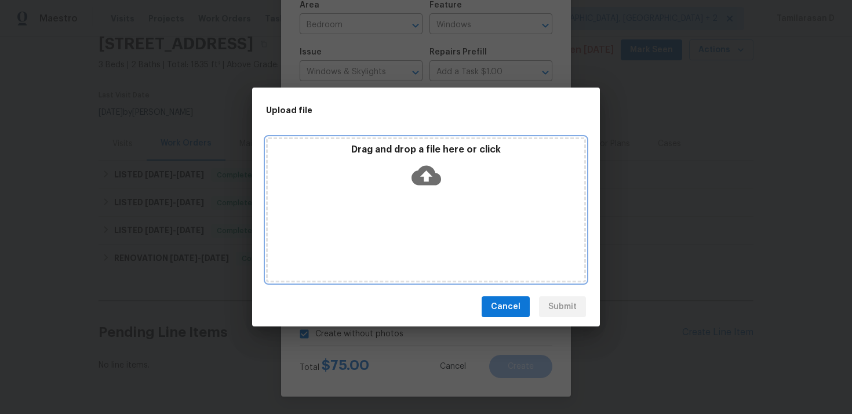
click at [441, 184] on icon at bounding box center [427, 176] width 30 height 30
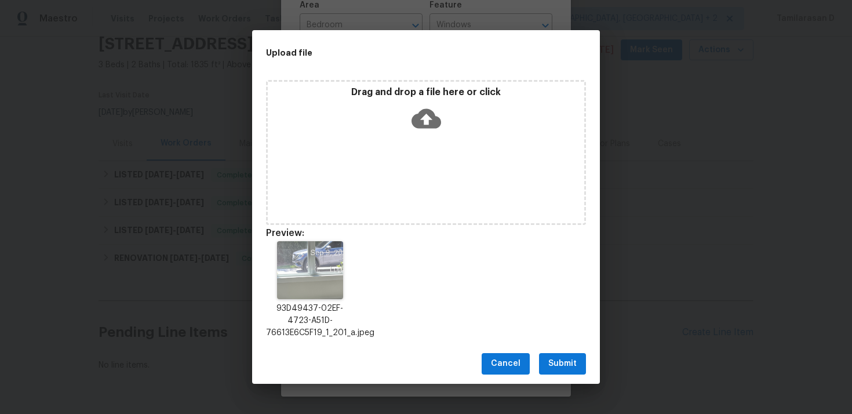
click at [570, 364] on span "Submit" at bounding box center [562, 364] width 28 height 14
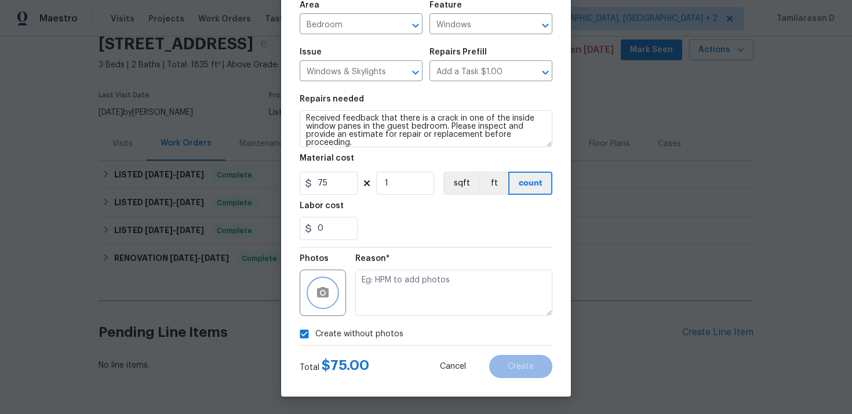
checkbox input "false"
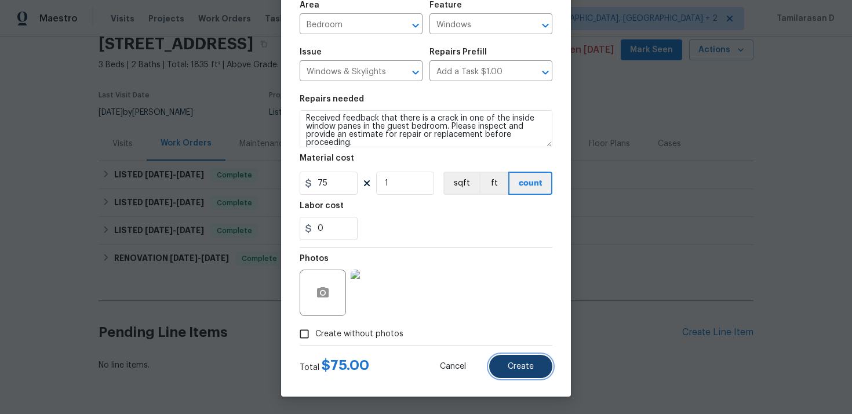
click at [520, 355] on button "Create" at bounding box center [520, 366] width 63 height 23
type input "0"
checkbox input "true"
type input "0"
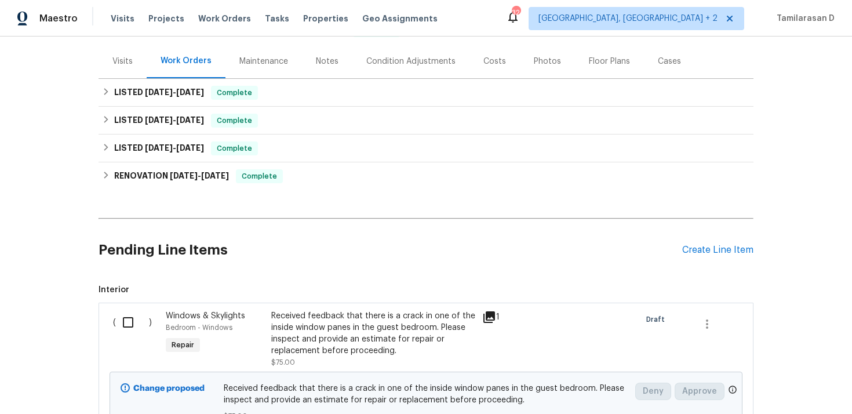
scroll to position [182, 0]
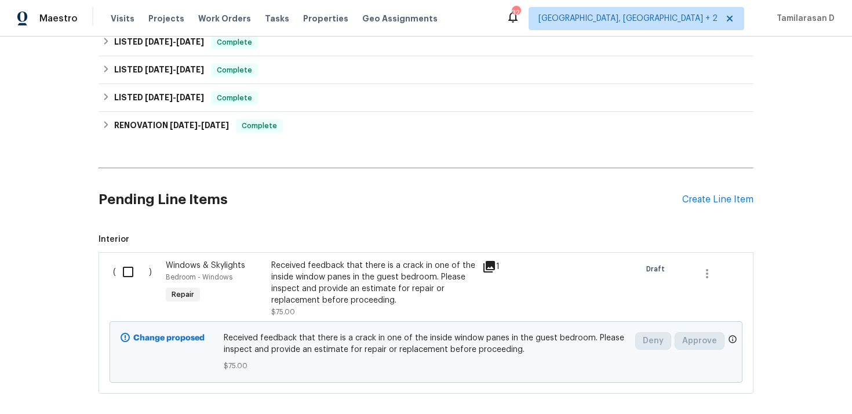
click at [151, 277] on div "( )" at bounding box center [136, 288] width 53 height 65
click at [128, 276] on input "checkbox" at bounding box center [132, 272] width 33 height 24
checkbox input "true"
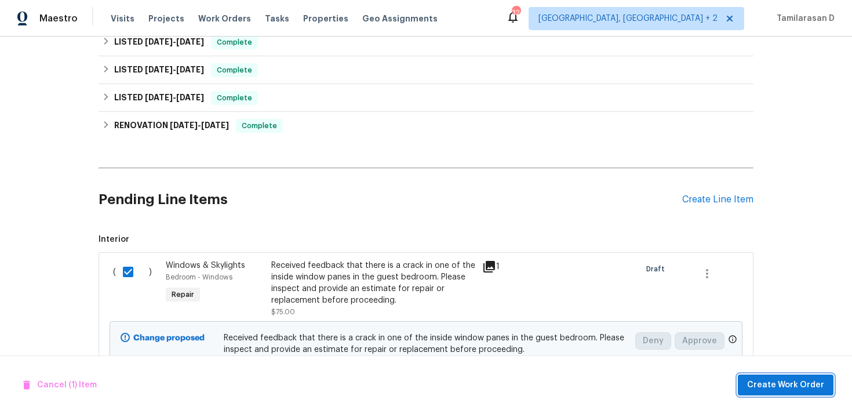
click at [804, 391] on span "Create Work Order" at bounding box center [785, 385] width 77 height 14
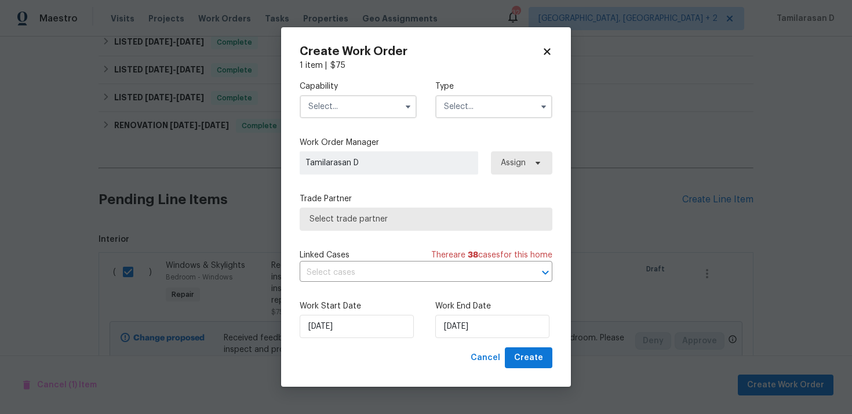
click at [484, 102] on input "text" at bounding box center [493, 106] width 117 height 23
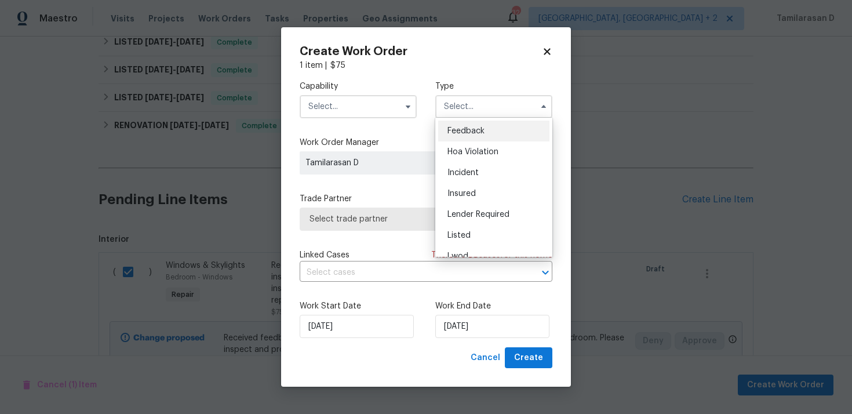
click at [472, 128] on span "Feedback" at bounding box center [466, 131] width 37 height 8
type input "Feedback"
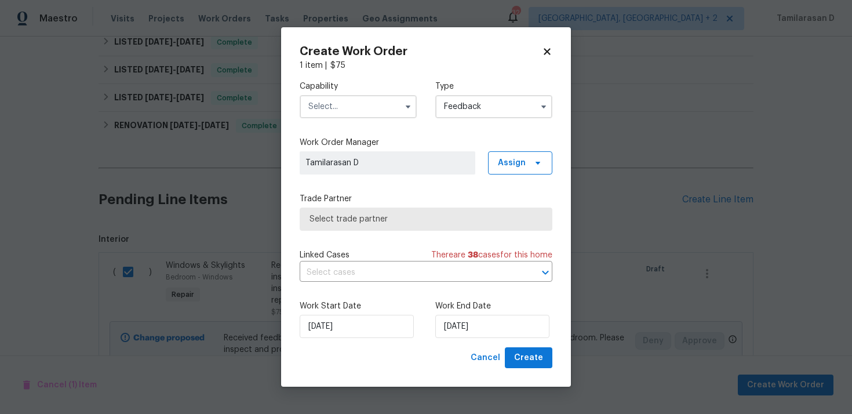
click at [374, 111] on input "text" at bounding box center [358, 106] width 117 height 23
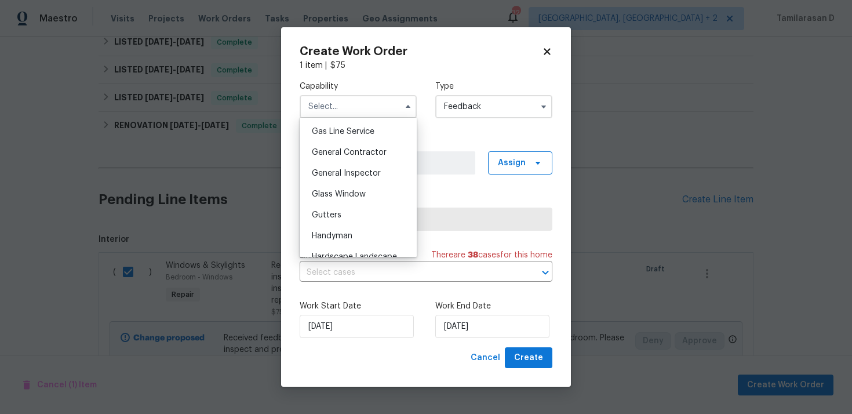
scroll to position [535, 0]
click at [346, 190] on span "Glass Window" at bounding box center [339, 192] width 54 height 8
type input "Glass Window"
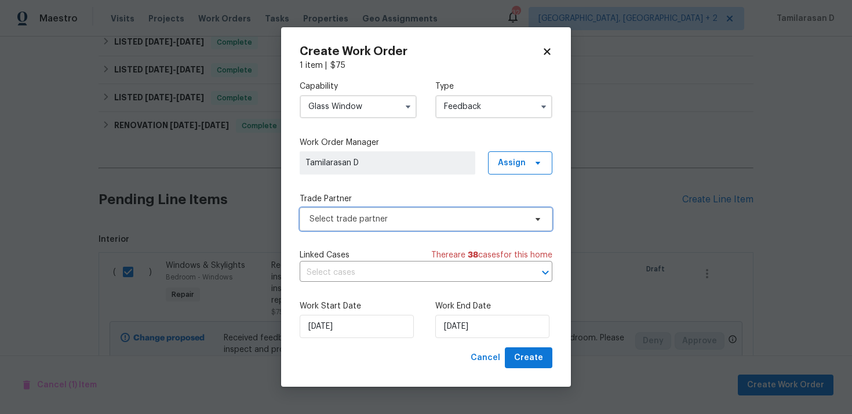
click at [349, 220] on span "Select trade partner" at bounding box center [418, 219] width 216 height 12
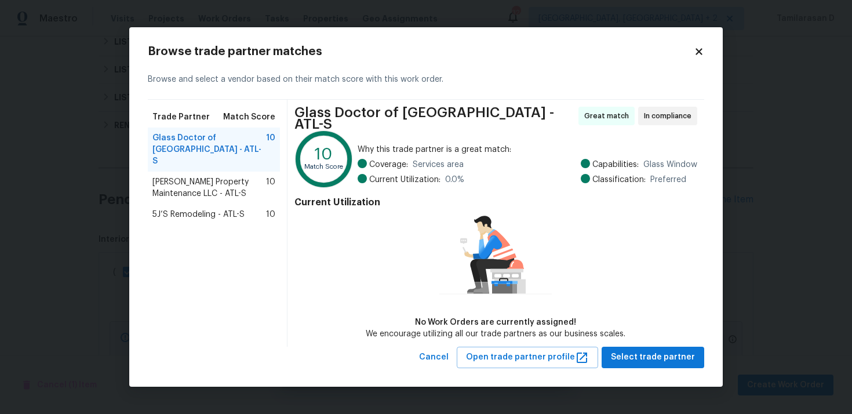
click at [221, 176] on span "[PERSON_NAME] Property Maintenance LLC - ATL-S" at bounding box center [209, 187] width 114 height 23
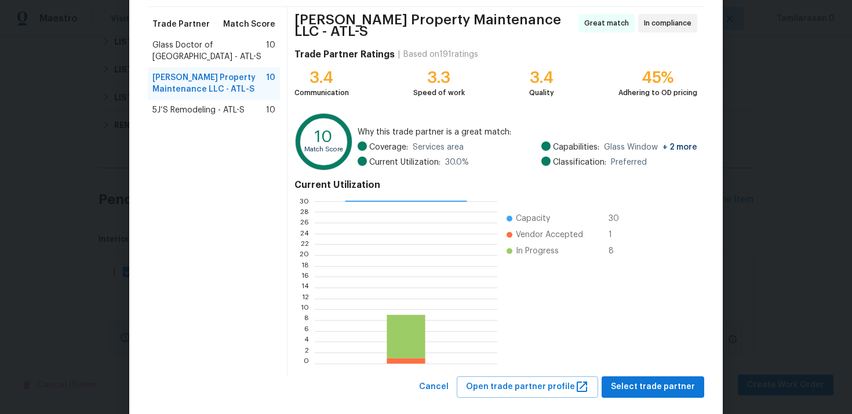
scroll to position [97, 0]
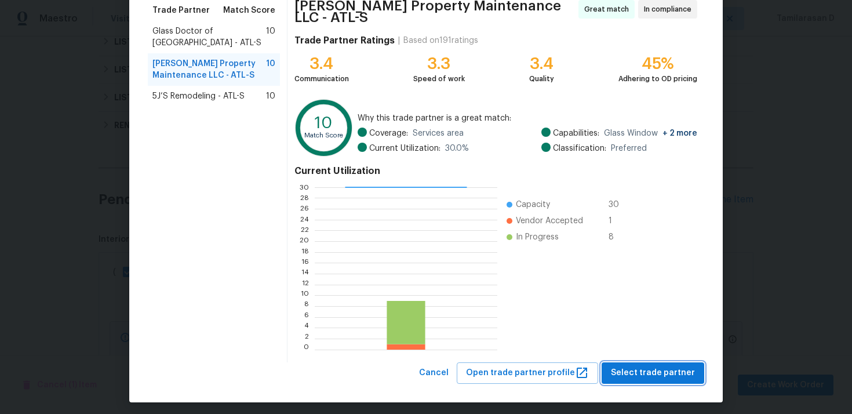
click at [656, 366] on span "Select trade partner" at bounding box center [653, 373] width 84 height 14
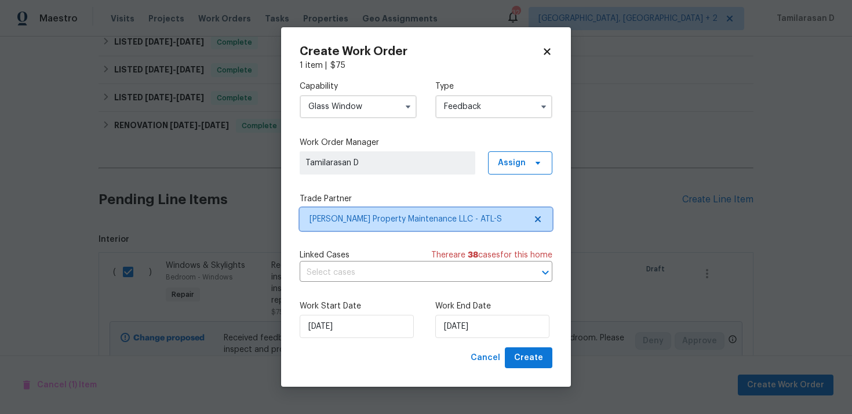
scroll to position [0, 0]
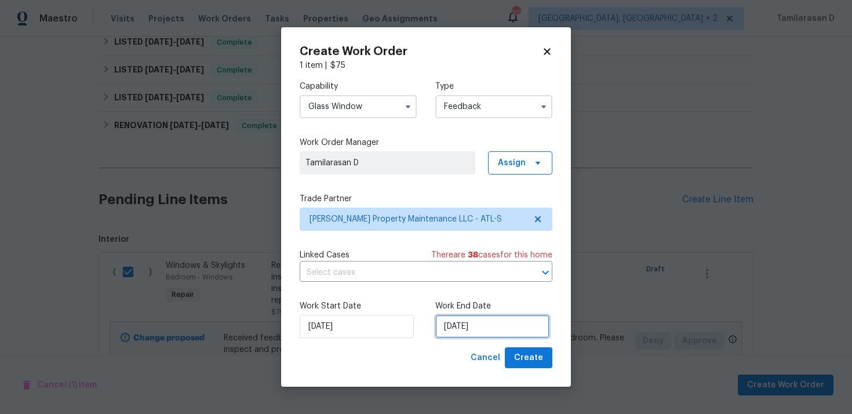
click at [522, 317] on input "[DATE]" at bounding box center [492, 326] width 114 height 23
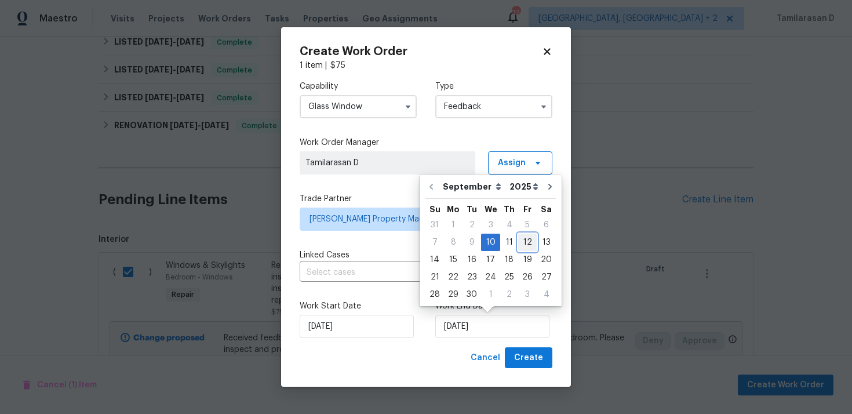
click at [518, 240] on div "12" at bounding box center [527, 242] width 19 height 16
type input "[DATE]"
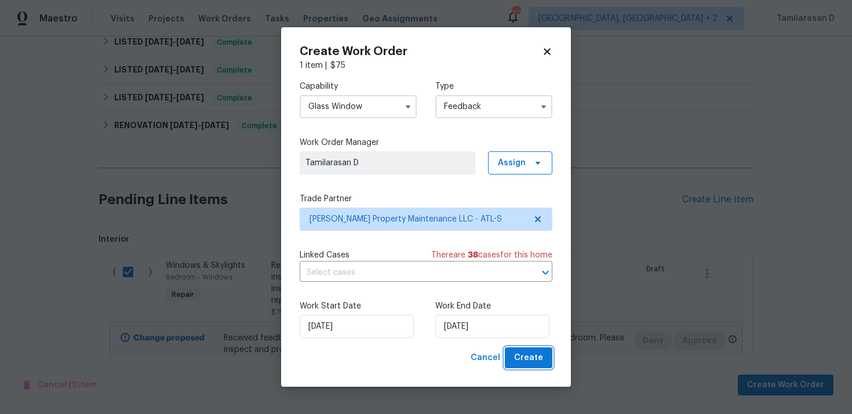
click at [543, 361] on button "Create" at bounding box center [529, 357] width 48 height 21
checkbox input "false"
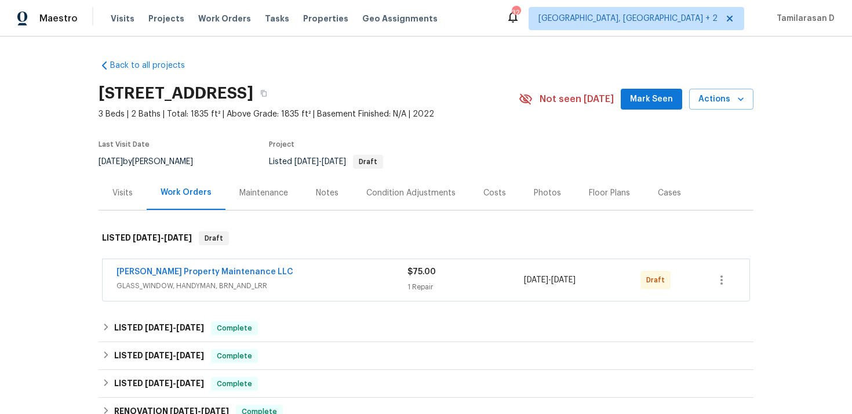
scroll to position [46, 0]
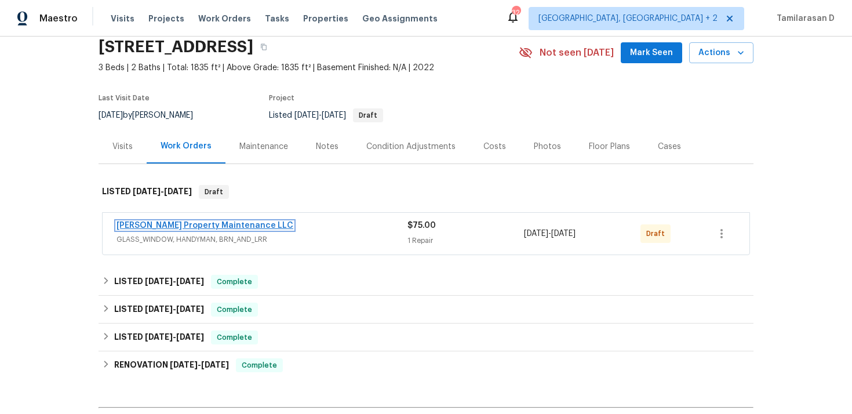
click at [193, 226] on link "[PERSON_NAME] Property Maintenance LLC" at bounding box center [205, 225] width 177 height 8
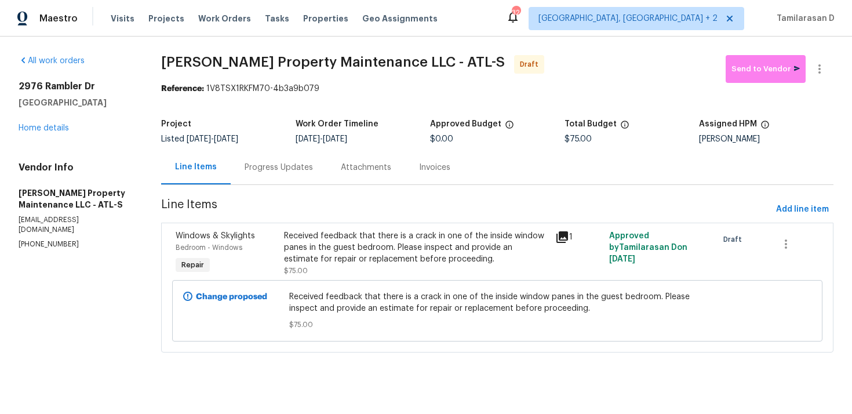
click at [295, 170] on div "Progress Updates" at bounding box center [279, 168] width 68 height 12
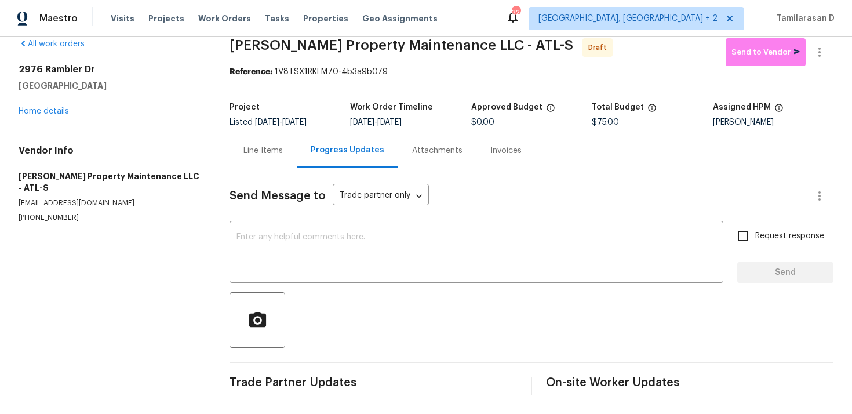
scroll to position [17, 0]
click at [294, 246] on textarea at bounding box center [477, 253] width 480 height 41
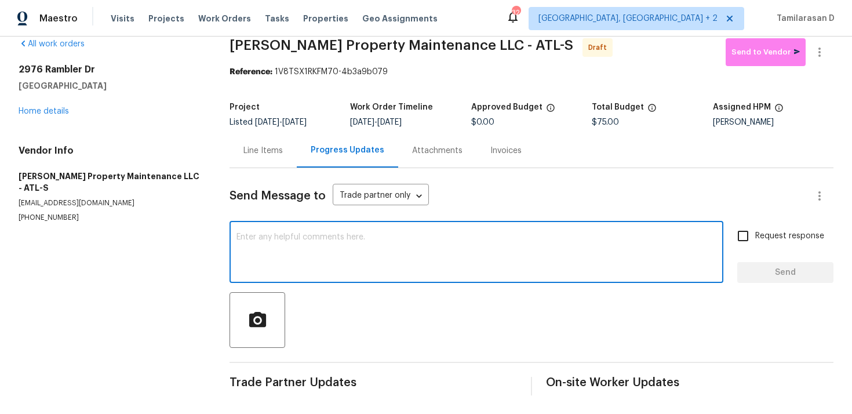
paste textarea "Hey, this is Tamil from Opendoor. I’m confirming you received the WO for the pr…"
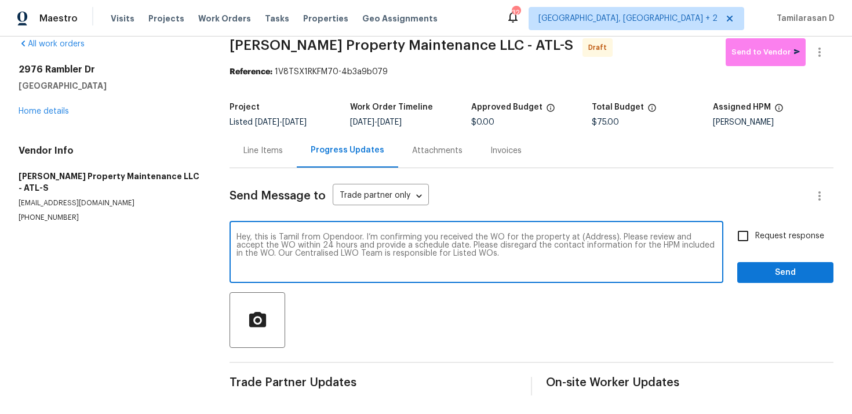
click at [593, 235] on textarea "Hey, this is Tamil from Opendoor. I’m confirming you received the WO for the pr…" at bounding box center [477, 253] width 480 height 41
paste textarea "[STREET_ADDRESS]"
type textarea "Hey, this is Tamil from Opendoor. I’m confirming you received the WO for the pr…"
click at [749, 238] on input "Request response" at bounding box center [743, 236] width 24 height 24
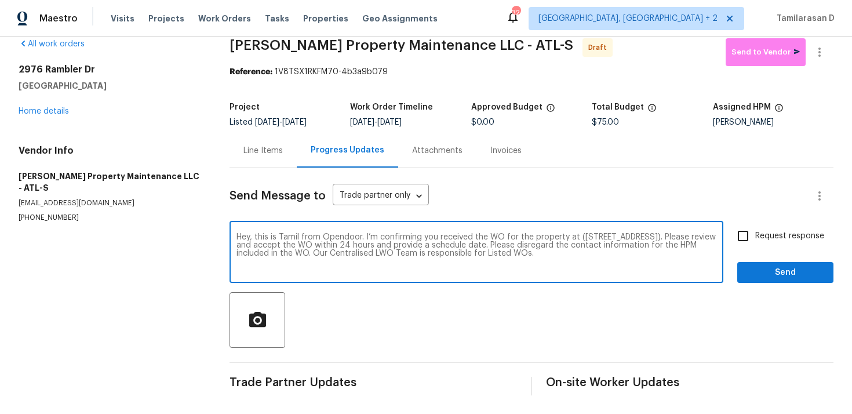
checkbox input "true"
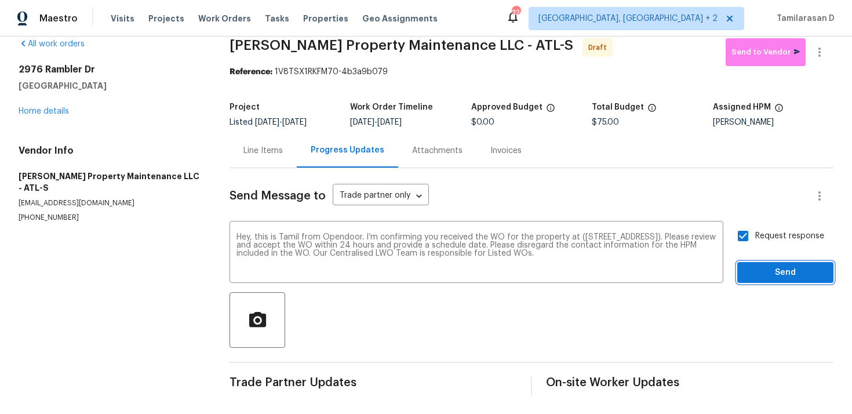
click at [765, 263] on button "Send" at bounding box center [785, 272] width 96 height 21
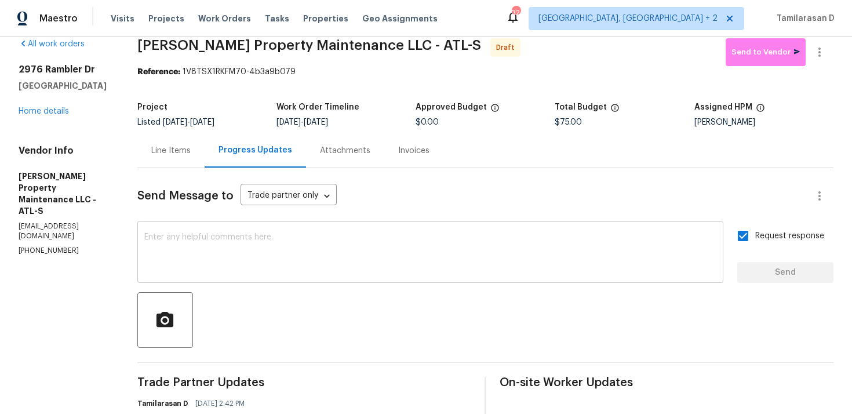
click at [275, 233] on textarea at bounding box center [430, 253] width 572 height 41
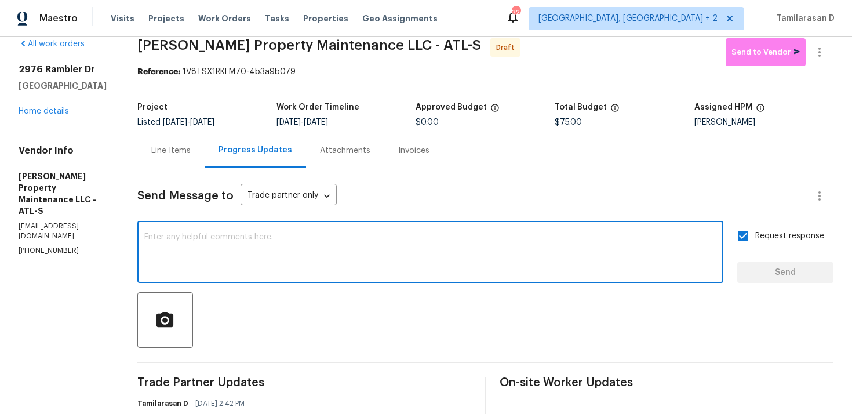
paste textarea "Attention All Work Orders must include before-photos (both close-up and wide-an…"
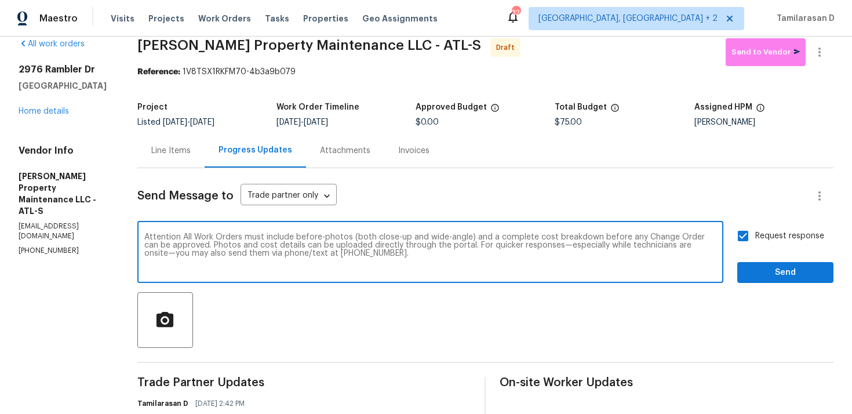
type textarea "Attention All Work Orders must include before-photos (both close-up and wide-an…"
click at [772, 273] on span "Send" at bounding box center [786, 273] width 78 height 14
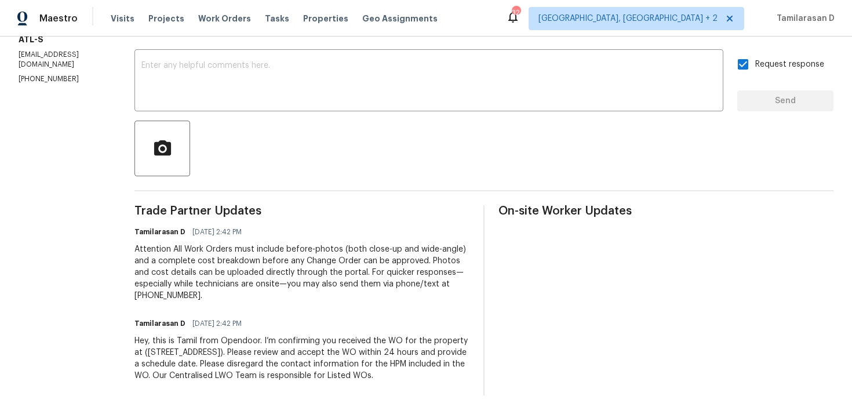
scroll to position [0, 0]
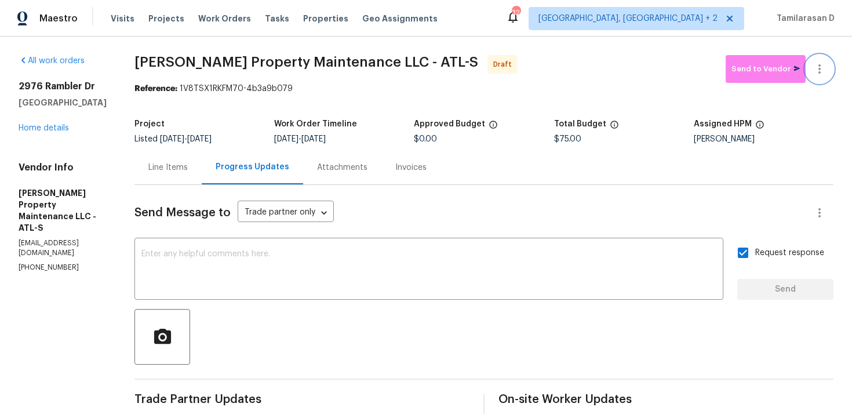
click at [823, 63] on icon "button" at bounding box center [820, 69] width 14 height 14
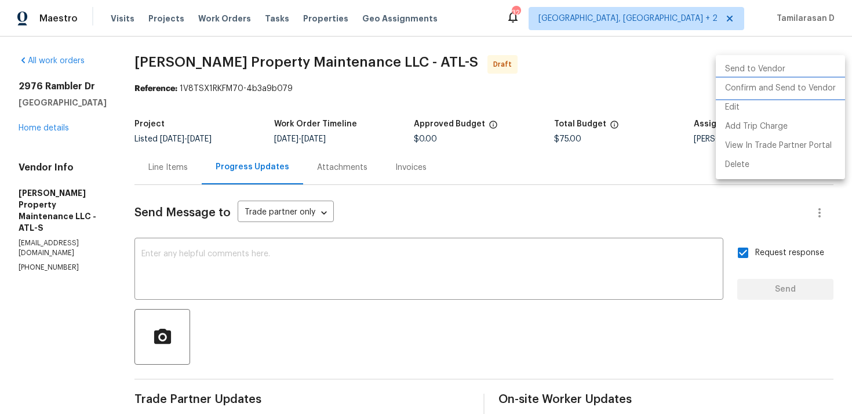
click at [748, 87] on li "Confirm and Send to Vendor" at bounding box center [780, 88] width 129 height 19
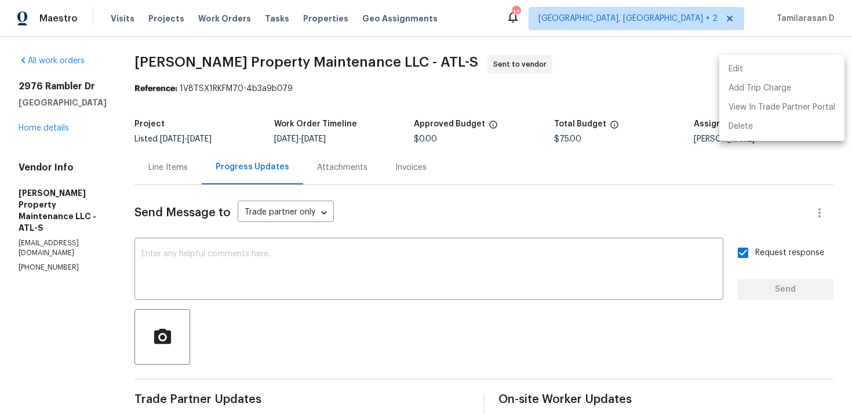
click at [518, 182] on div at bounding box center [426, 207] width 852 height 414
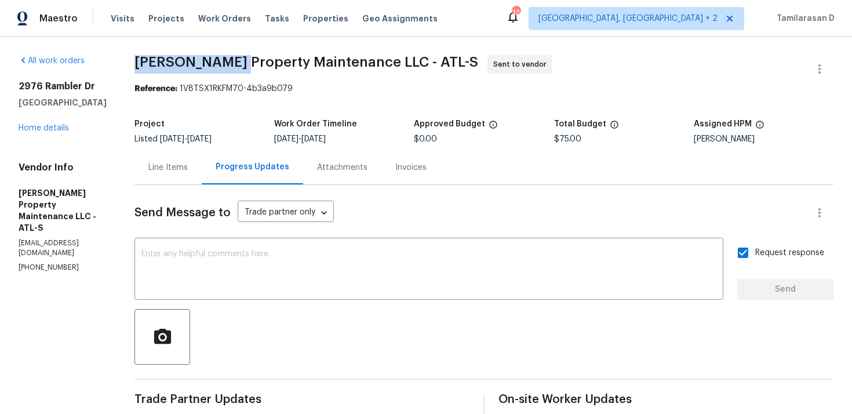
drag, startPoint x: 141, startPoint y: 60, endPoint x: 234, endPoint y: 60, distance: 92.8
click at [234, 60] on span "[PERSON_NAME] Property Maintenance LLC - ATL-S" at bounding box center [306, 62] width 344 height 14
copy span "[PERSON_NAME] Property"
click at [334, 74] on span "[PERSON_NAME] Property Maintenance LLC - ATL-S Sent to vendor" at bounding box center [469, 69] width 671 height 28
